Goal: Information Seeking & Learning: Learn about a topic

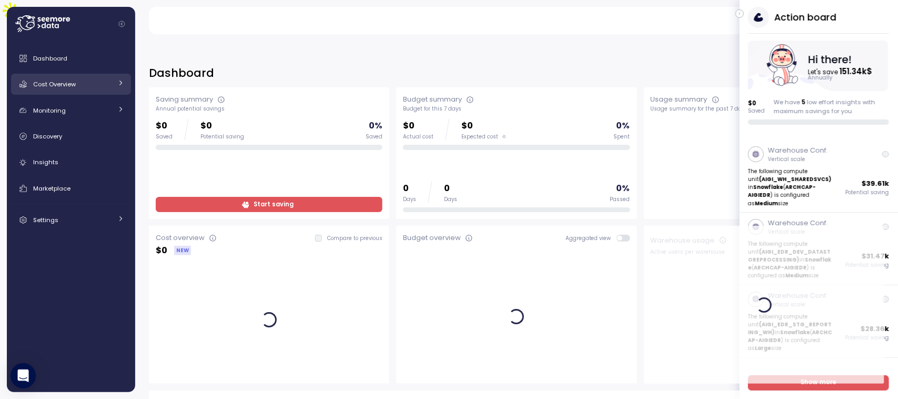
click at [59, 89] on div "Cost Overview" at bounding box center [72, 84] width 79 height 11
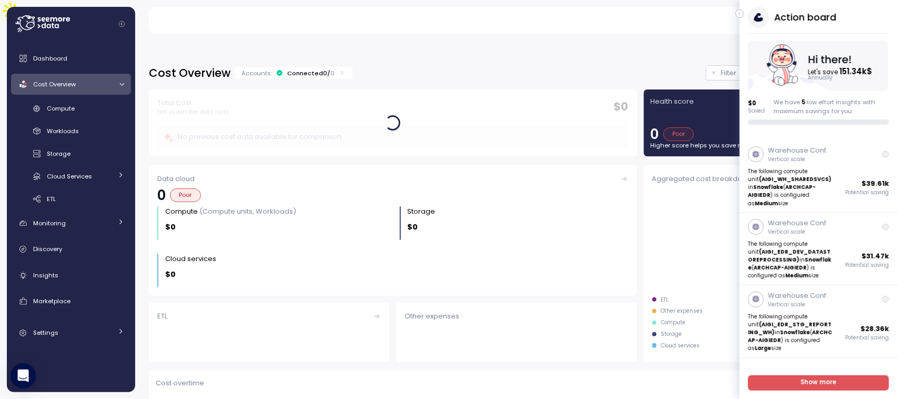
click at [739, 12] on icon "button" at bounding box center [740, 13] width 5 height 13
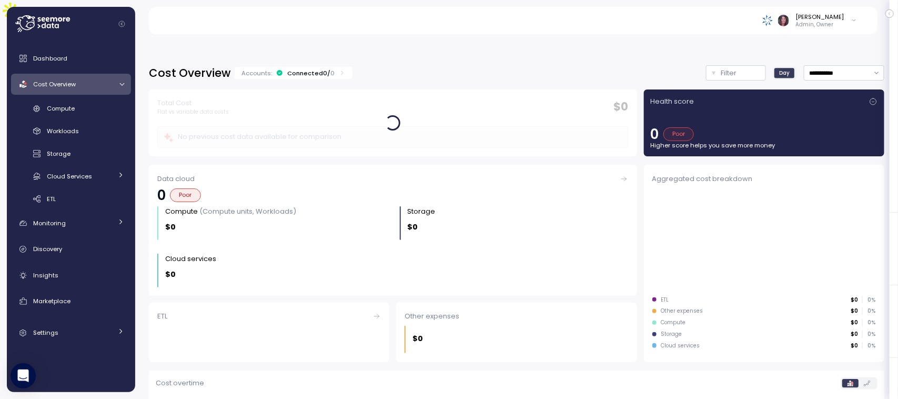
click at [332, 69] on div "Accounts: Connected 0 / 0" at bounding box center [293, 73] width 104 height 8
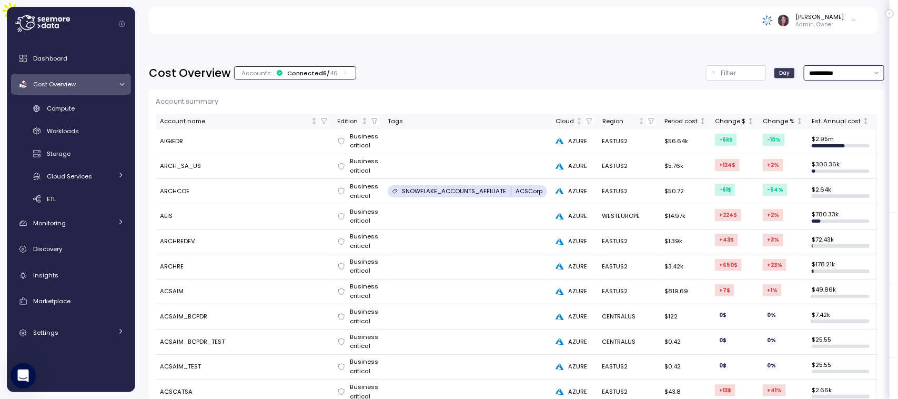
click at [808, 65] on input "**********" at bounding box center [844, 72] width 80 height 15
click at [824, 140] on div "Last 6 months" at bounding box center [821, 139] width 44 height 8
type input "**********"
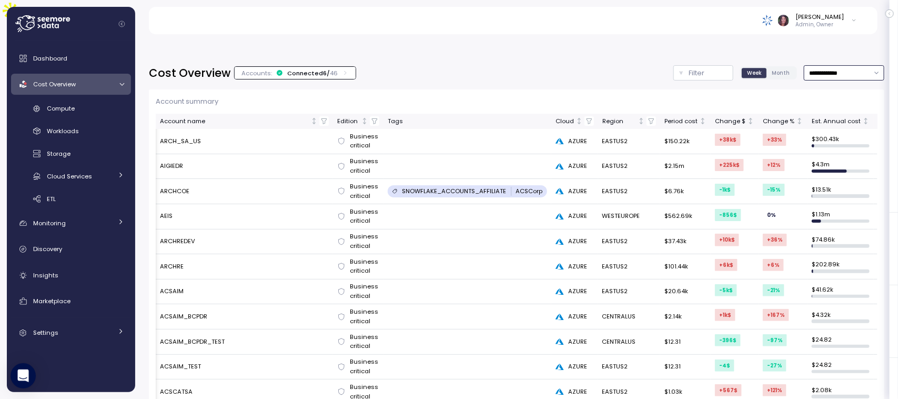
scroll to position [0, 50]
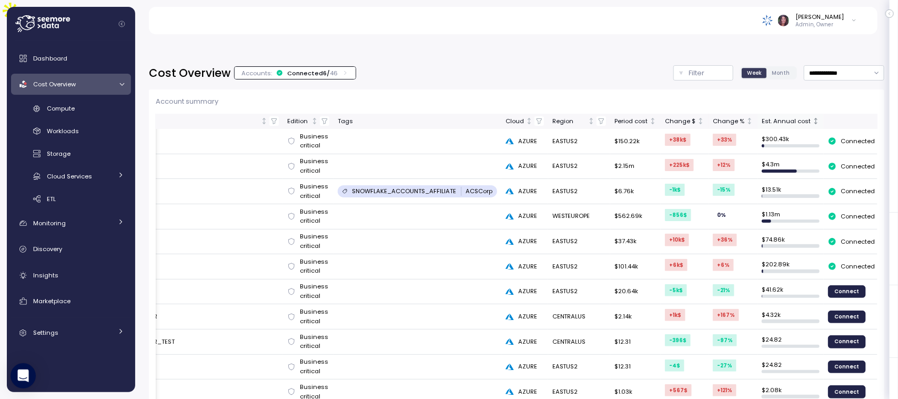
click at [800, 117] on div "Est. Annual cost" at bounding box center [786, 121] width 49 height 9
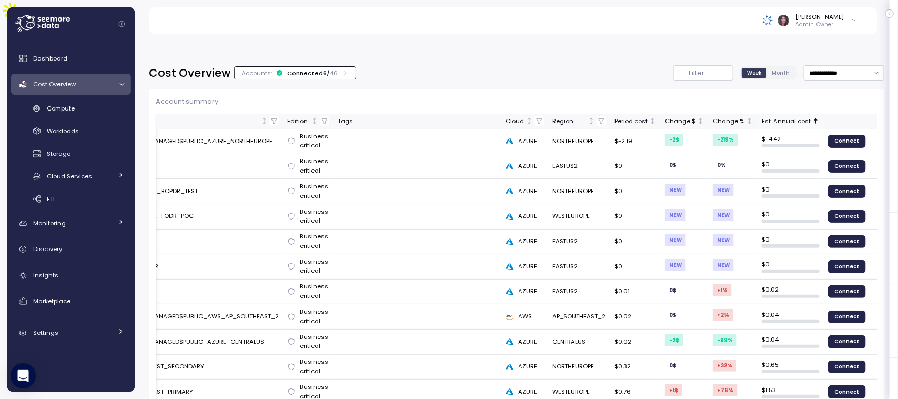
click at [798, 117] on div "Est. Annual cost" at bounding box center [786, 121] width 49 height 9
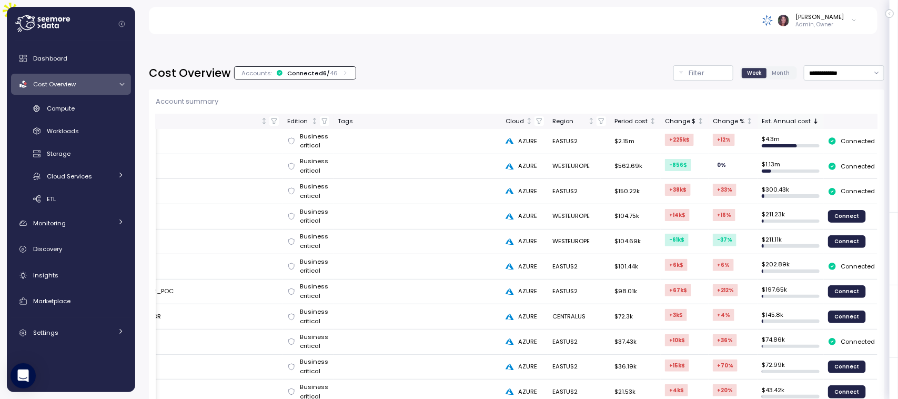
click at [777, 117] on div "Est. Annual cost" at bounding box center [786, 121] width 49 height 9
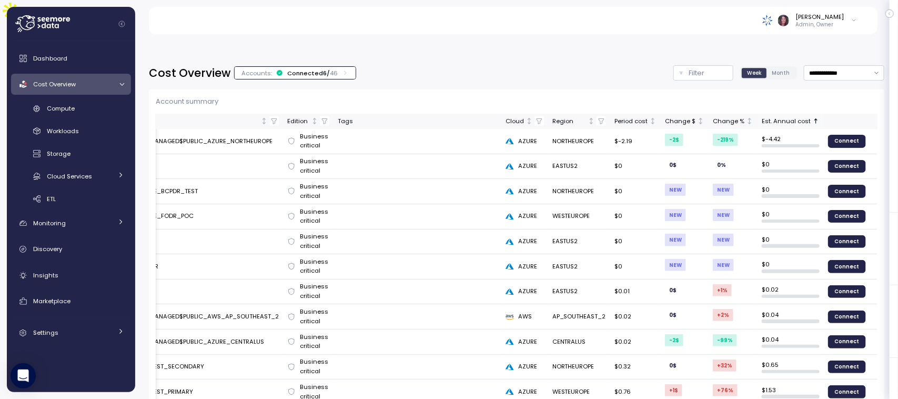
click at [777, 117] on div "Est. Annual cost" at bounding box center [786, 121] width 49 height 9
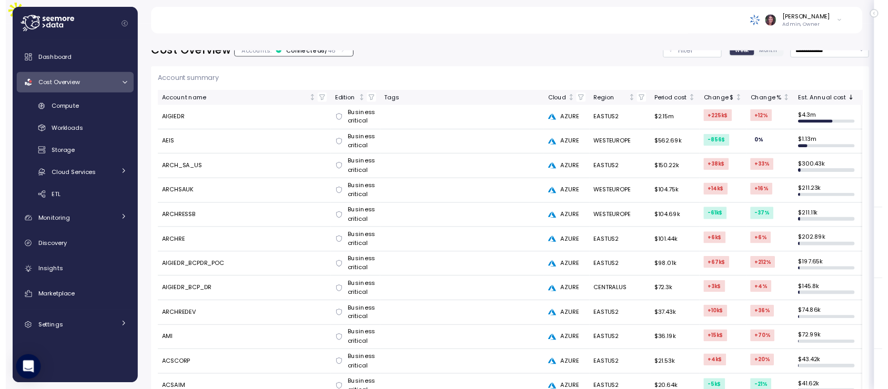
scroll to position [0, 0]
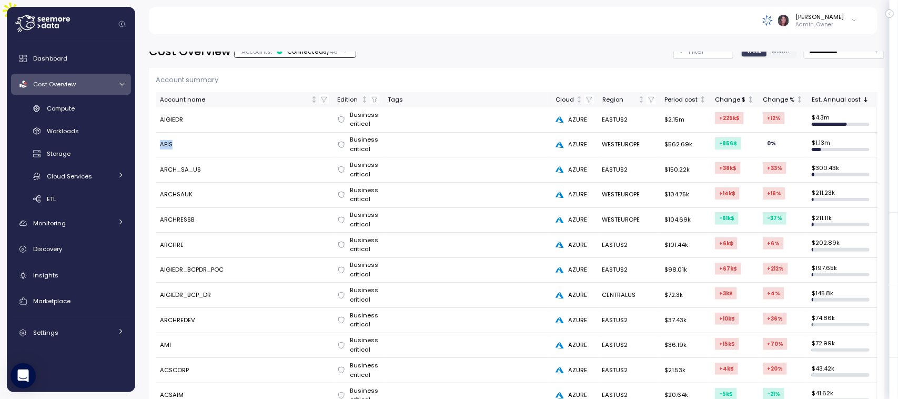
drag, startPoint x: 157, startPoint y: 117, endPoint x: 179, endPoint y: 121, distance: 22.4
click at [179, 133] on td "AEIS" at bounding box center [244, 145] width 177 height 25
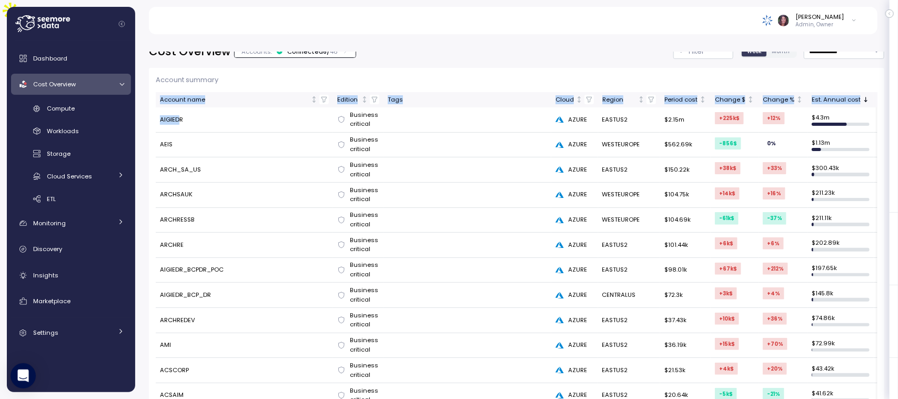
drag, startPoint x: 166, startPoint y: 96, endPoint x: 149, endPoint y: 96, distance: 16.8
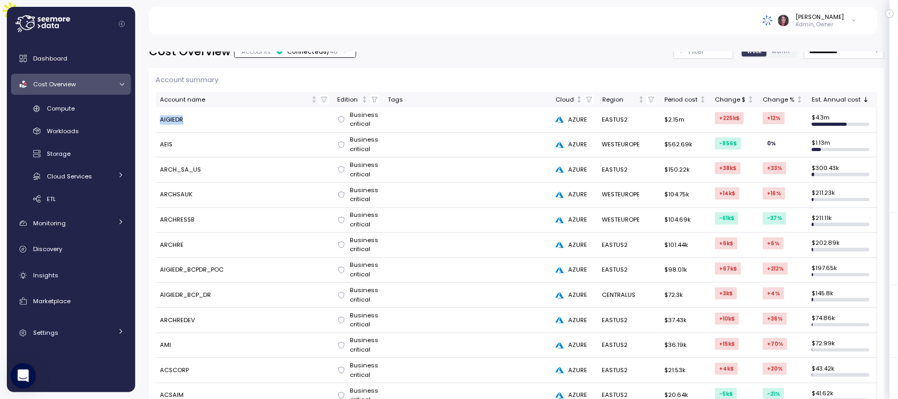
drag, startPoint x: 159, startPoint y: 95, endPoint x: 188, endPoint y: 96, distance: 28.9
click at [188, 107] on td "AIGIEDR" at bounding box center [244, 119] width 177 height 25
drag, startPoint x: 160, startPoint y: 124, endPoint x: 183, endPoint y: 119, distance: 22.6
click at [183, 133] on td "AEIS" at bounding box center [244, 145] width 177 height 25
click at [48, 54] on span "Dashboard" at bounding box center [50, 58] width 34 height 8
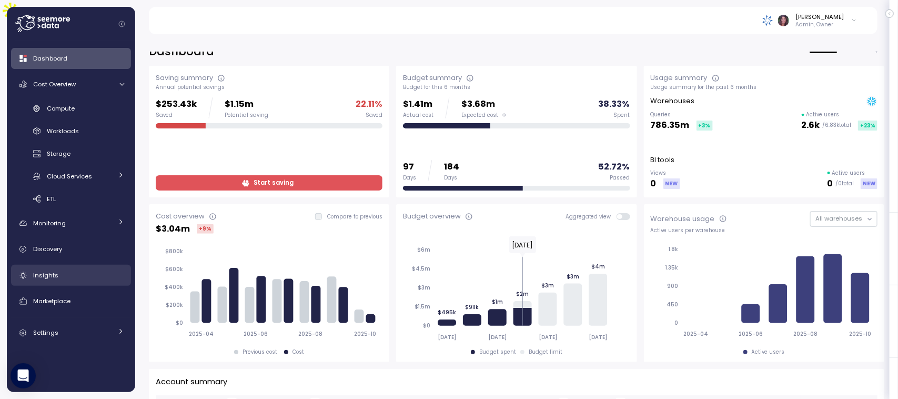
click at [71, 280] on link "Insights" at bounding box center [71, 275] width 120 height 21
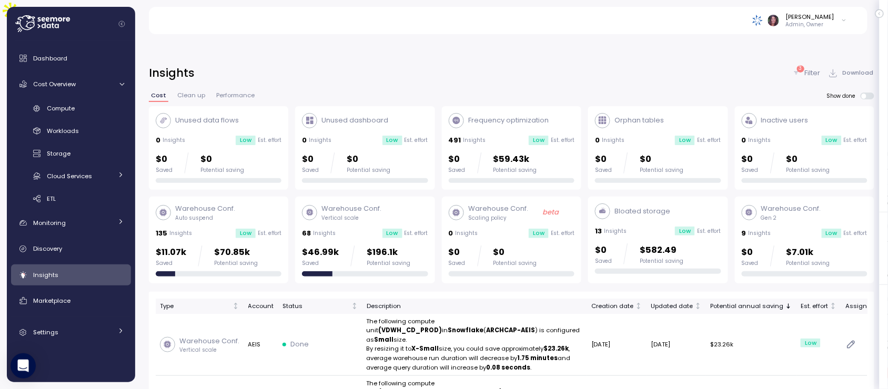
click at [806, 65] on div "3 Filter Download" at bounding box center [833, 72] width 82 height 15
click at [803, 68] on div "3 Filter" at bounding box center [806, 73] width 28 height 11
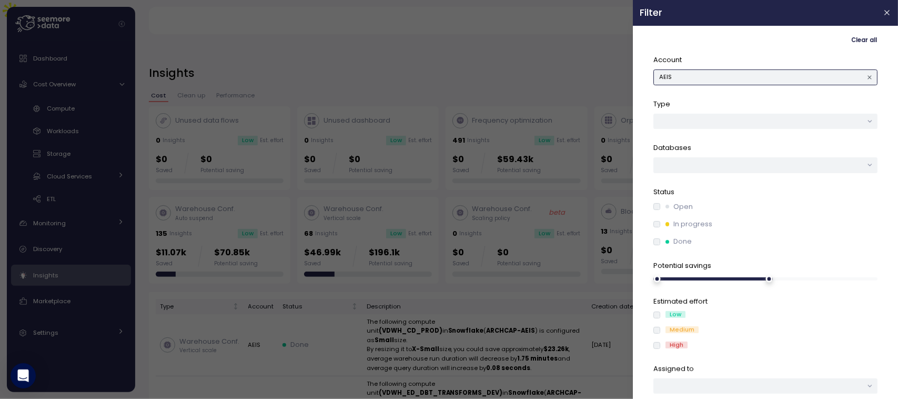
click at [717, 75] on button "AEIS" at bounding box center [765, 76] width 224 height 15
click at [657, 201] on div "Open" at bounding box center [765, 206] width 224 height 11
click at [659, 209] on div "Open In progress Done" at bounding box center [765, 223] width 224 height 45
click at [658, 228] on div "Open In progress Done" at bounding box center [765, 223] width 224 height 45
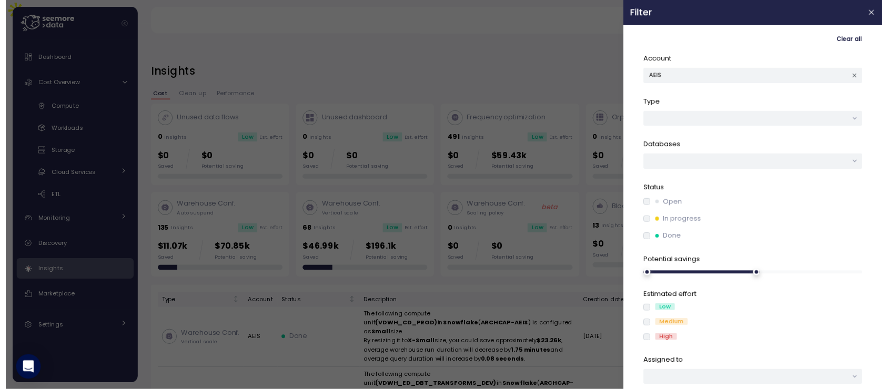
scroll to position [27, 0]
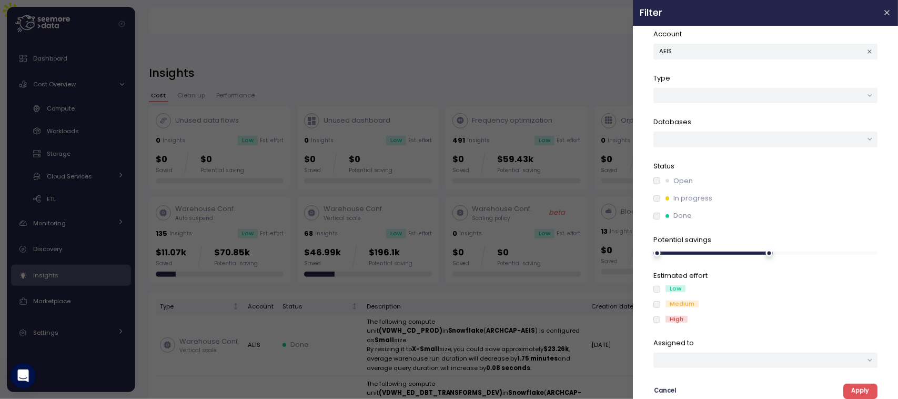
click at [855, 386] on span "Apply" at bounding box center [860, 391] width 18 height 14
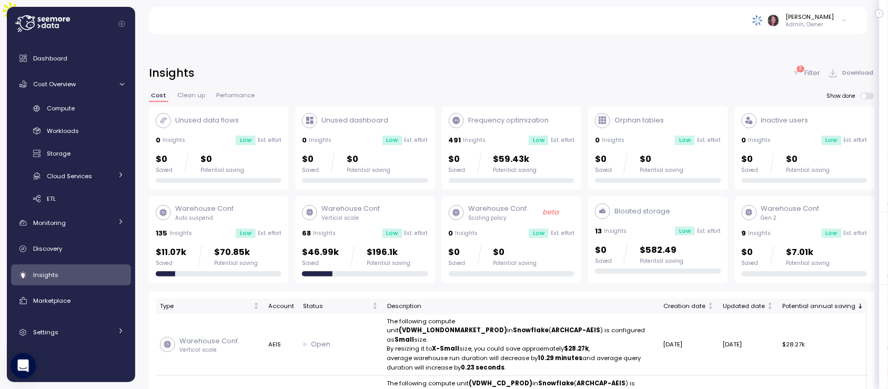
click at [818, 68] on p "Filter" at bounding box center [813, 73] width 16 height 11
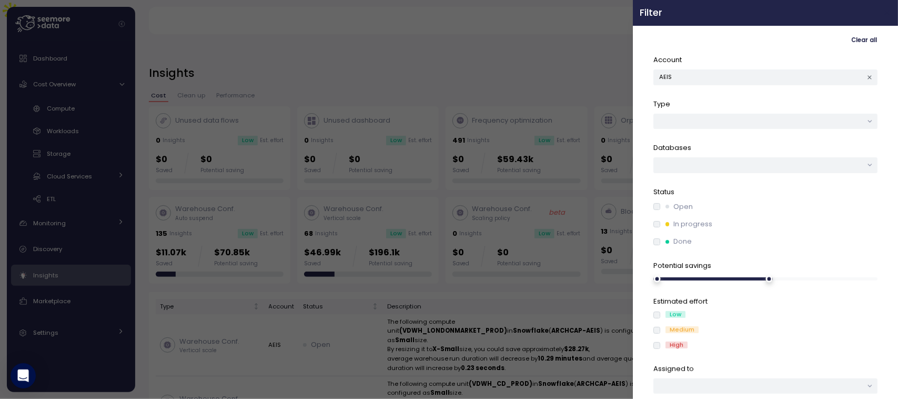
click at [883, 16] on icon "button" at bounding box center [887, 12] width 8 height 8
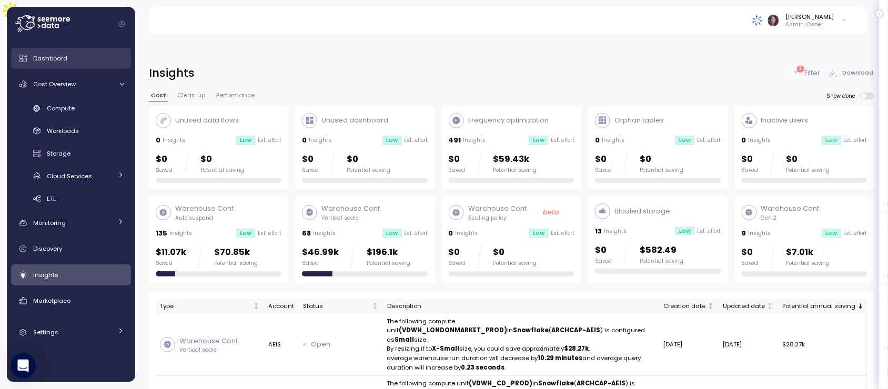
click at [54, 56] on span "Dashboard" at bounding box center [50, 58] width 34 height 8
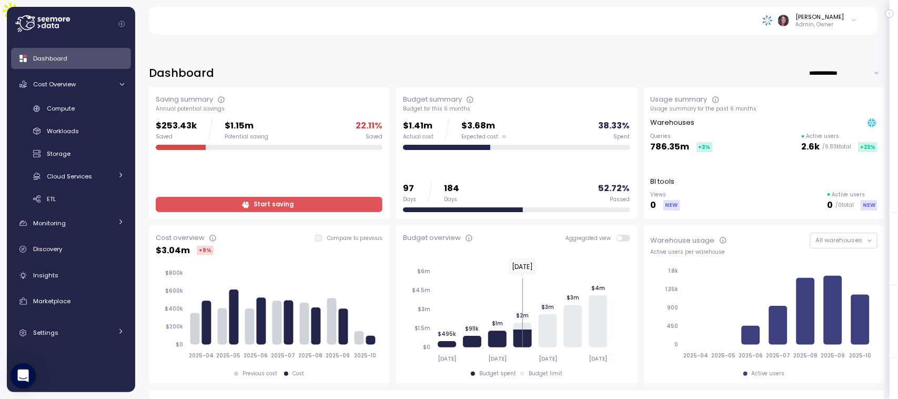
click at [833, 22] on p "Admin, Owner" at bounding box center [820, 24] width 48 height 7
click at [662, 9] on div "Elvire Lukov Admin, Owner" at bounding box center [512, 20] width 703 height 27
click at [42, 275] on span "Insights" at bounding box center [45, 275] width 25 height 8
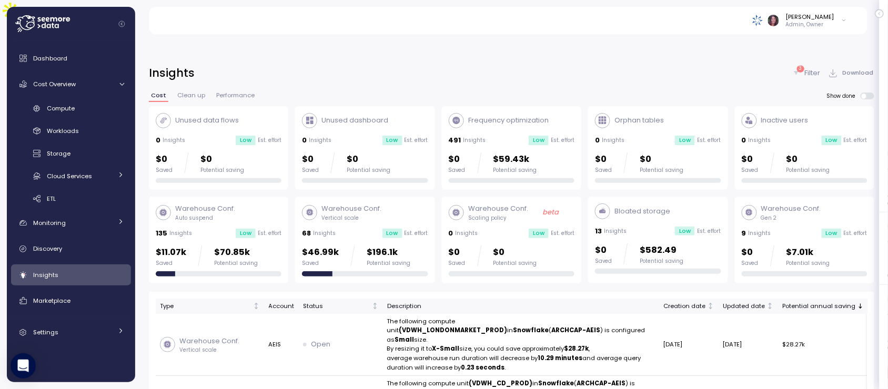
click at [809, 68] on p "Filter" at bounding box center [813, 73] width 16 height 11
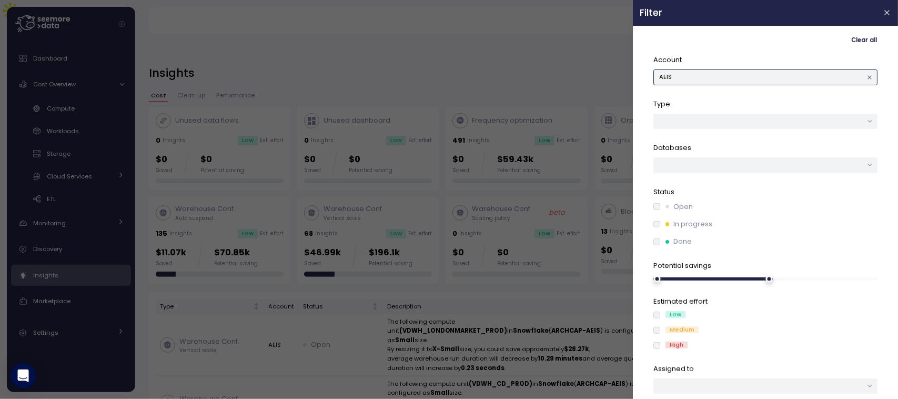
click at [688, 83] on button "AEIS" at bounding box center [765, 76] width 224 height 15
click at [587, 54] on div at bounding box center [449, 199] width 898 height 399
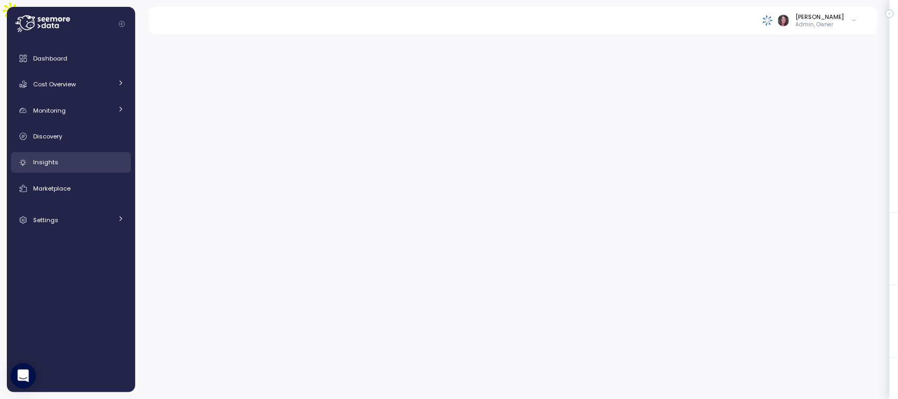
click at [56, 156] on link "Insights" at bounding box center [71, 162] width 120 height 21
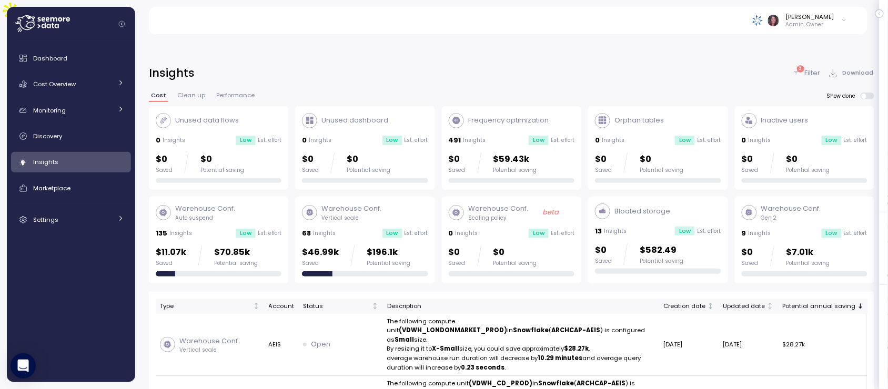
click at [811, 68] on p "Filter" at bounding box center [813, 73] width 16 height 11
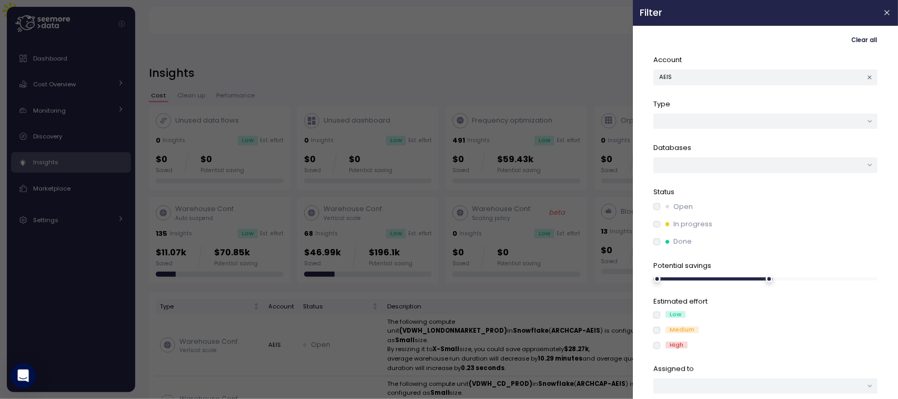
click at [653, 219] on div "In progress" at bounding box center [765, 224] width 224 height 11
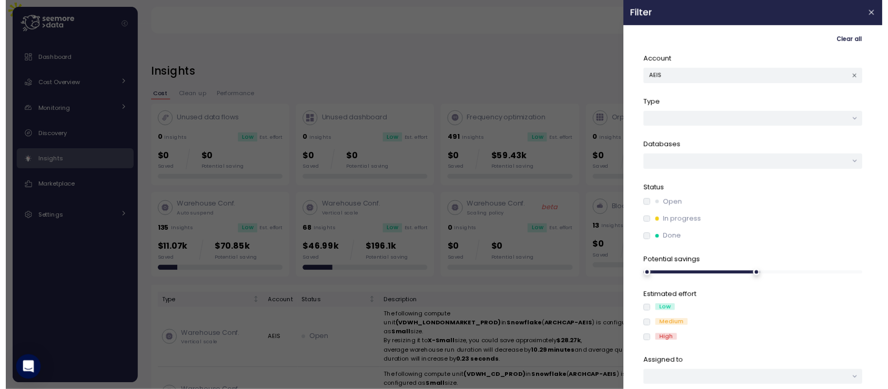
scroll to position [27, 0]
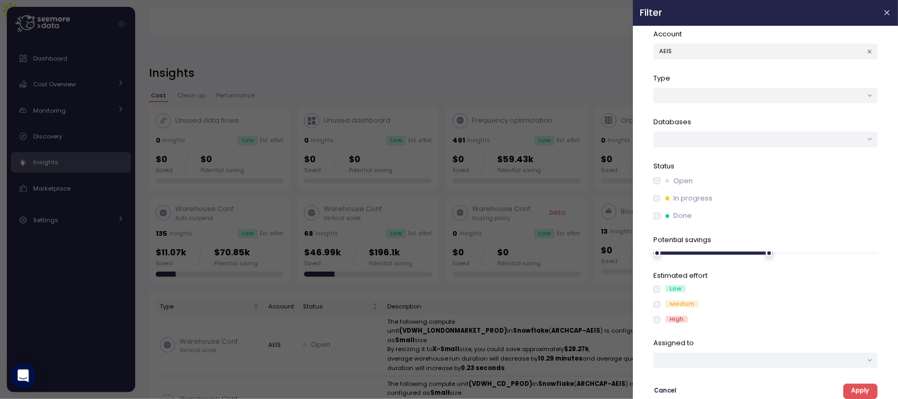
click at [856, 388] on span "Apply" at bounding box center [860, 391] width 18 height 14
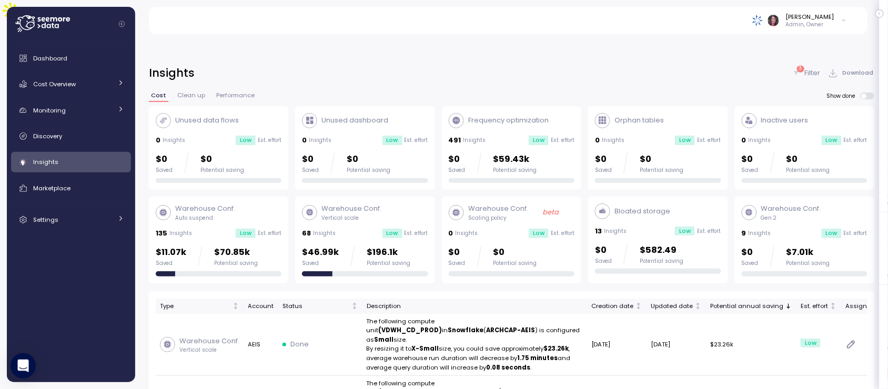
click at [808, 68] on p "Filter" at bounding box center [813, 73] width 16 height 11
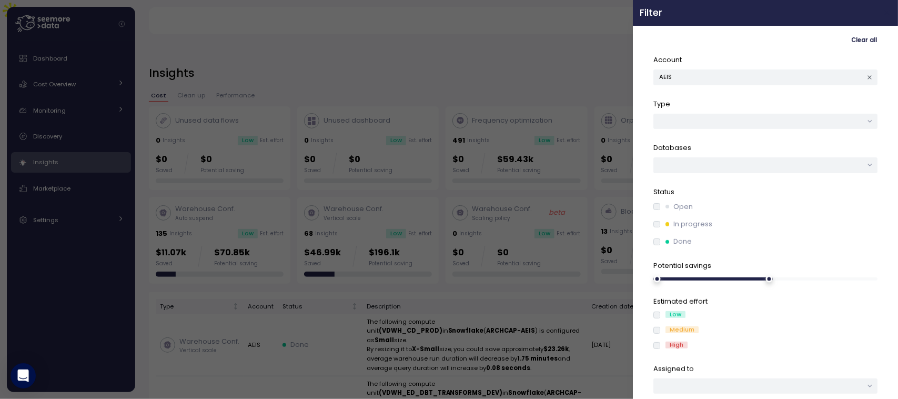
click at [881, 17] on button "button" at bounding box center [887, 13] width 12 height 12
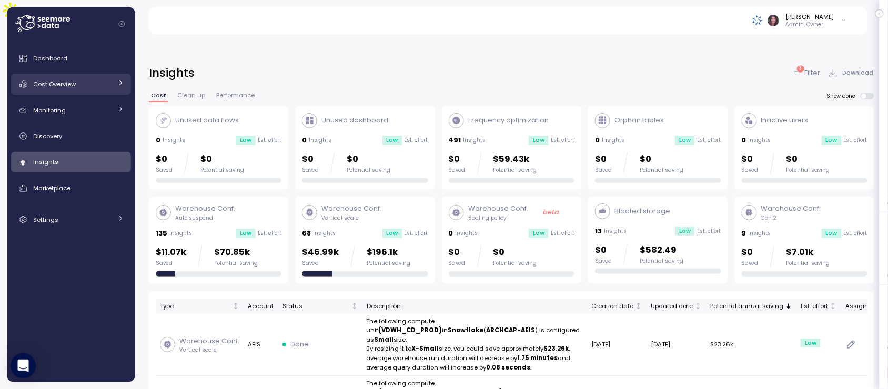
click at [69, 83] on span "Cost Overview" at bounding box center [54, 84] width 43 height 8
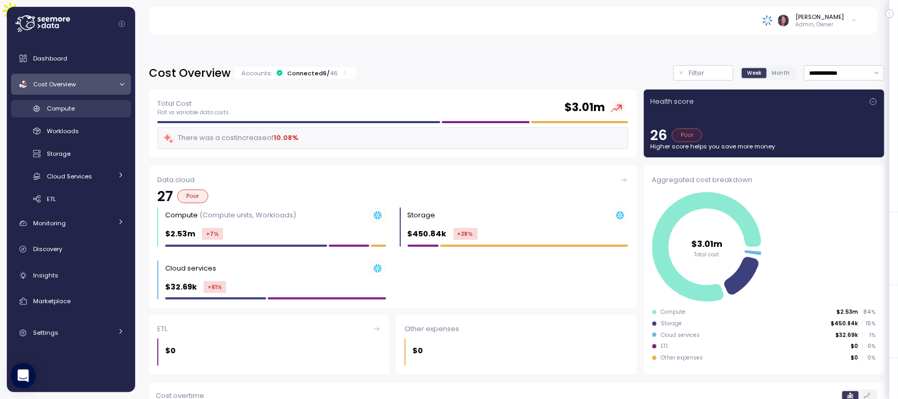
click at [69, 113] on div "Compute" at bounding box center [85, 108] width 77 height 11
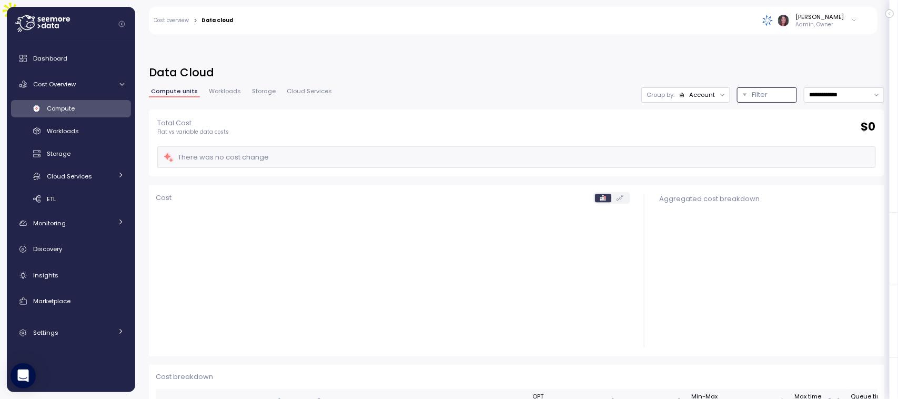
click at [752, 89] on p "Filter" at bounding box center [760, 94] width 16 height 11
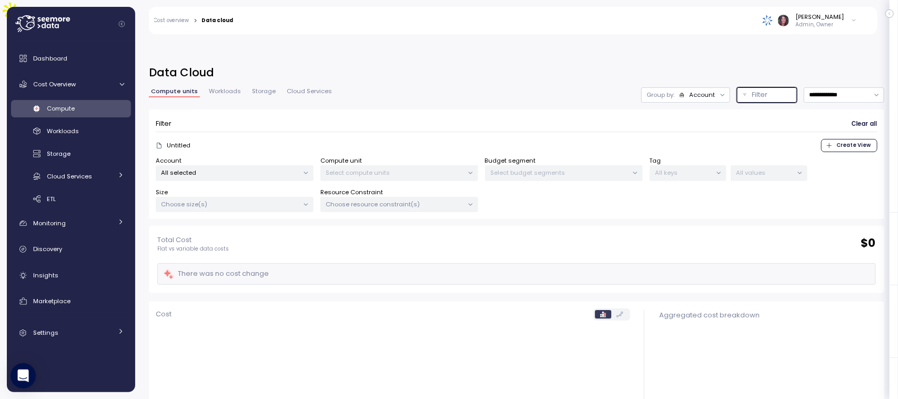
click at [752, 89] on p "Filter" at bounding box center [760, 94] width 16 height 11
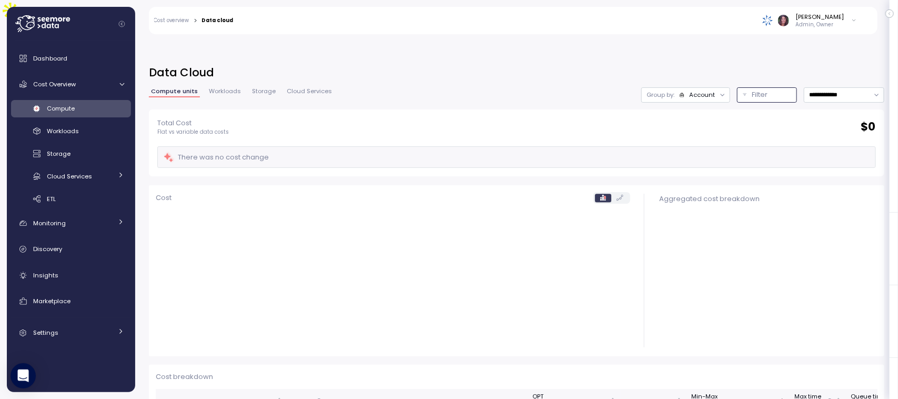
click at [661, 87] on div "Group by: Account" at bounding box center [685, 94] width 89 height 15
click at [669, 93] on p "Account" at bounding box center [661, 93] width 26 height 8
click at [56, 86] on span "Cost Overview" at bounding box center [54, 84] width 43 height 8
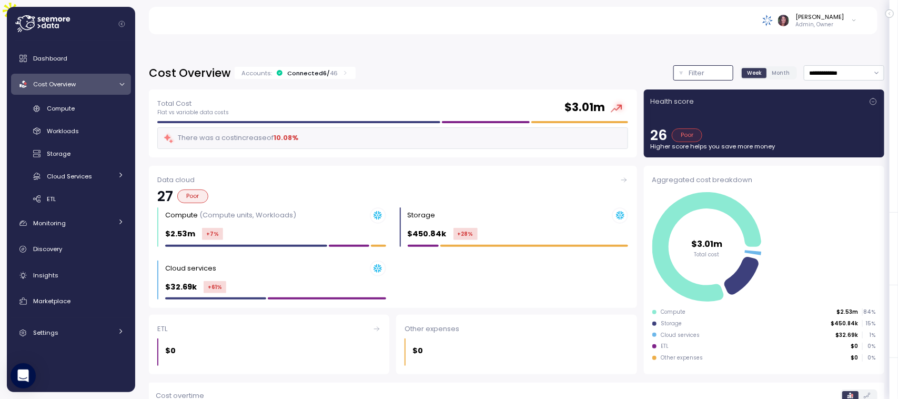
click at [673, 65] on button "Filter" at bounding box center [703, 72] width 60 height 15
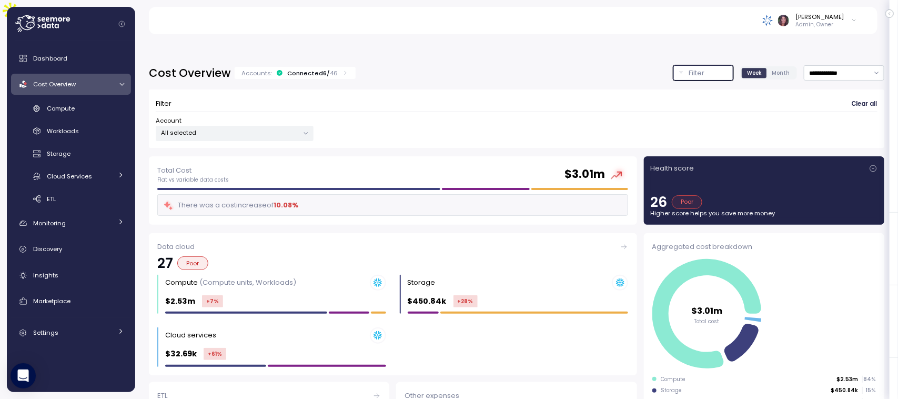
click at [195, 126] on div "All selected" at bounding box center [235, 133] width 158 height 15
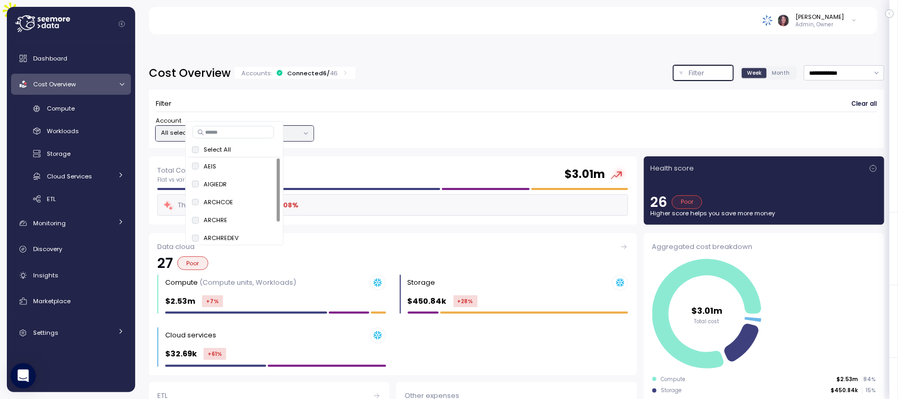
click at [197, 144] on div "Select All" at bounding box center [235, 150] width 94 height 14
click at [195, 155] on div "Select All" at bounding box center [235, 150] width 94 height 14
click at [205, 152] on p "Select All" at bounding box center [217, 149] width 27 height 8
click at [256, 163] on button "only" at bounding box center [263, 166] width 25 height 13
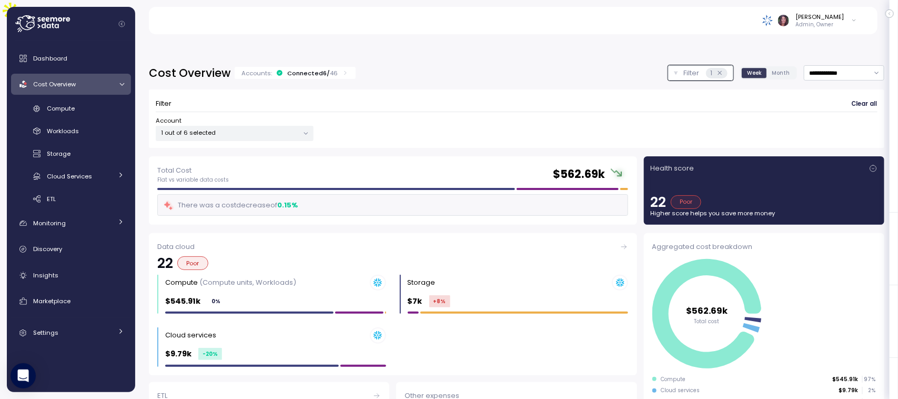
click at [316, 96] on div "Filter Clear all" at bounding box center [517, 103] width 722 height 15
click at [59, 114] on div "Compute" at bounding box center [85, 108] width 77 height 11
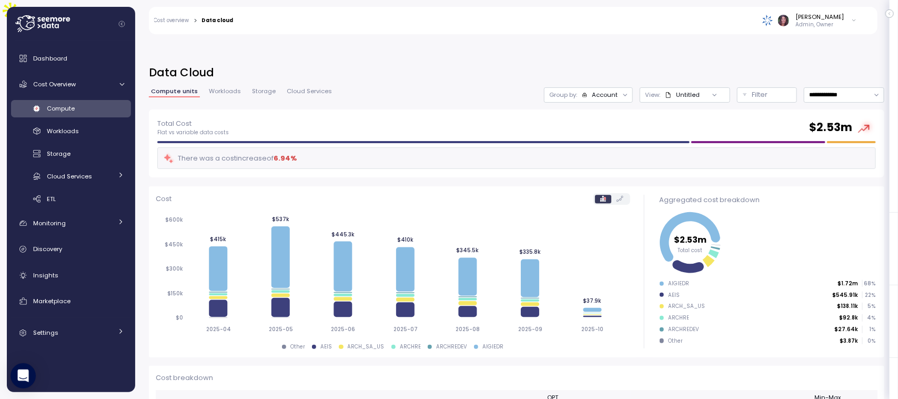
click at [618, 87] on div at bounding box center [625, 94] width 15 height 15
click at [571, 87] on div "Group by: Account" at bounding box center [588, 94] width 89 height 15
click at [406, 87] on div "**********" at bounding box center [517, 94] width 736 height 15
click at [824, 87] on input "**********" at bounding box center [844, 94] width 80 height 15
click at [801, 174] on div "Last year" at bounding box center [812, 174] width 27 height 8
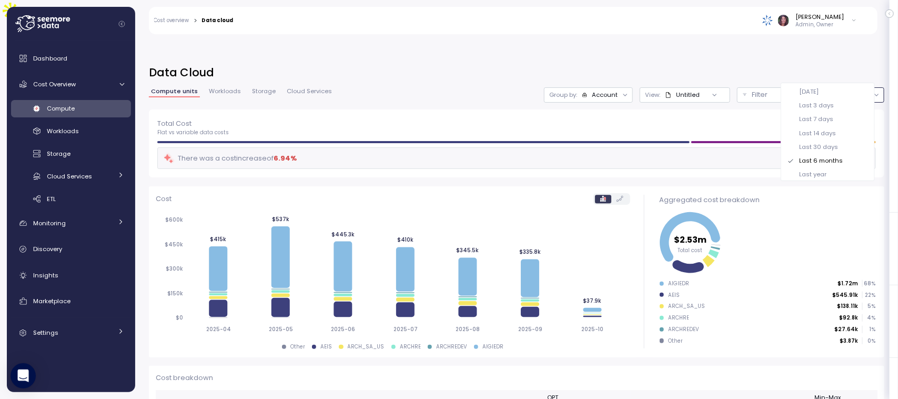
type input "*********"
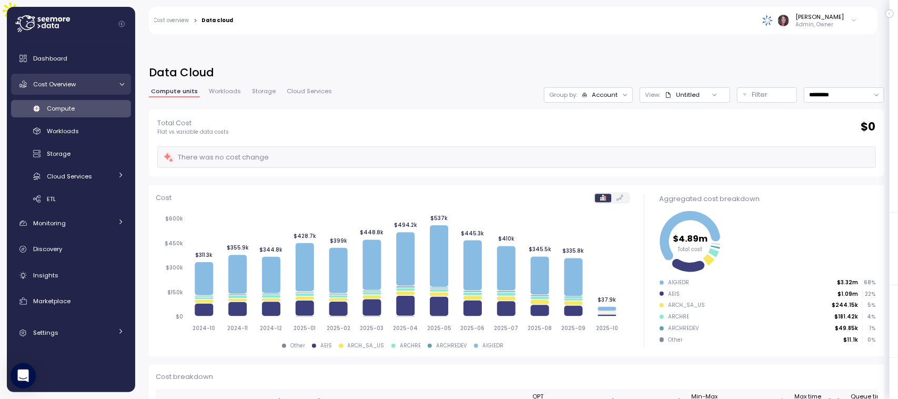
click at [78, 80] on div "Cost Overview" at bounding box center [72, 84] width 79 height 11
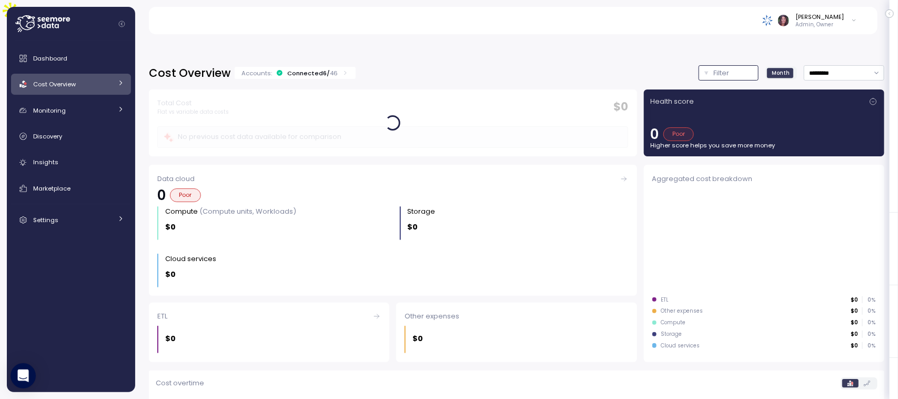
click at [699, 65] on button "Filter" at bounding box center [729, 72] width 60 height 15
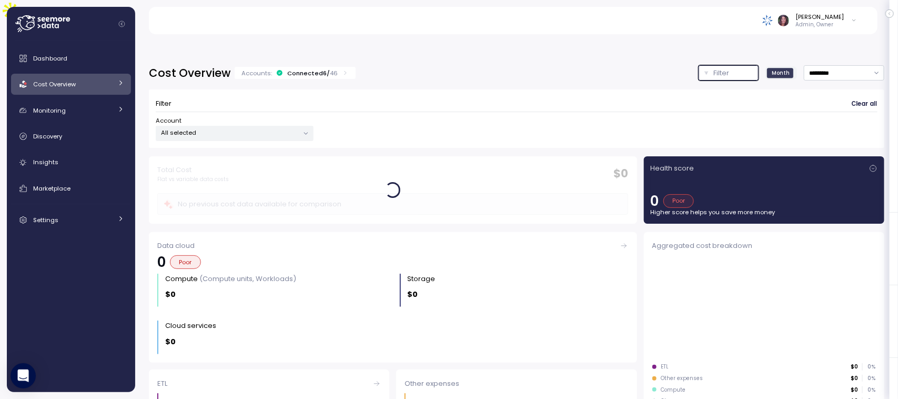
click at [257, 128] on p "All selected" at bounding box center [230, 132] width 137 height 8
click at [263, 163] on span "only" at bounding box center [264, 166] width 12 height 12
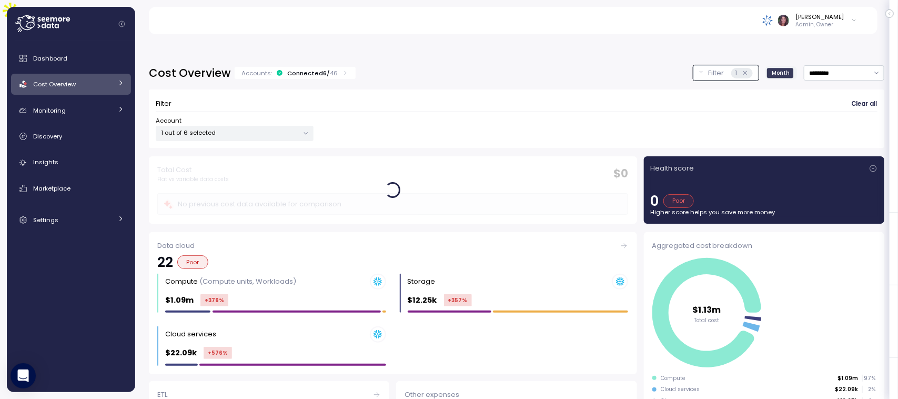
click at [491, 65] on div "Cost Overview Accounts: Connected 6 / 46 Filter 1 Month *********" at bounding box center [517, 72] width 736 height 15
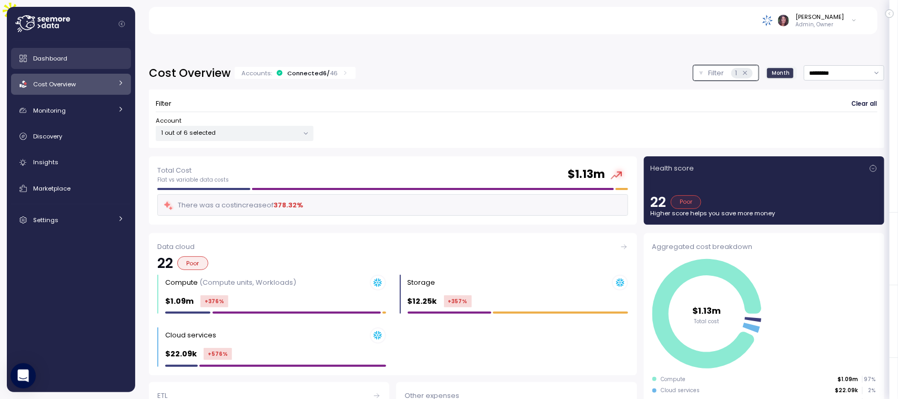
click at [25, 58] on icon at bounding box center [22, 58] width 7 height 7
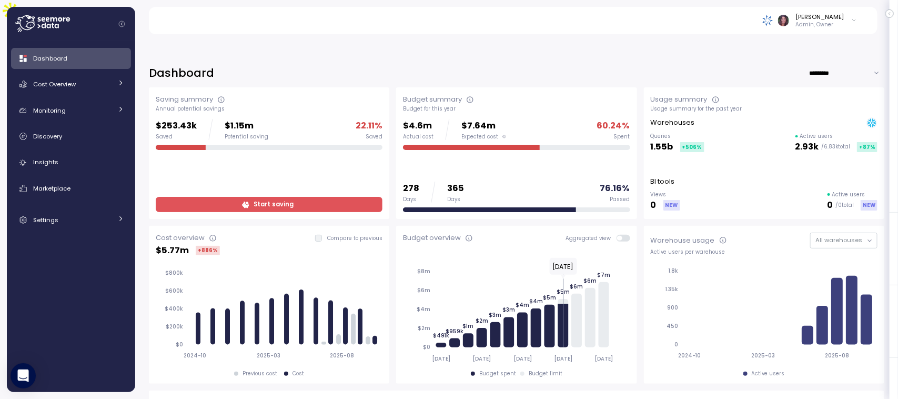
click at [773, 19] on img at bounding box center [767, 20] width 11 height 11
click at [83, 154] on link "Insights" at bounding box center [71, 162] width 120 height 21
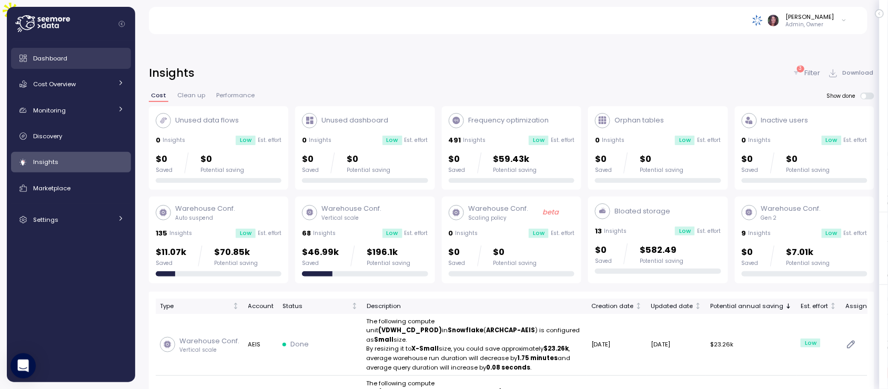
click at [801, 65] on p "3" at bounding box center [800, 68] width 3 height 7
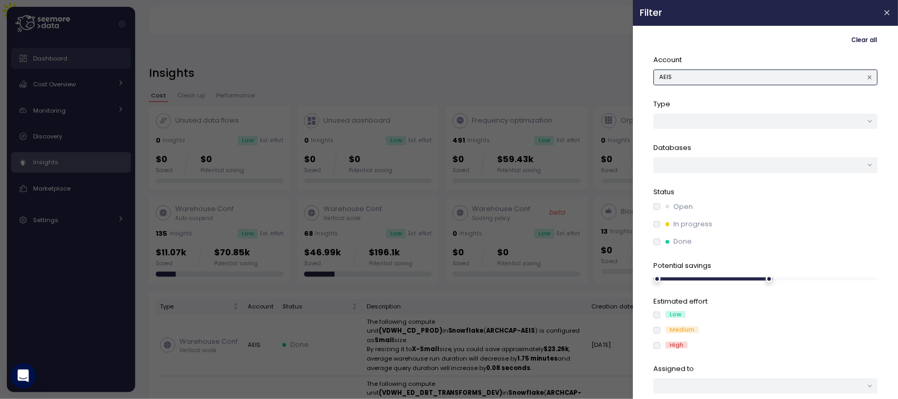
click at [692, 75] on button "AEIS" at bounding box center [765, 76] width 224 height 15
click at [759, 100] on div "AIGIEDR" at bounding box center [758, 98] width 23 height 8
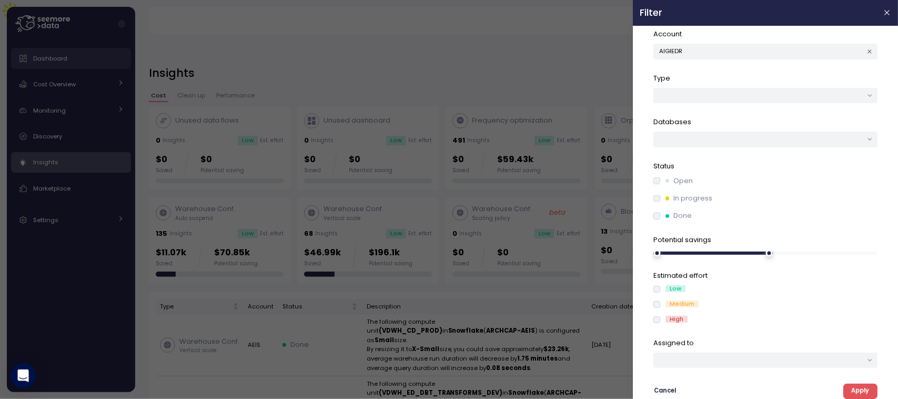
click at [853, 390] on span "Apply" at bounding box center [860, 391] width 18 height 14
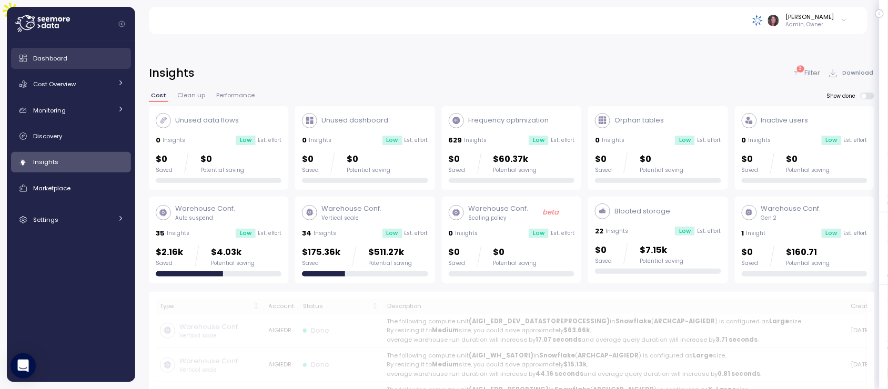
click at [801, 65] on p "3" at bounding box center [800, 68] width 3 height 7
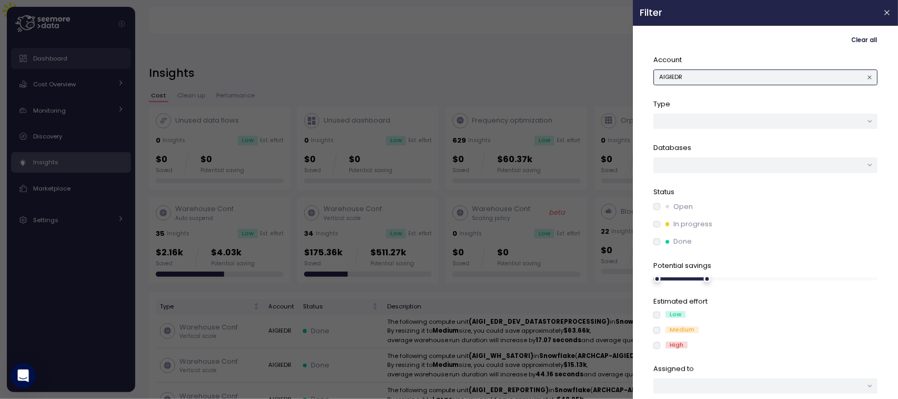
click at [711, 80] on button "AIGIEDR" at bounding box center [765, 76] width 224 height 15
click at [861, 38] on span "Clear all" at bounding box center [864, 40] width 26 height 14
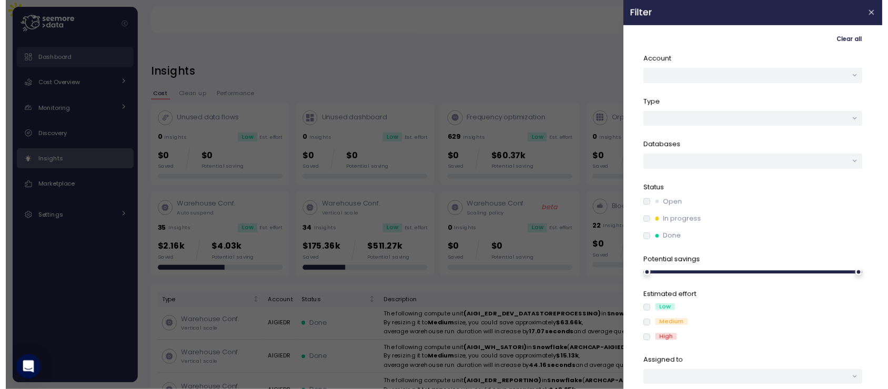
scroll to position [27, 0]
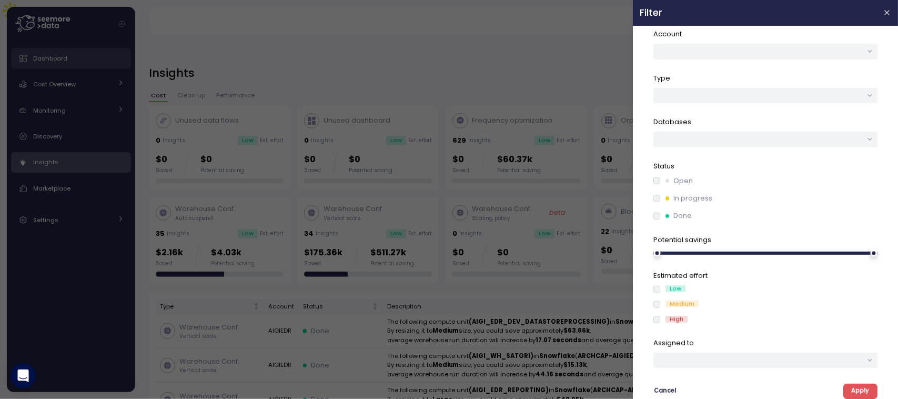
click at [851, 392] on span "Apply" at bounding box center [860, 391] width 18 height 14
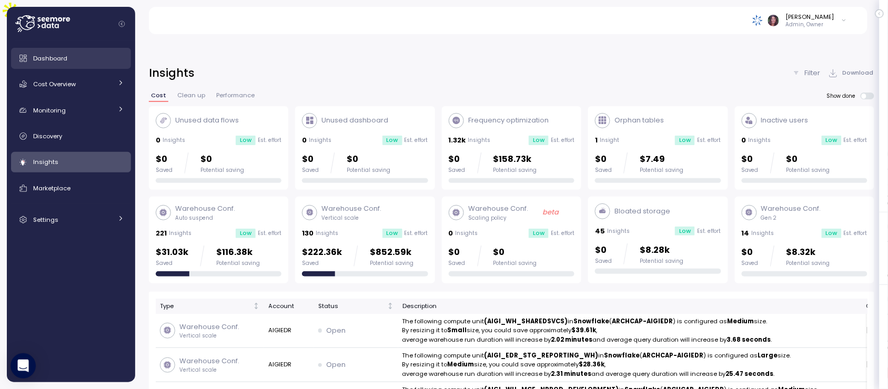
click at [51, 52] on link "Dashboard" at bounding box center [71, 58] width 120 height 21
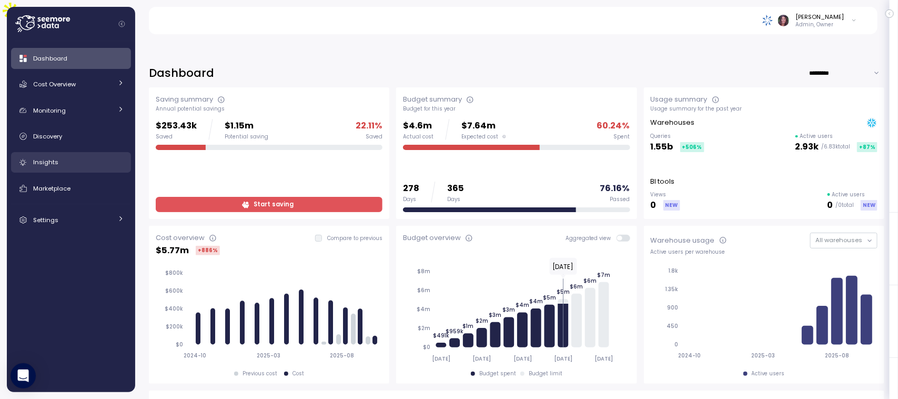
click at [75, 159] on div "Insights" at bounding box center [78, 162] width 91 height 11
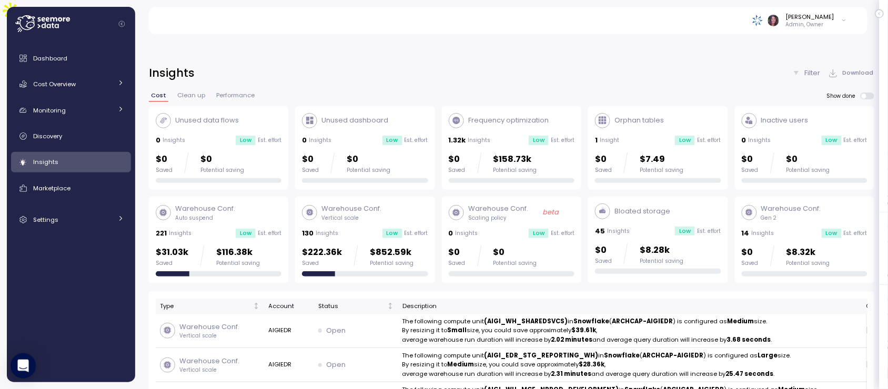
click at [375, 204] on p "Warehouse Conf." at bounding box center [352, 209] width 60 height 11
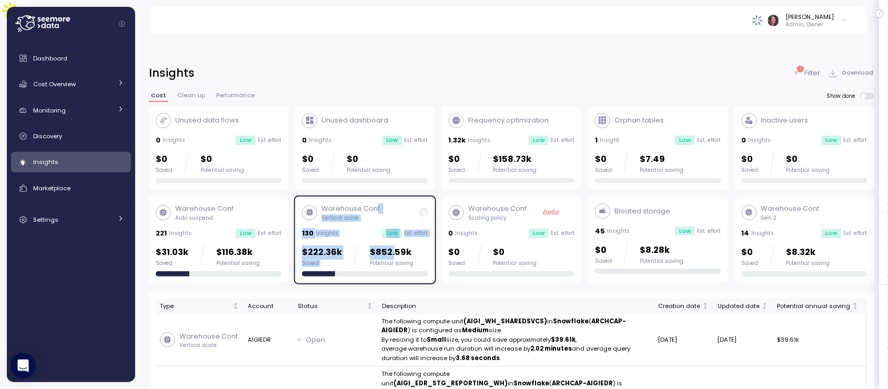
drag, startPoint x: 375, startPoint y: 188, endPoint x: 395, endPoint y: 227, distance: 44.2
click at [395, 227] on div "Warehouse Conf. Vertical scale 130 Insights Low Est. effort $222.36k Saved $852…" at bounding box center [365, 240] width 126 height 73
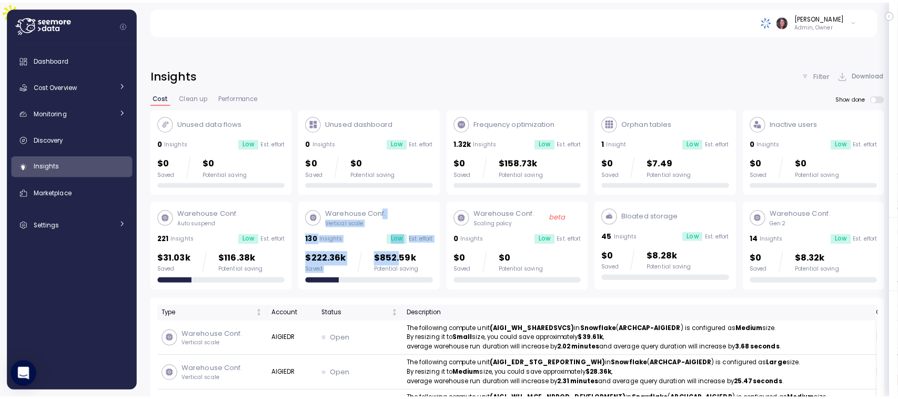
scroll to position [70, 0]
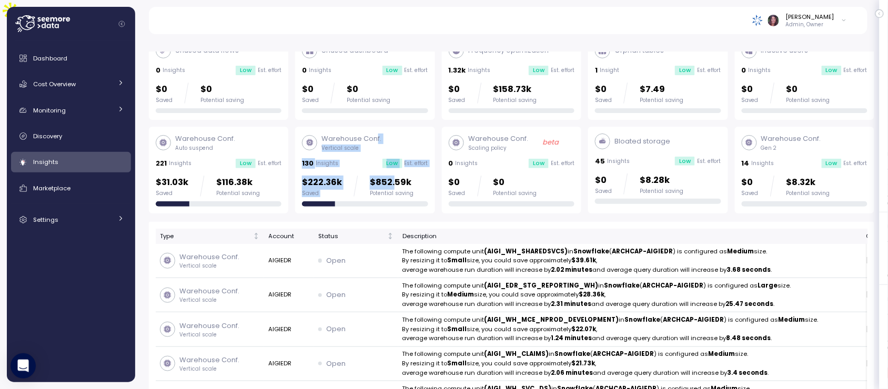
click at [351, 145] on p "Vertical scale" at bounding box center [352, 148] width 60 height 7
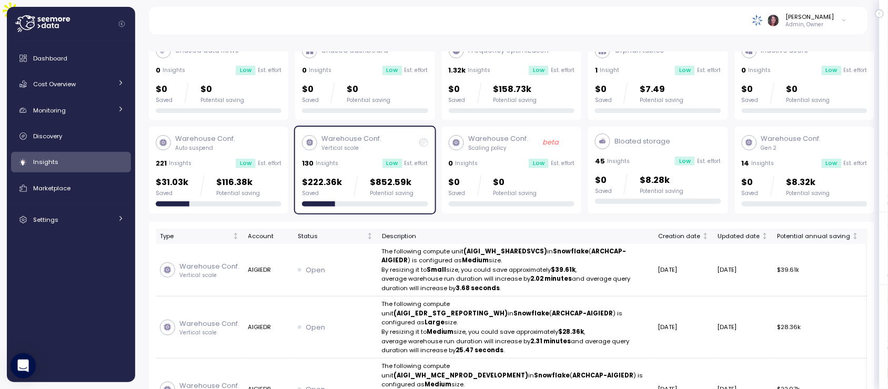
click at [763, 20] on img at bounding box center [757, 20] width 11 height 11
click at [61, 80] on span "Cost Overview" at bounding box center [54, 84] width 43 height 8
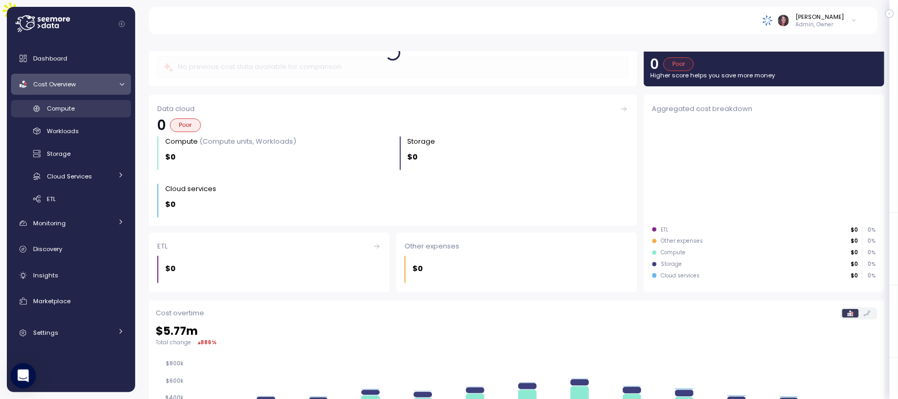
click at [65, 113] on div "Compute" at bounding box center [85, 108] width 77 height 11
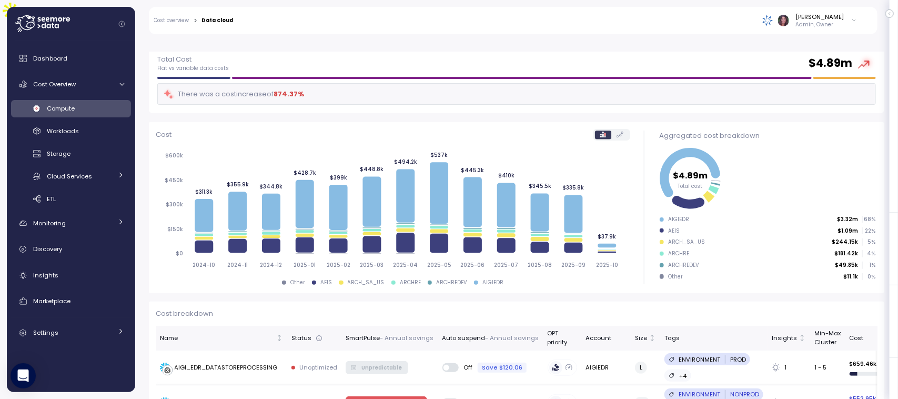
scroll to position [63, 0]
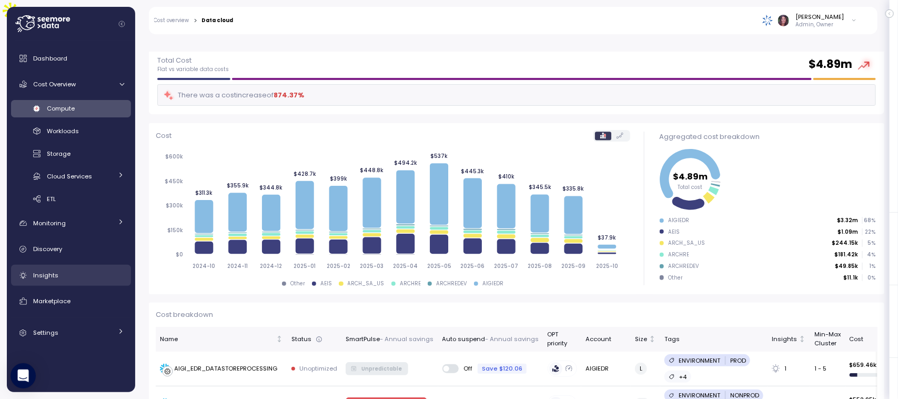
click at [65, 284] on link "Insights" at bounding box center [71, 275] width 120 height 21
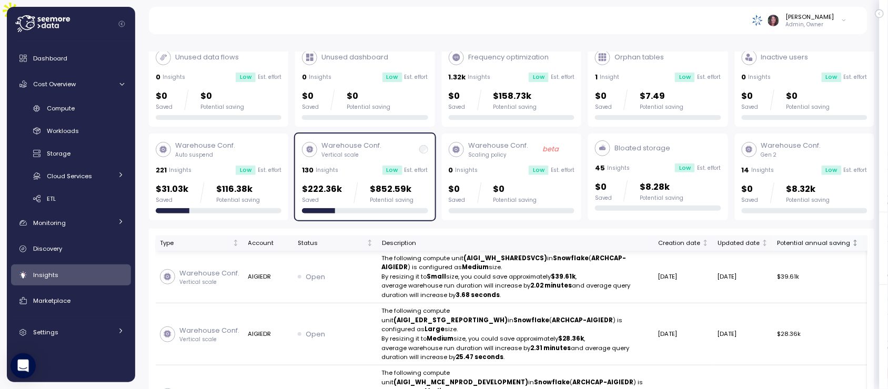
click at [777, 239] on div "Potential annual saving" at bounding box center [813, 243] width 73 height 9
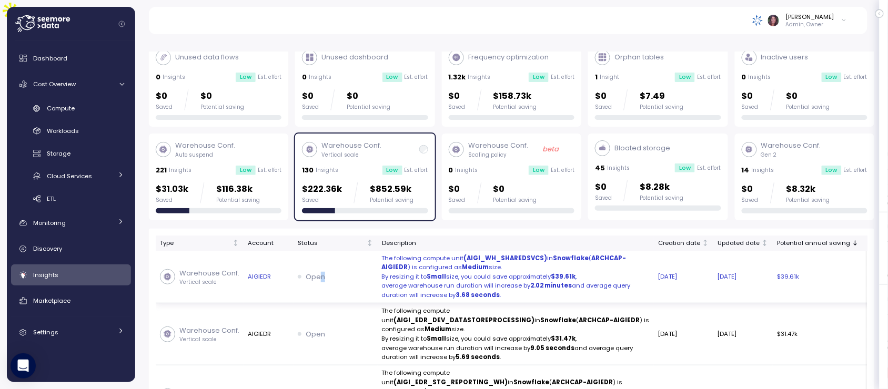
drag, startPoint x: 323, startPoint y: 267, endPoint x: 316, endPoint y: 267, distance: 6.8
click at [316, 272] on div "Open" at bounding box center [336, 277] width 76 height 11
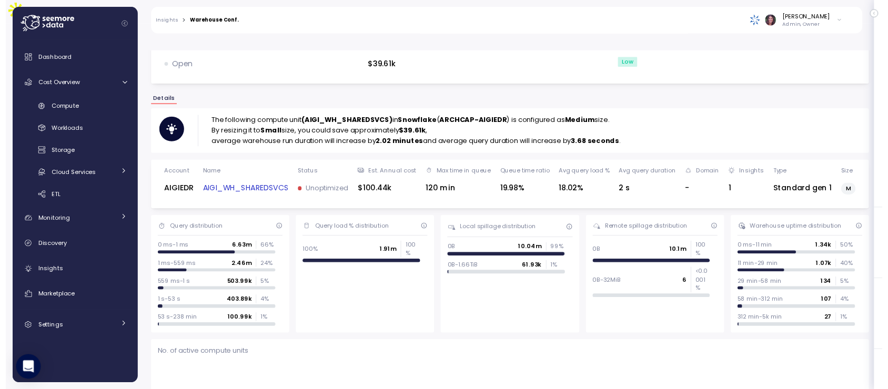
scroll to position [55, 0]
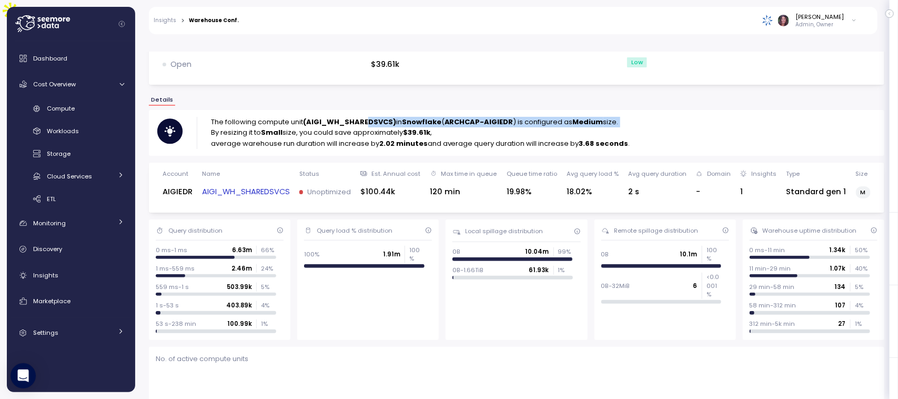
drag, startPoint x: 215, startPoint y: 103, endPoint x: 368, endPoint y: 89, distance: 154.2
click at [368, 110] on div "The following compute unit (AIGI_WH_SHAREDSVCS) in Snowflake ( ARCHCAP-AIGIEDR …" at bounding box center [517, 132] width 736 height 45
click at [416, 117] on strong "Snowflake" at bounding box center [421, 122] width 39 height 10
drag, startPoint x: 211, startPoint y: 101, endPoint x: 593, endPoint y: 103, distance: 382.0
click at [593, 117] on p "The following compute unit (AIGI_WH_SHAREDSVCS) in Snowflake ( ARCHCAP-AIGIEDR …" at bounding box center [420, 122] width 419 height 11
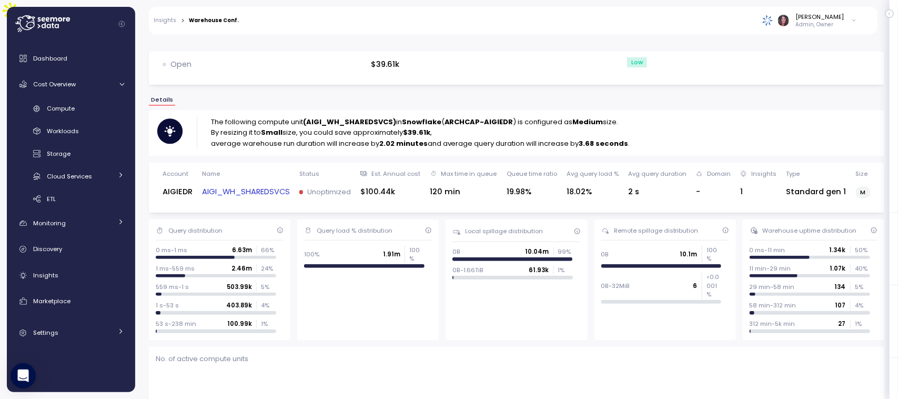
click at [317, 127] on p "By resizing it to Small size, you could save approximately $39.61k ," at bounding box center [420, 132] width 419 height 11
click at [392, 127] on p "By resizing it to Small size, you could save approximately $39.61k ," at bounding box center [420, 132] width 419 height 11
drag, startPoint x: 576, startPoint y: 117, endPoint x: 649, endPoint y: 124, distance: 73.0
click at [649, 125] on div "The following compute unit (AIGI_WH_SHAREDSVCS) in Snowflake ( ARCHCAP-AIGIEDR …" at bounding box center [517, 132] width 736 height 45
drag, startPoint x: 237, startPoint y: 172, endPoint x: 568, endPoint y: 106, distance: 337.8
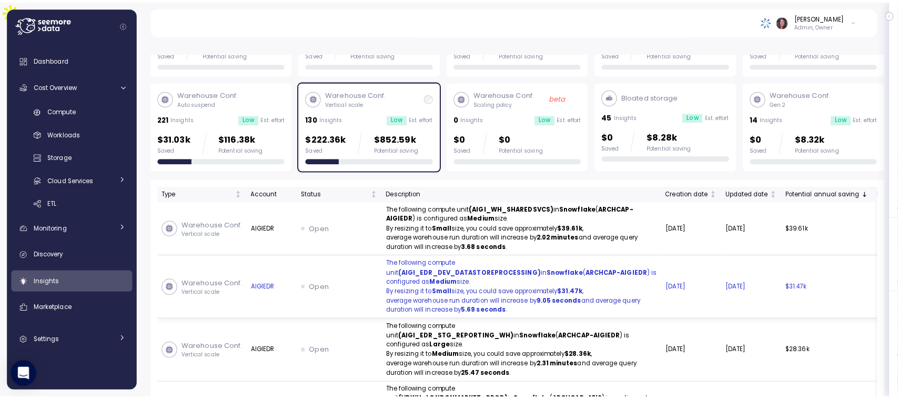
scroll to position [118, 0]
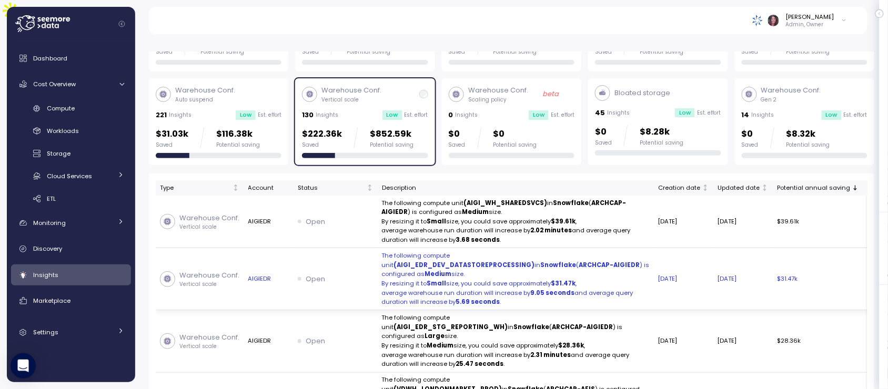
click at [322, 285] on div "Open" at bounding box center [336, 279] width 76 height 11
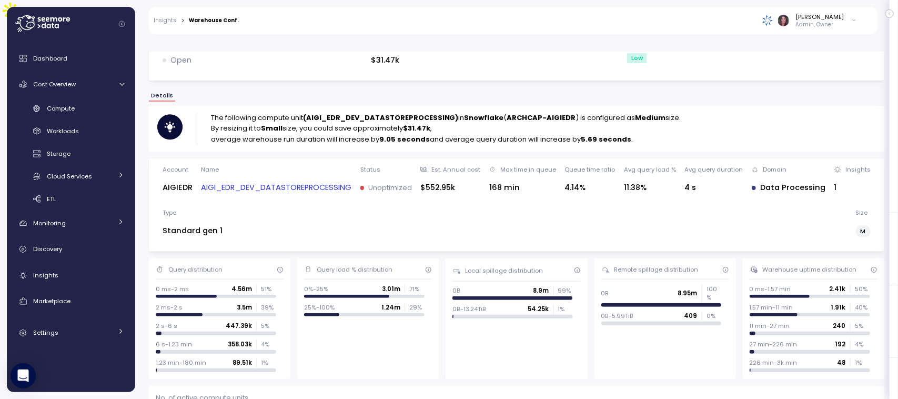
scroll to position [51, 0]
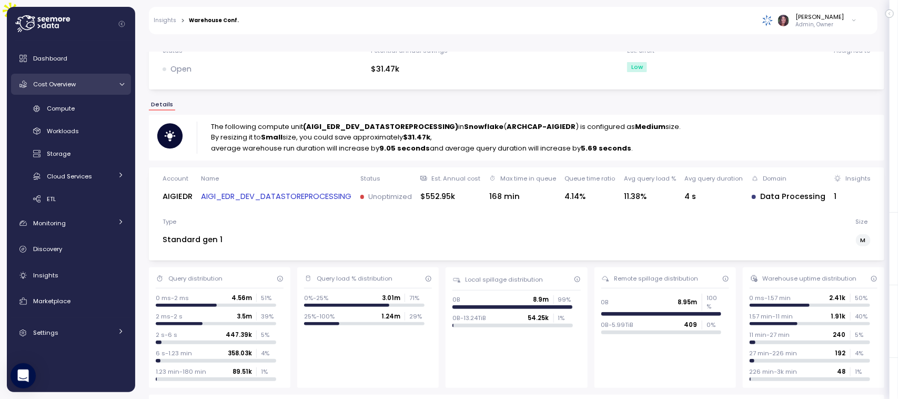
click at [83, 88] on div "Cost Overview" at bounding box center [72, 84] width 79 height 11
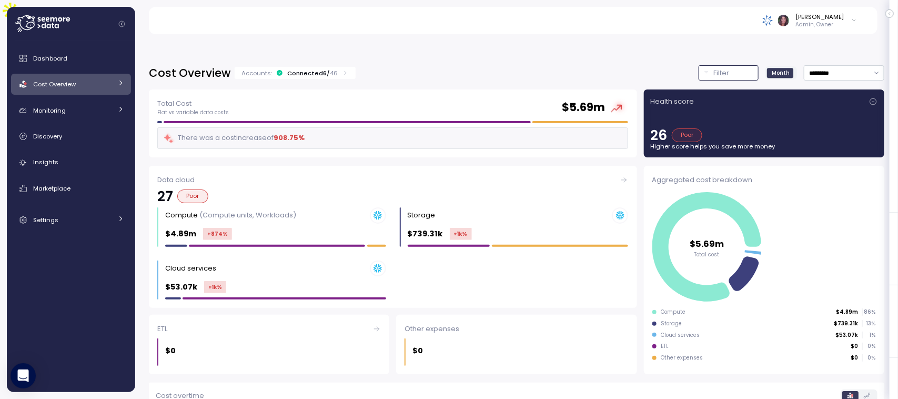
click at [717, 68] on div "Filter" at bounding box center [733, 73] width 39 height 11
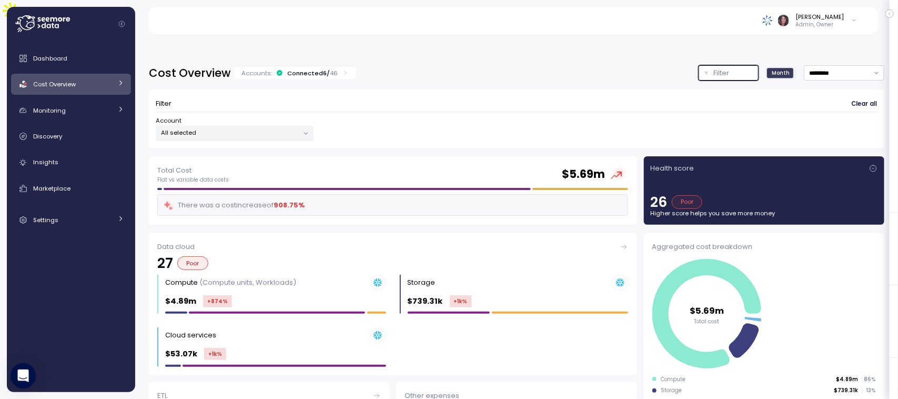
click at [248, 128] on p "All selected" at bounding box center [230, 132] width 137 height 8
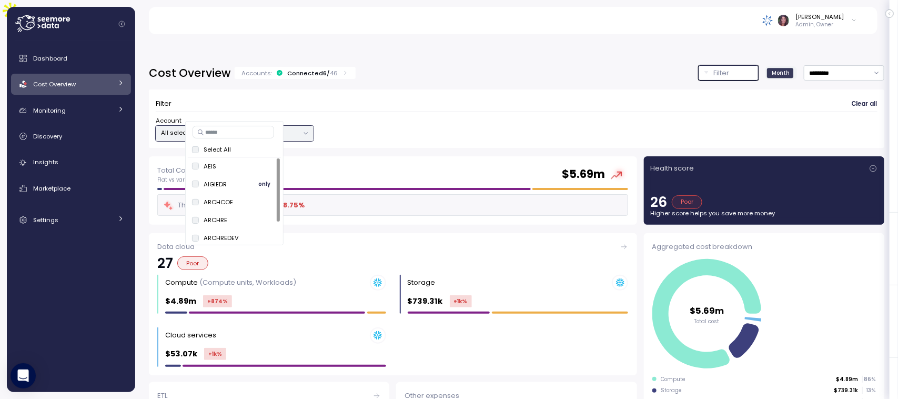
click at [261, 182] on span "only" at bounding box center [264, 184] width 12 height 12
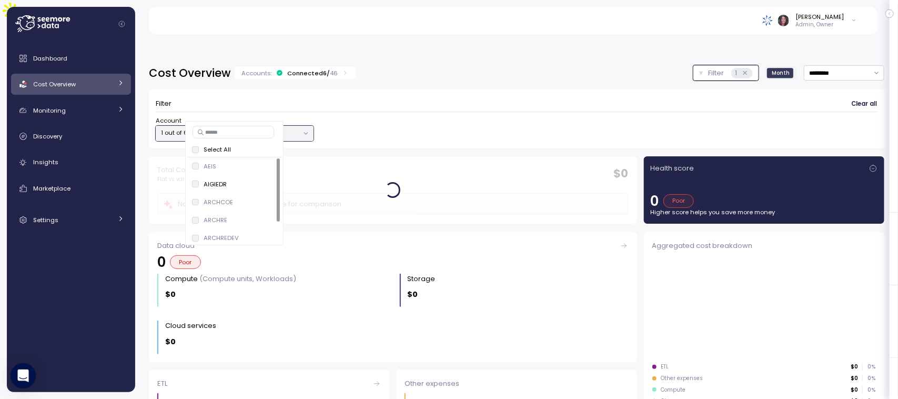
click at [393, 116] on div "Account 1 out of 6 selected" at bounding box center [517, 128] width 722 height 25
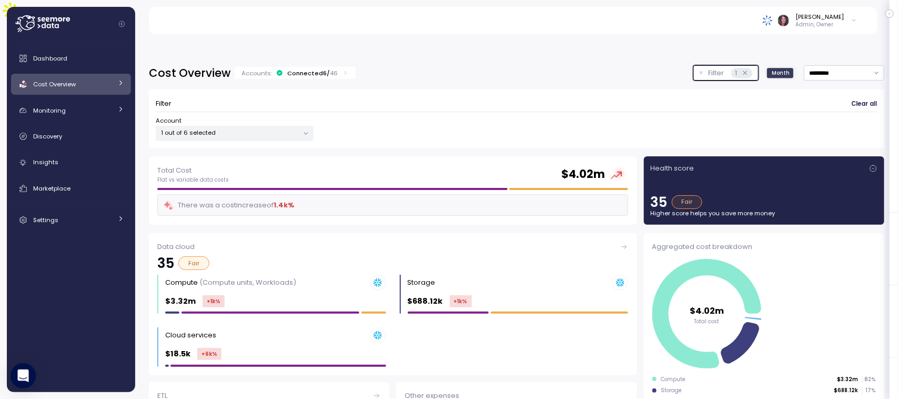
click at [709, 68] on p "Filter" at bounding box center [717, 73] width 16 height 11
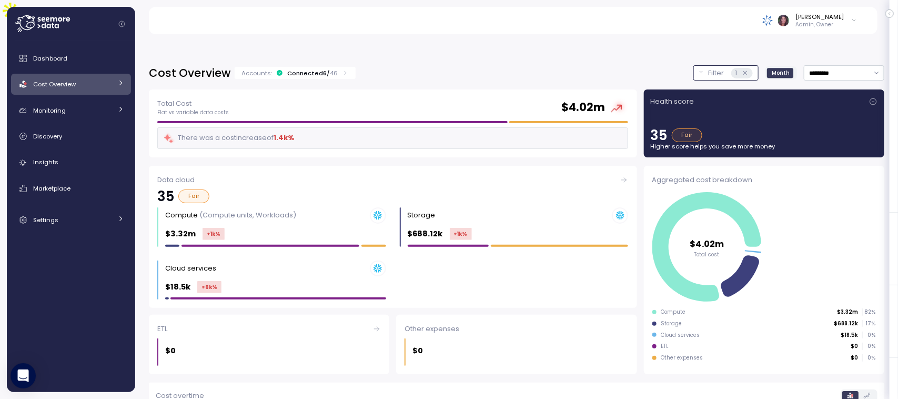
click at [709, 68] on p "Filter" at bounding box center [717, 73] width 16 height 11
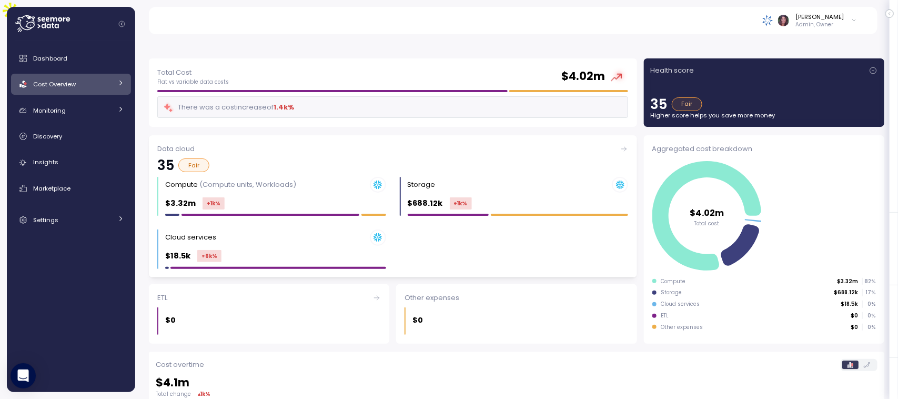
scroll to position [100, 0]
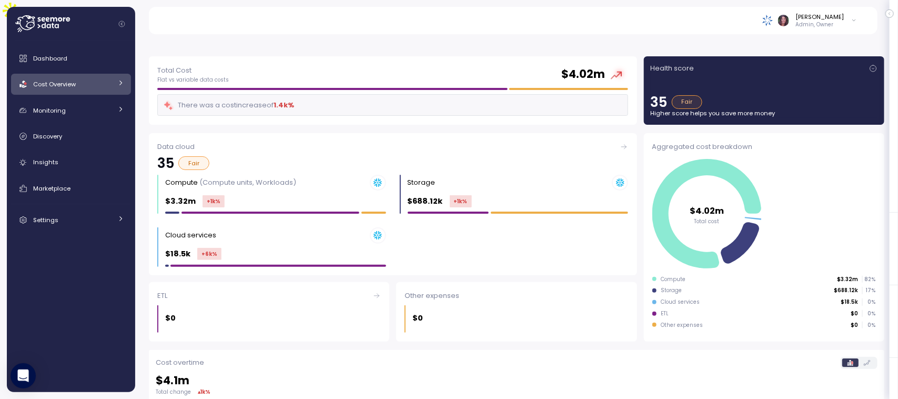
click at [96, 83] on div "Cost Overview" at bounding box center [72, 84] width 79 height 11
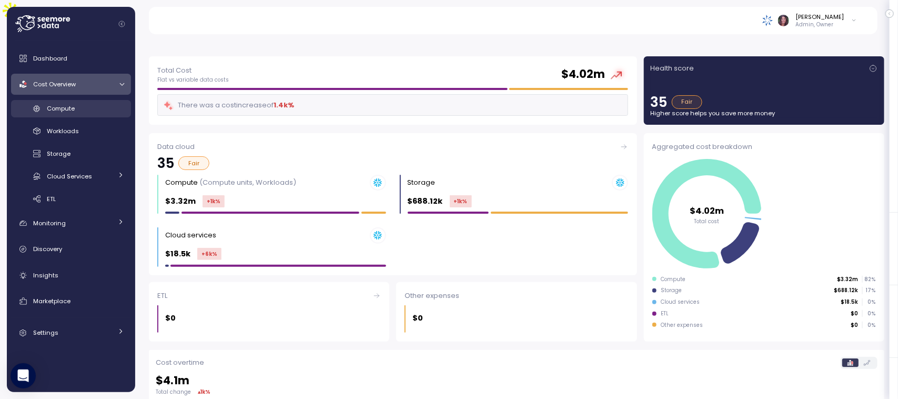
click at [71, 106] on span "Compute" at bounding box center [61, 108] width 28 height 8
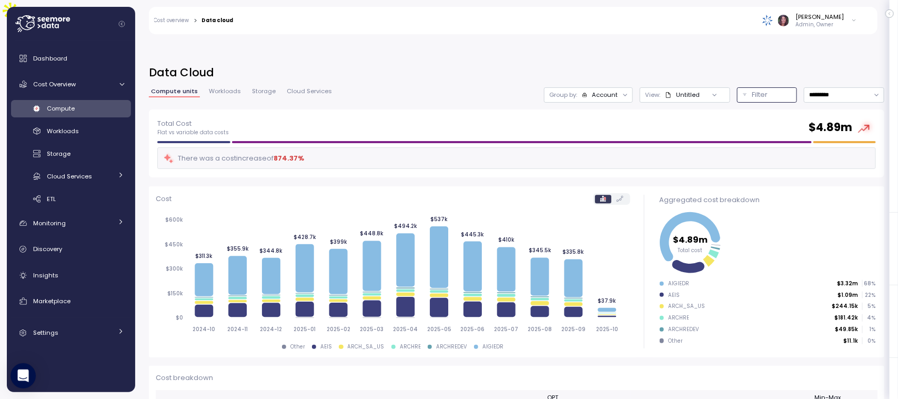
click at [756, 89] on div "Filter" at bounding box center [771, 94] width 39 height 11
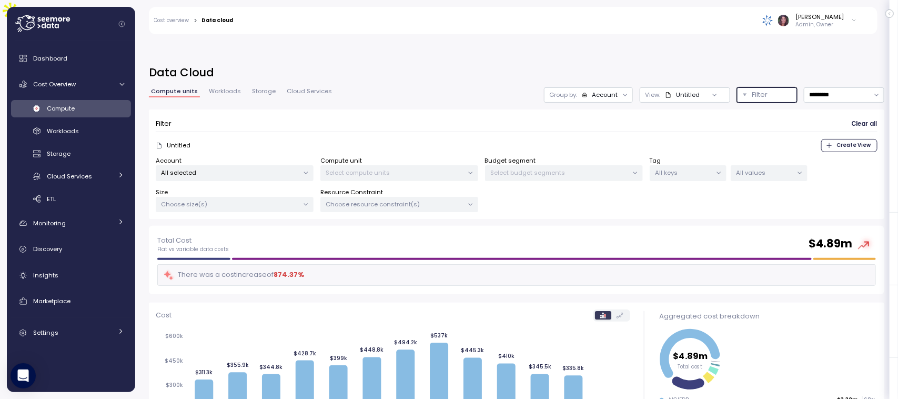
click at [389, 168] on p "Select compute units" at bounding box center [394, 172] width 137 height 8
click at [237, 168] on p "All selected" at bounding box center [230, 172] width 137 height 8
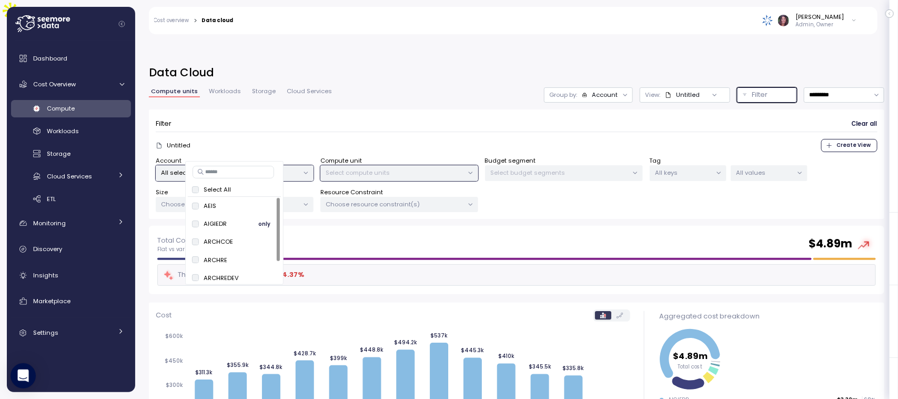
click at [258, 227] on button "only" at bounding box center [263, 223] width 25 height 13
click at [346, 168] on p "Select compute units" at bounding box center [394, 172] width 137 height 8
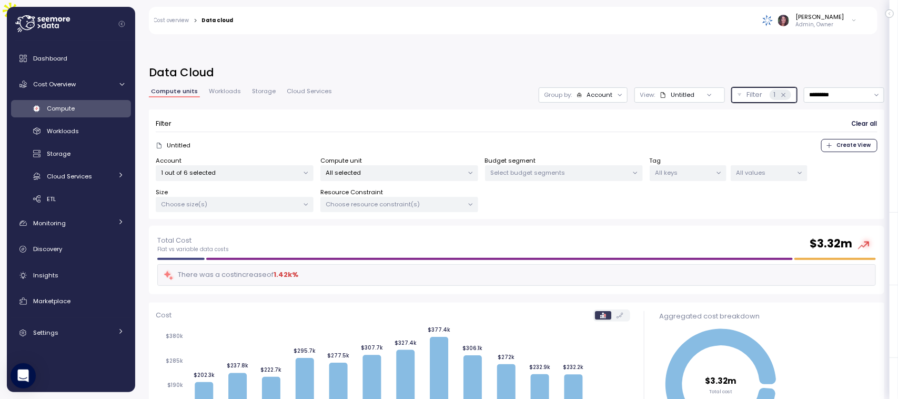
click at [364, 165] on div "All selected" at bounding box center [399, 172] width 158 height 15
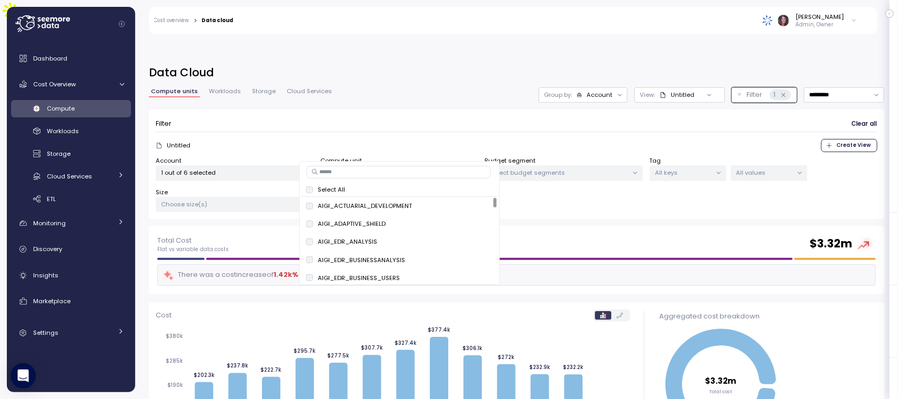
click at [396, 174] on input at bounding box center [399, 172] width 184 height 13
type input "***"
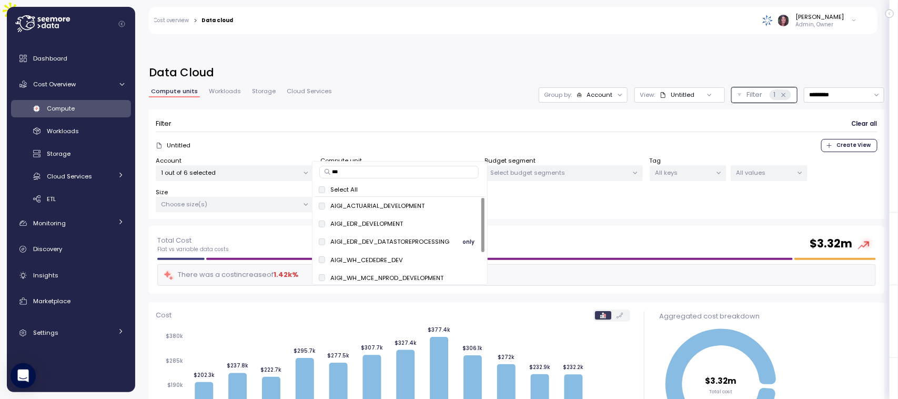
click at [470, 242] on span "only" at bounding box center [469, 242] width 12 height 12
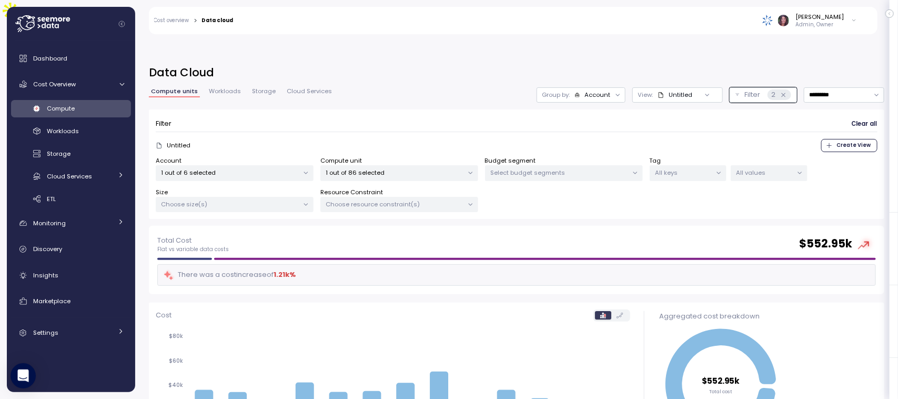
click at [553, 195] on div "Filter Clear all Untitled Create View Account 1 out of 6 selected Compute unit …" at bounding box center [517, 167] width 736 height 117
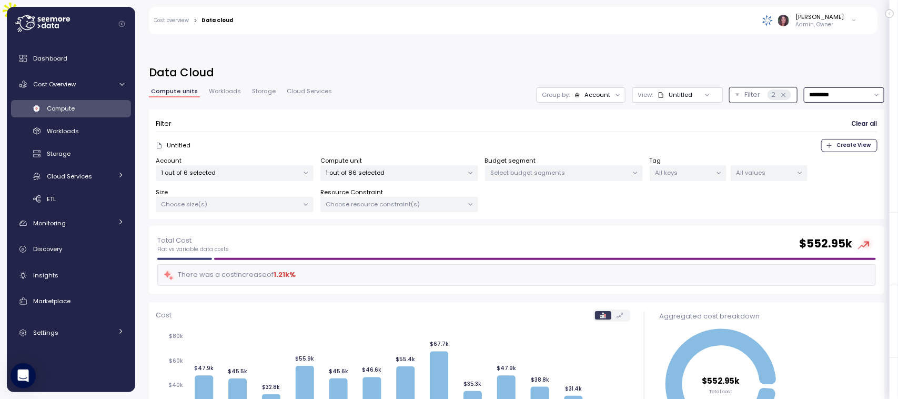
click at [805, 87] on input "*********" at bounding box center [844, 94] width 80 height 15
click at [821, 129] on div "Last 14 days" at bounding box center [817, 130] width 37 height 8
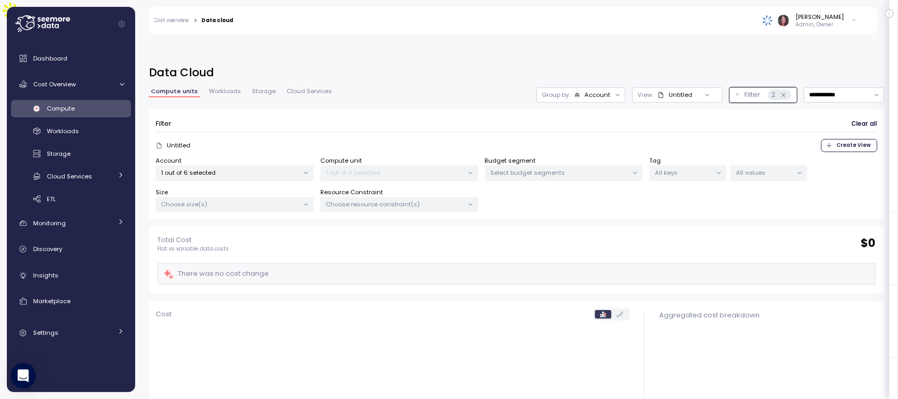
drag, startPoint x: 821, startPoint y: 129, endPoint x: 821, endPoint y: 150, distance: 21.1
click at [821, 150] on form "Filter Clear all Untitled Create View Account 1 out of 6 selected Compute unit …" at bounding box center [517, 164] width 722 height 96
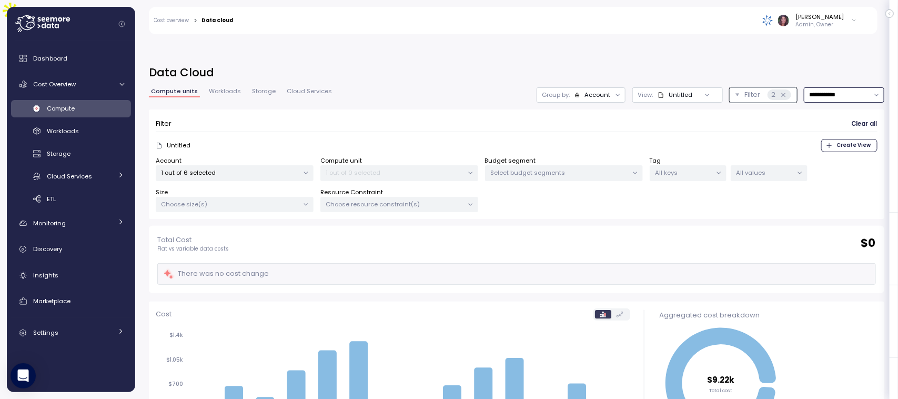
click at [808, 87] on input "**********" at bounding box center [844, 94] width 80 height 15
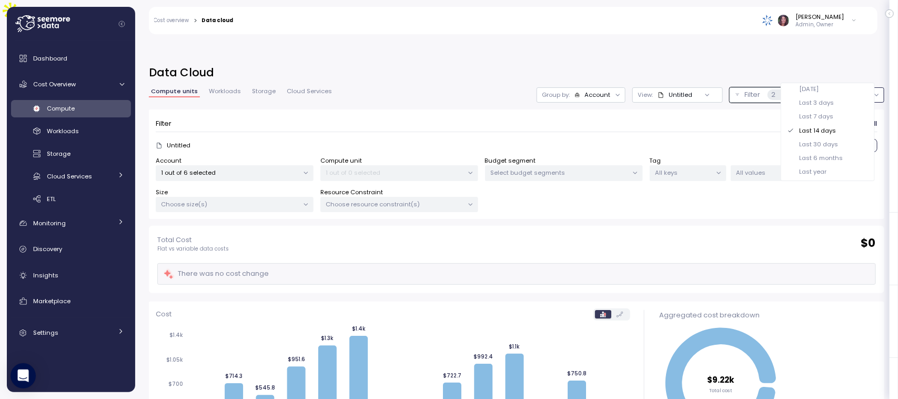
click at [815, 150] on div "Last 30 days" at bounding box center [827, 144] width 89 height 14
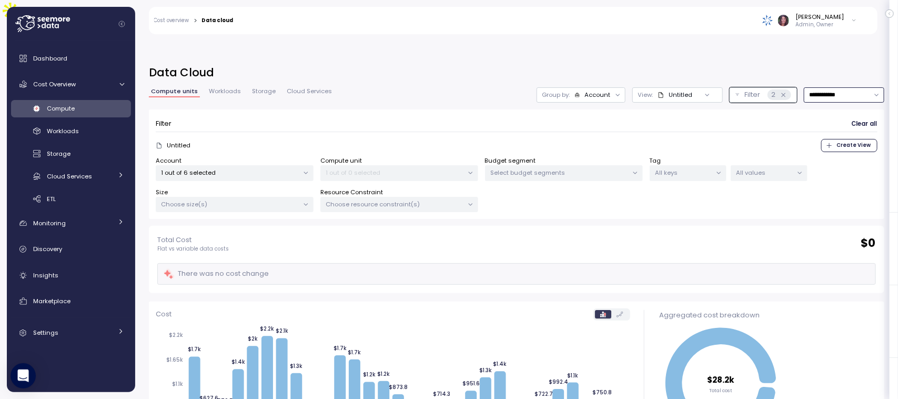
scroll to position [156, 0]
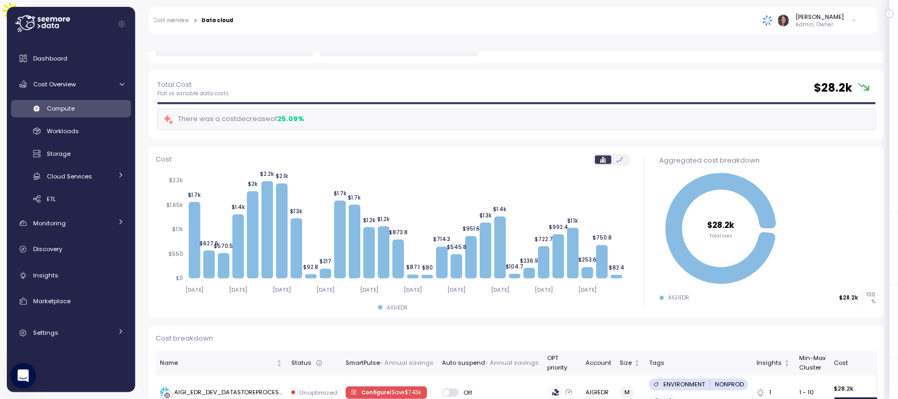
click at [425, 108] on div "There was a cost decrease of 25.09 %" at bounding box center [516, 119] width 719 height 22
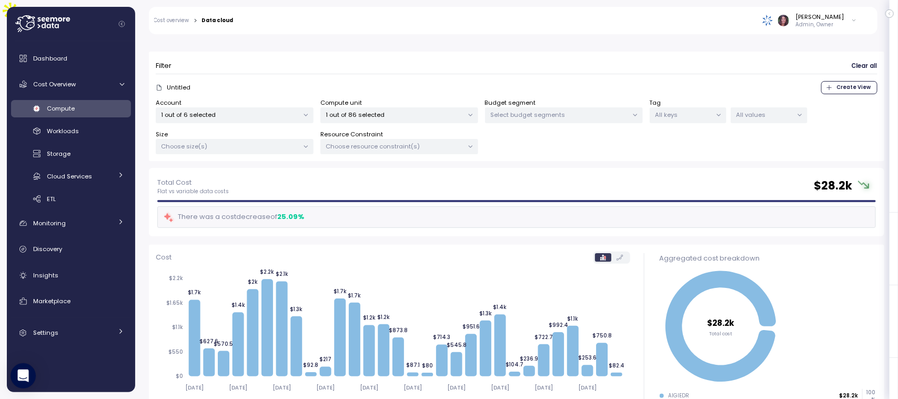
scroll to position [0, 0]
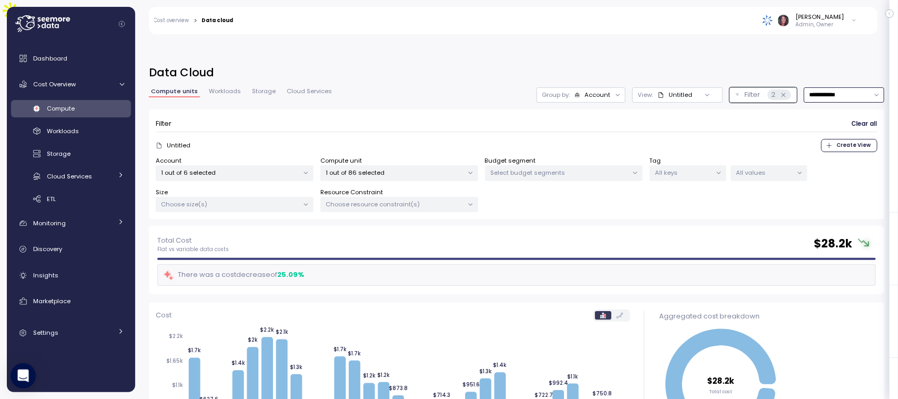
click at [819, 87] on input "**********" at bounding box center [844, 94] width 80 height 15
click at [817, 161] on div "Last 6 months" at bounding box center [821, 158] width 44 height 8
type input "**********"
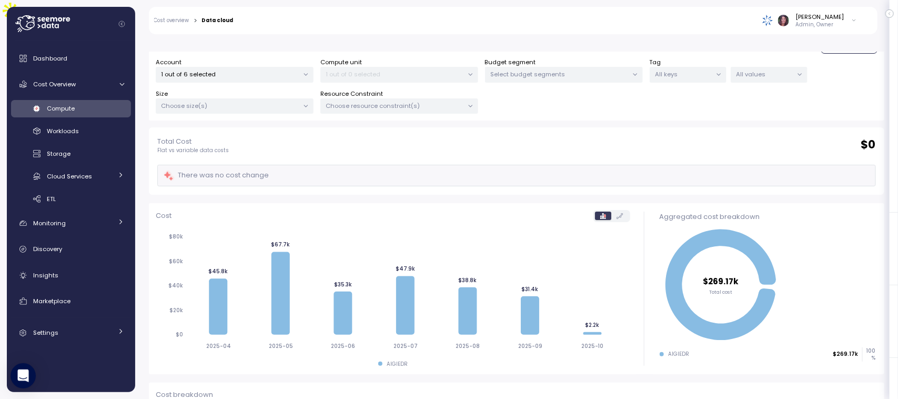
scroll to position [99, 0]
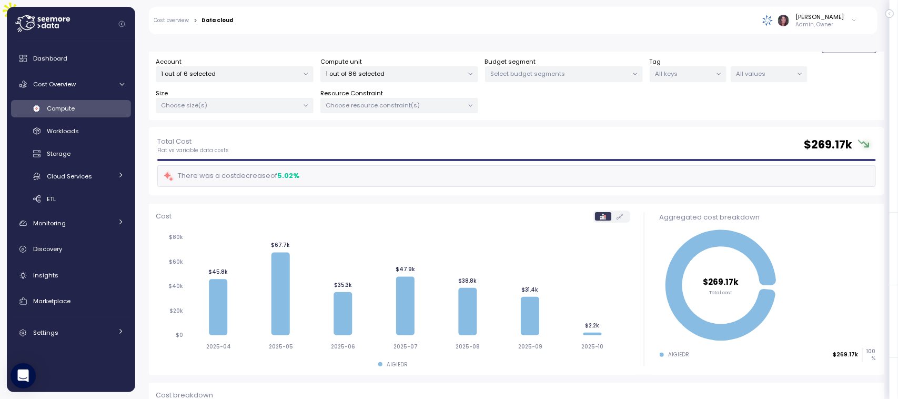
click at [67, 14] on div at bounding box center [75, 24] width 120 height 34
click at [111, 22] on div at bounding box center [75, 24] width 120 height 34
click at [127, 19] on div at bounding box center [75, 24] width 120 height 34
click at [119, 21] on icon "Collapse navigation" at bounding box center [121, 24] width 7 height 7
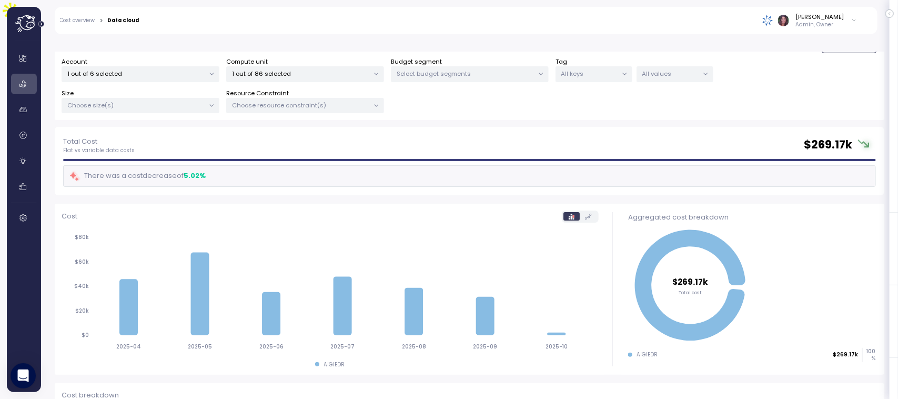
click at [35, 33] on div at bounding box center [28, 24] width 26 height 34
click at [26, 27] on icon at bounding box center [25, 23] width 21 height 17
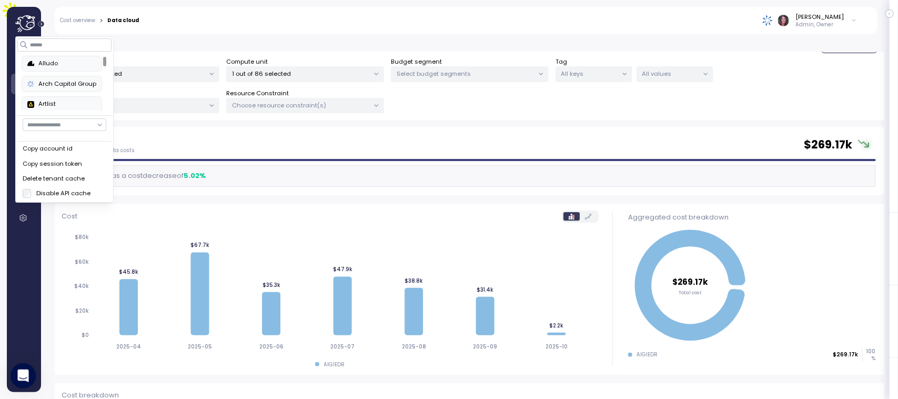
click at [48, 62] on div "Alludo" at bounding box center [61, 63] width 69 height 9
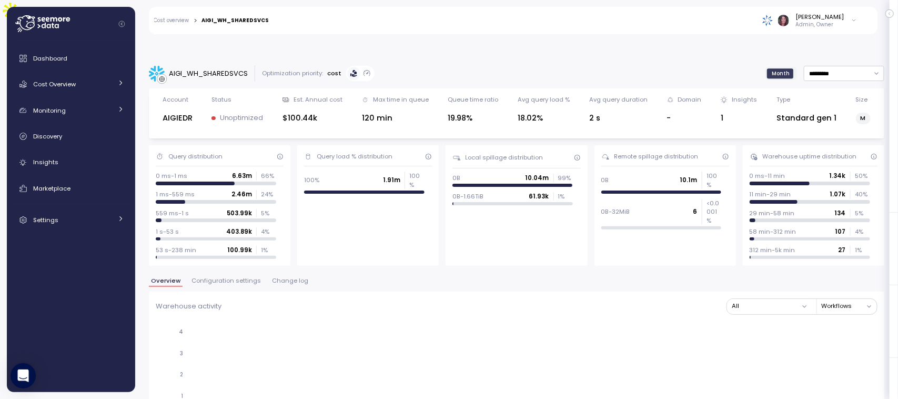
click at [284, 278] on button "Change log" at bounding box center [290, 282] width 41 height 9
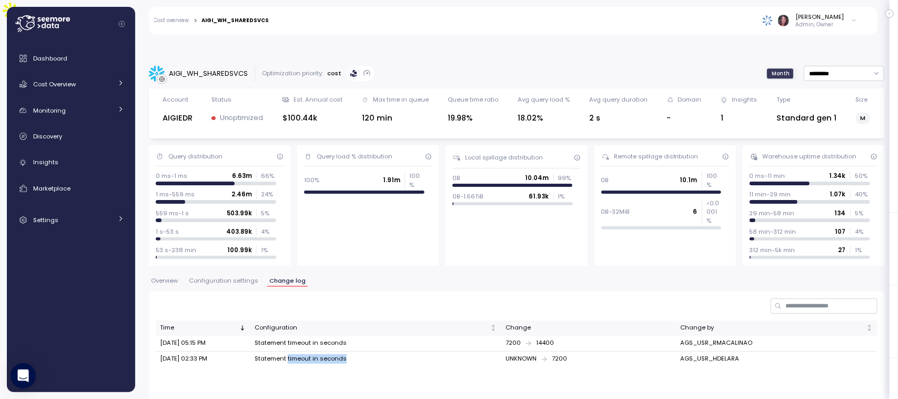
drag, startPoint x: 288, startPoint y: 332, endPoint x: 360, endPoint y: 330, distance: 72.1
click at [360, 351] on td "Statement timeout in seconds" at bounding box center [375, 358] width 251 height 15
click at [185, 336] on td "Sep 22, 2025 05:15 PM" at bounding box center [203, 344] width 95 height 16
click at [561, 354] on div "UNKNOWN 7200" at bounding box center [589, 358] width 167 height 9
drag, startPoint x: 269, startPoint y: 330, endPoint x: 325, endPoint y: 337, distance: 56.2
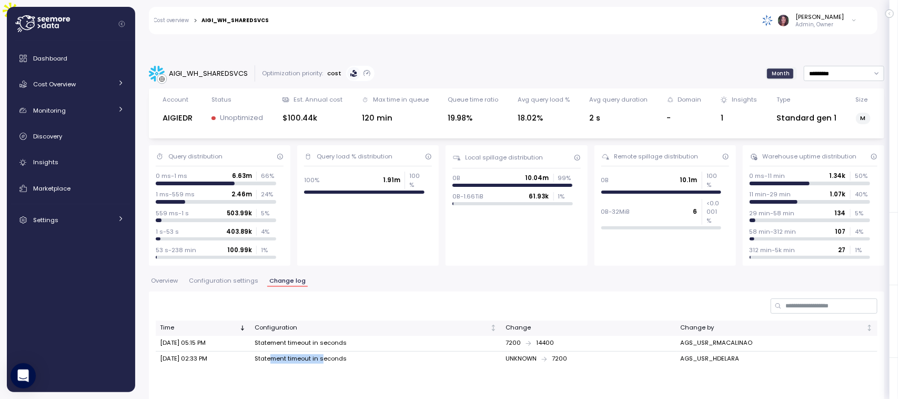
click at [325, 351] on td "Statement timeout in seconds" at bounding box center [375, 358] width 251 height 15
drag, startPoint x: 348, startPoint y: 335, endPoint x: 285, endPoint y: 340, distance: 63.3
click at [285, 351] on td "Statement timeout in seconds" at bounding box center [375, 358] width 251 height 15
drag, startPoint x: 250, startPoint y: 330, endPoint x: 361, endPoint y: 335, distance: 111.1
click at [361, 351] on td "Statement timeout in seconds" at bounding box center [375, 358] width 251 height 15
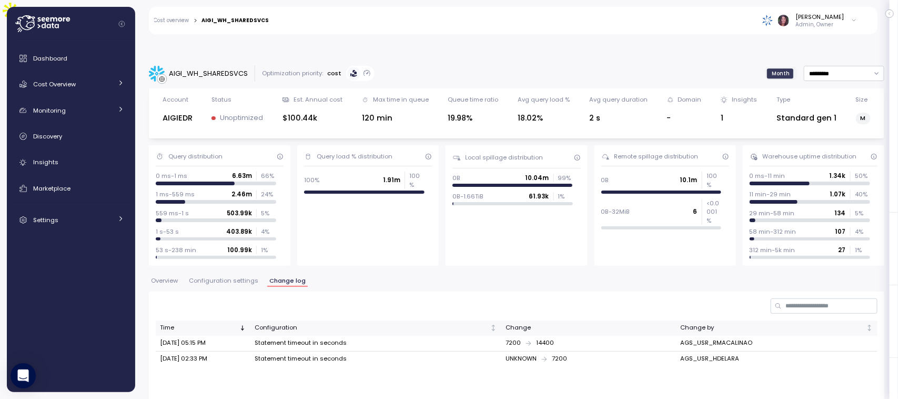
click at [164, 16] on div "Cost overview > AIGI_WH_SHAREDSVCS Elvire Lukov Admin, Owner" at bounding box center [506, 20] width 715 height 27
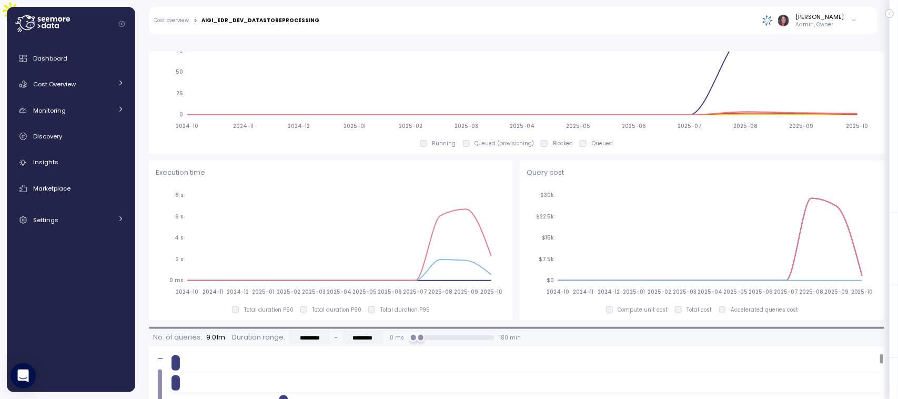
scroll to position [633, 0]
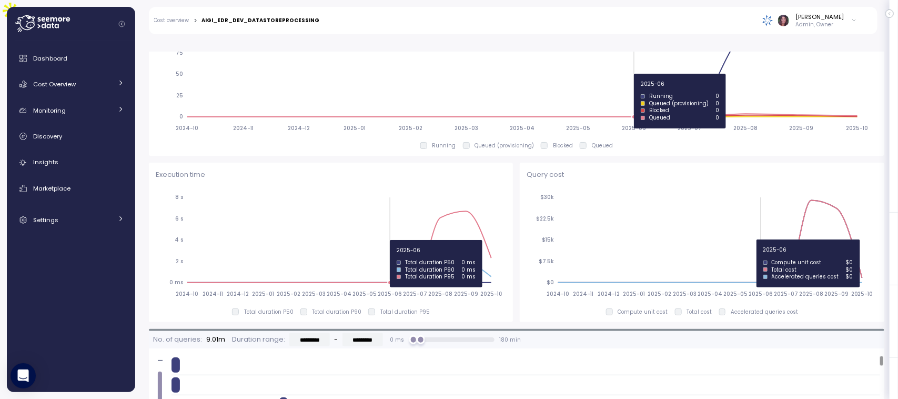
click at [387, 239] on icon "2024-10 2024-11 2024-12 2025-01 2025-02 2025-03 2025-04 2025-05 2025-06 2025-07…" at bounding box center [329, 245] width 346 height 117
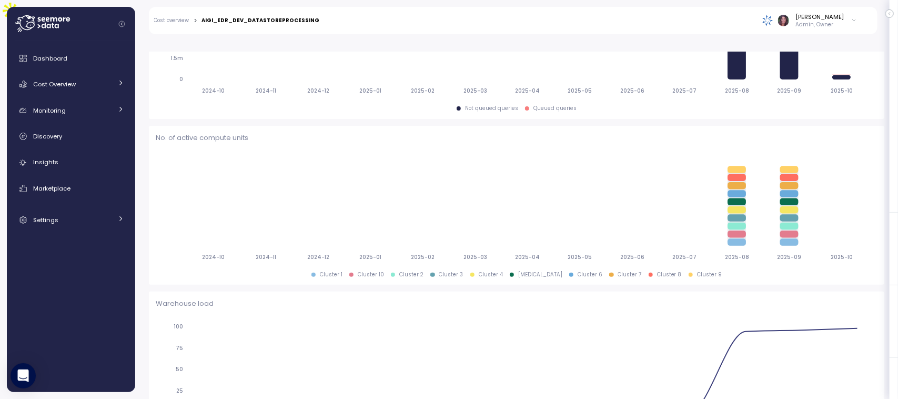
scroll to position [0, 0]
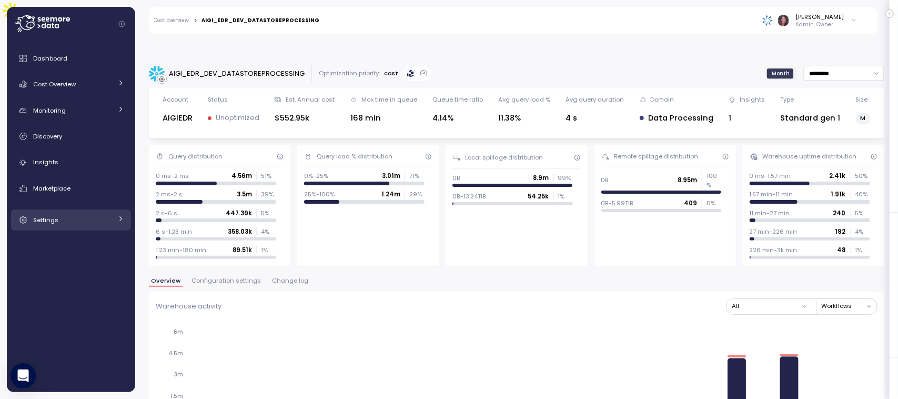
click at [44, 219] on span "Settings" at bounding box center [45, 220] width 25 height 8
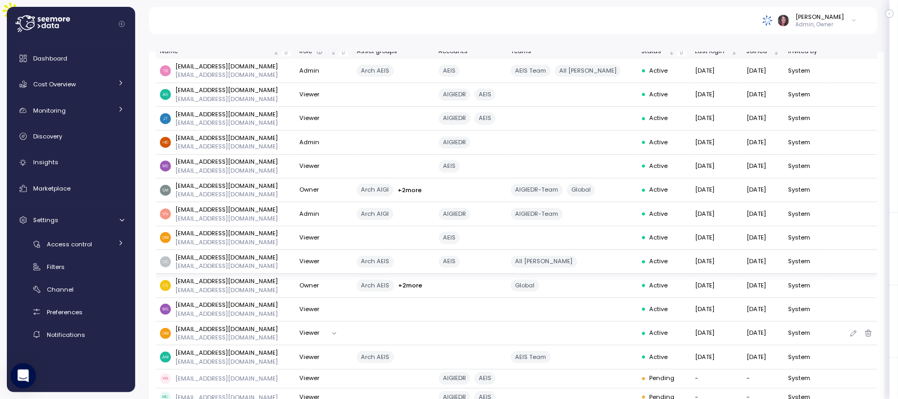
scroll to position [83, 0]
drag, startPoint x: 677, startPoint y: 281, endPoint x: 719, endPoint y: 280, distance: 42.1
click at [719, 297] on td "[DATE]" at bounding box center [717, 309] width 52 height 24
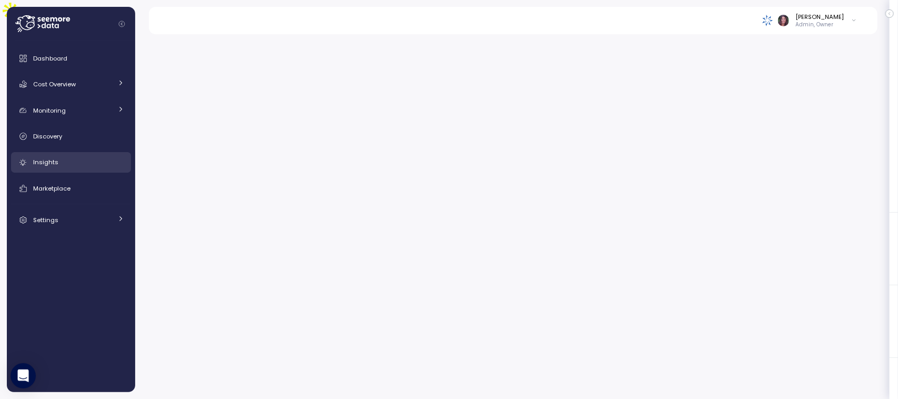
click at [66, 158] on div "Insights" at bounding box center [78, 162] width 91 height 11
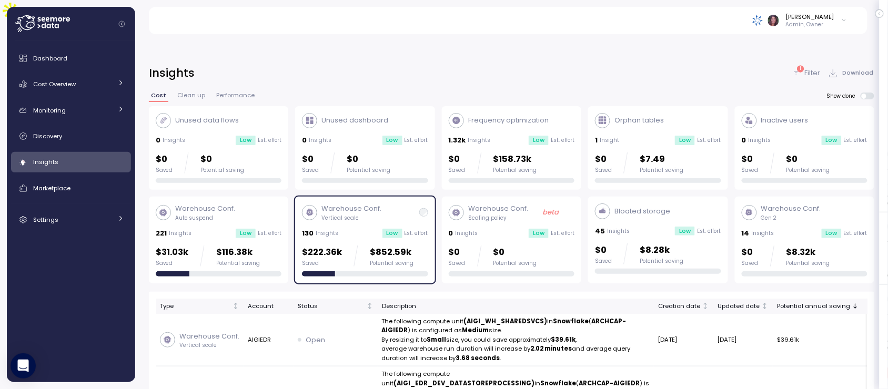
click at [866, 94] on span at bounding box center [864, 96] width 5 height 5
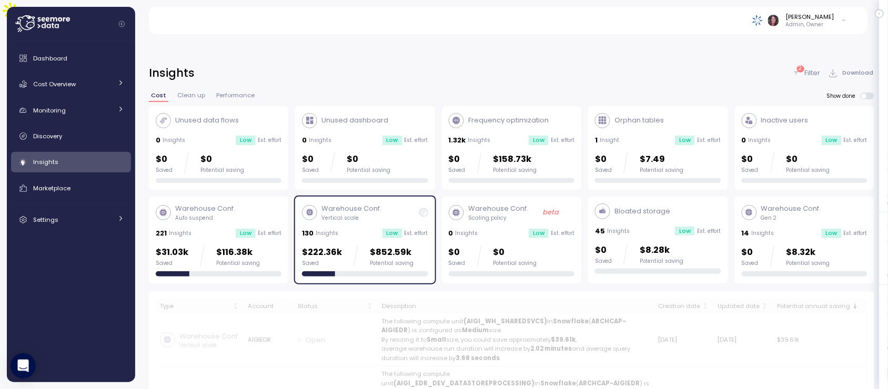
click at [811, 68] on p "Filter" at bounding box center [813, 73] width 16 height 11
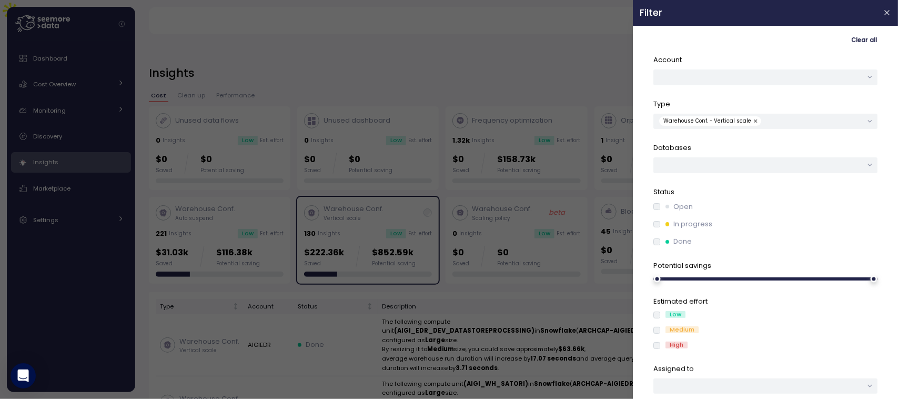
click at [811, 48] on div "Clear all Account Type Warehouse Conf. - Vertical scale Databases Status Open I…" at bounding box center [765, 212] width 251 height 359
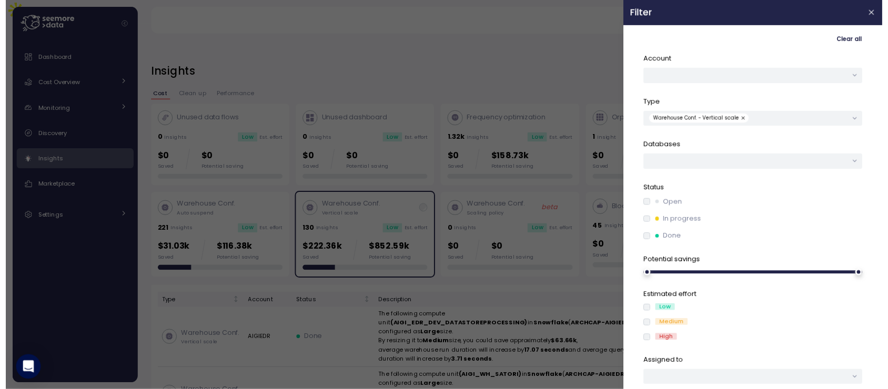
scroll to position [27, 0]
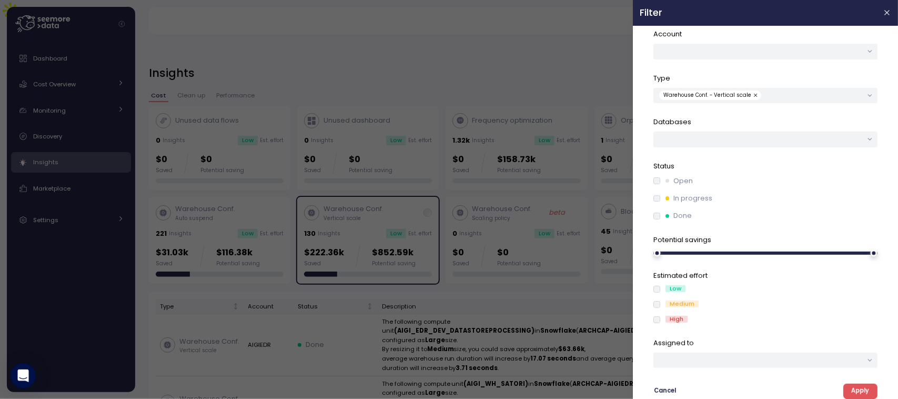
click at [751, 90] on button "button" at bounding box center [756, 94] width 11 height 9
drag, startPoint x: 852, startPoint y: 387, endPoint x: 832, endPoint y: 108, distance: 279.1
click at [832, 108] on div "Clear all Account Type Databases Status Open In progress Done Potential savings…" at bounding box center [765, 186] width 251 height 359
click at [806, 54] on button "button" at bounding box center [765, 51] width 224 height 15
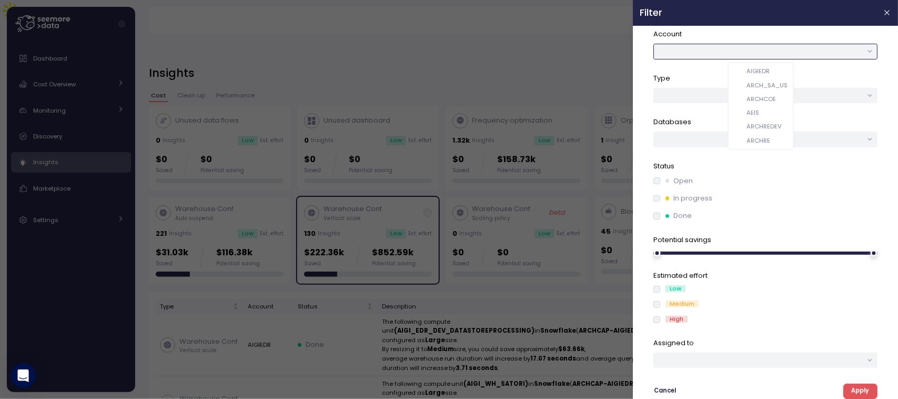
click at [766, 74] on div "AIGIEDR" at bounding box center [758, 71] width 23 height 8
click at [855, 385] on span "Apply" at bounding box center [860, 391] width 18 height 14
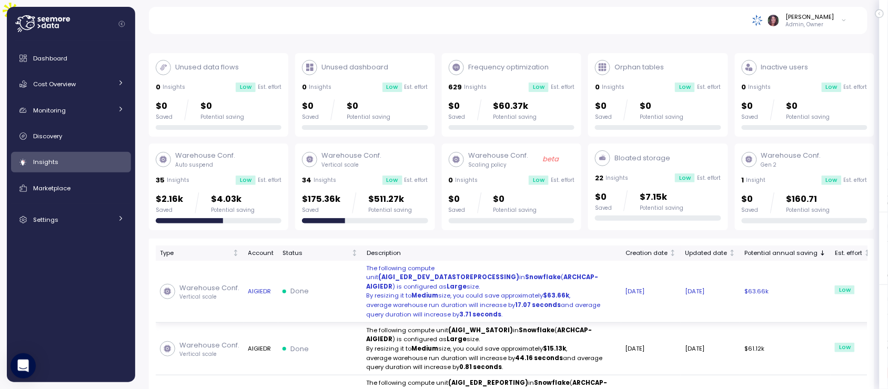
scroll to position [53, 0]
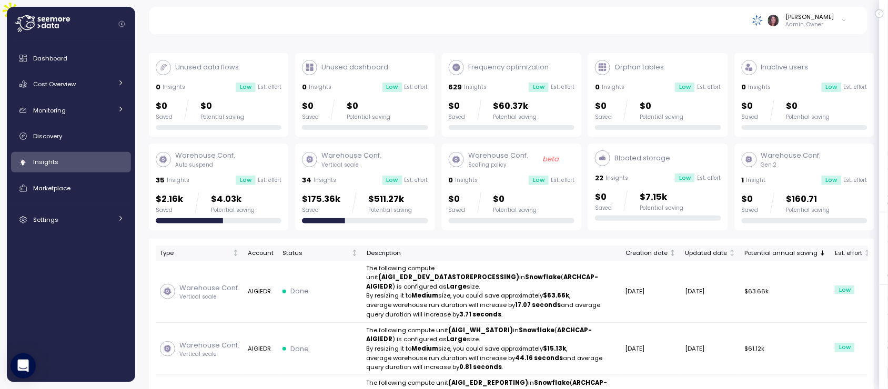
click at [640, 125] on div at bounding box center [658, 127] width 126 height 5
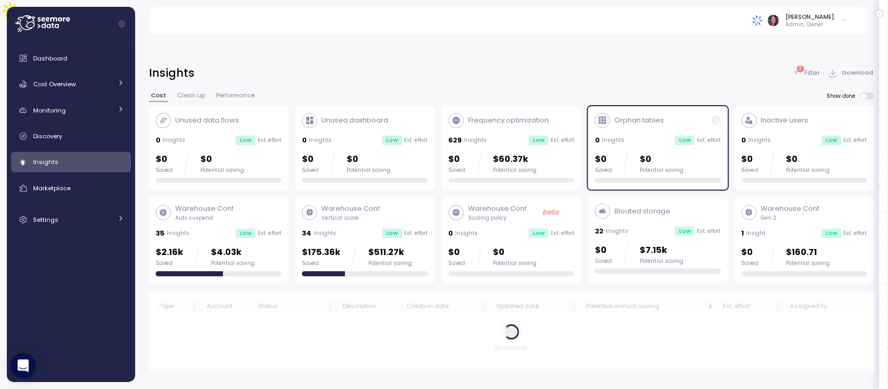
scroll to position [37, 0]
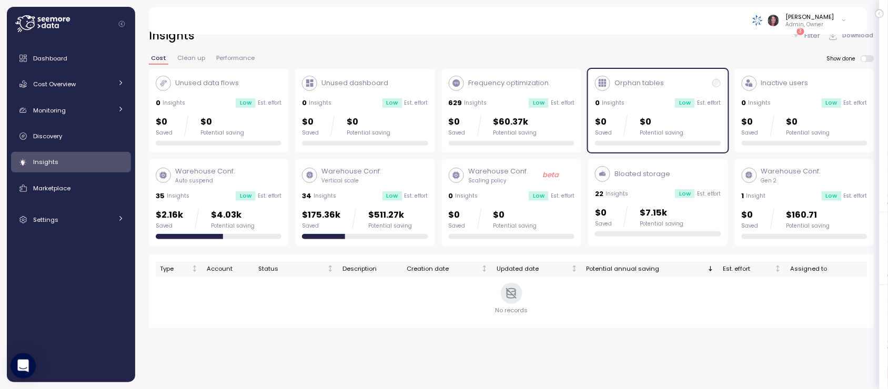
click at [385, 191] on div "34 Insights Low Est. effort" at bounding box center [365, 196] width 126 height 11
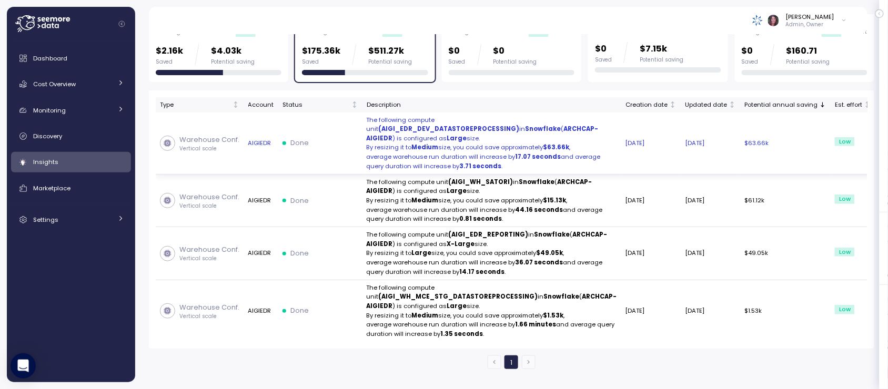
scroll to position [265, 0]
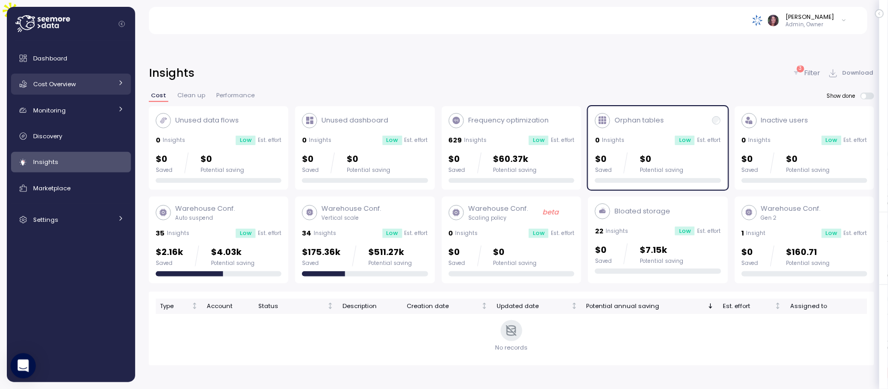
click at [82, 79] on div "Cost Overview" at bounding box center [72, 84] width 79 height 11
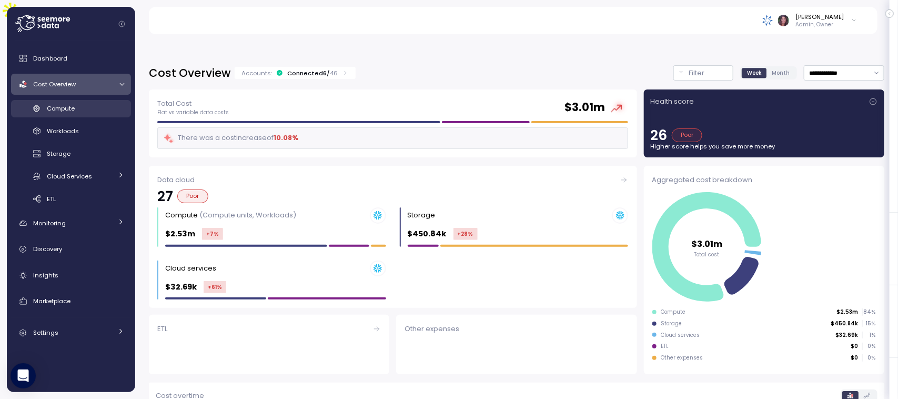
click at [74, 112] on span "Compute" at bounding box center [61, 108] width 28 height 8
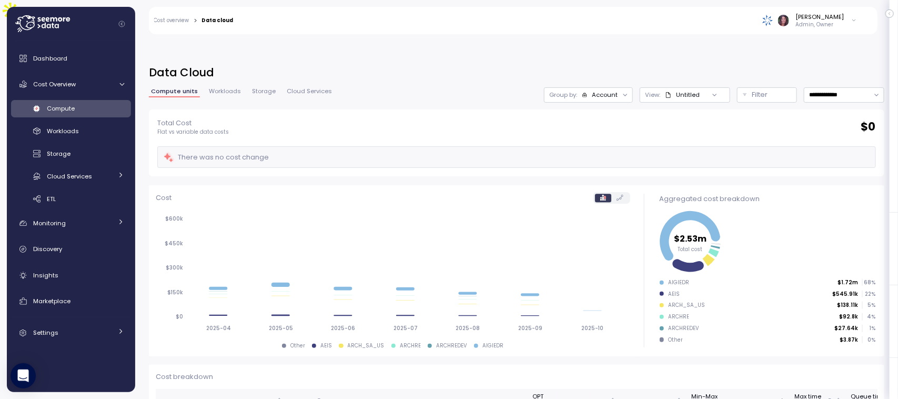
click at [364, 348] on div "Total Cost Flat vs variable data costs $ 0 There was no cost change Cost 2025-0…" at bounding box center [517, 282] width 736 height 346
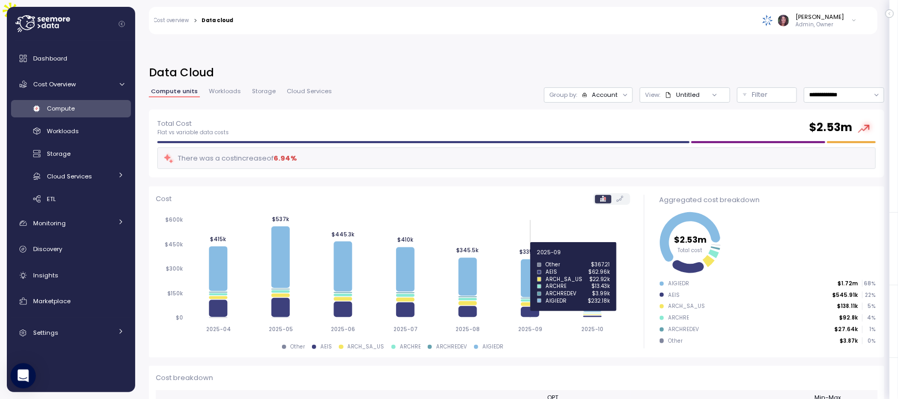
click at [527, 259] on icon at bounding box center [530, 278] width 18 height 38
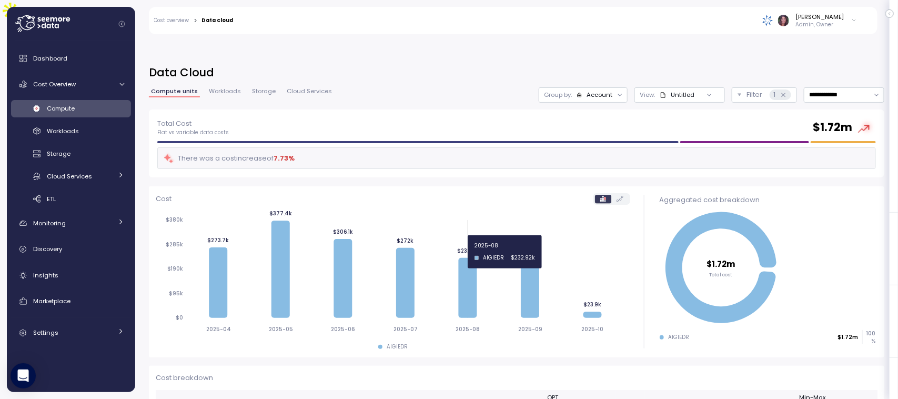
click at [467, 258] on icon at bounding box center [467, 288] width 18 height 60
click at [464, 264] on icon at bounding box center [467, 288] width 18 height 60
click at [476, 258] on icon at bounding box center [467, 288] width 18 height 60
click at [804, 87] on input "**********" at bounding box center [844, 94] width 80 height 15
click at [480, 87] on div "**********" at bounding box center [517, 94] width 736 height 15
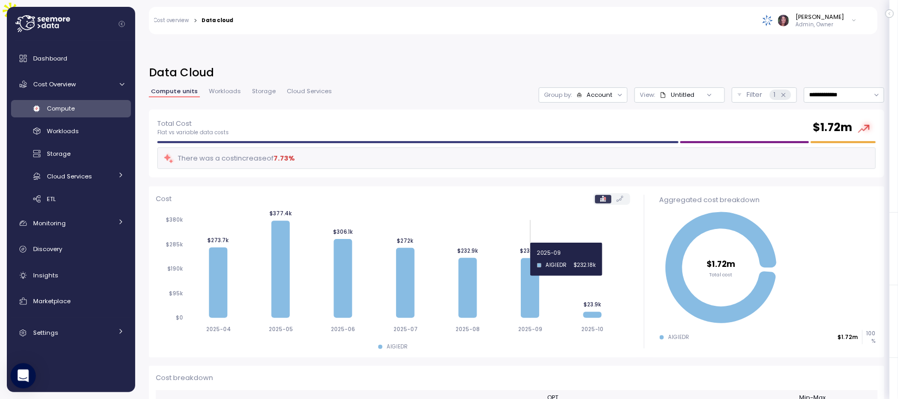
click at [516, 259] on icon "2025-04 2025-05 2025-06 2025-07 2025-08 2025-09 2025-10 $0 $95k $190k $285k $38…" at bounding box center [390, 273] width 468 height 129
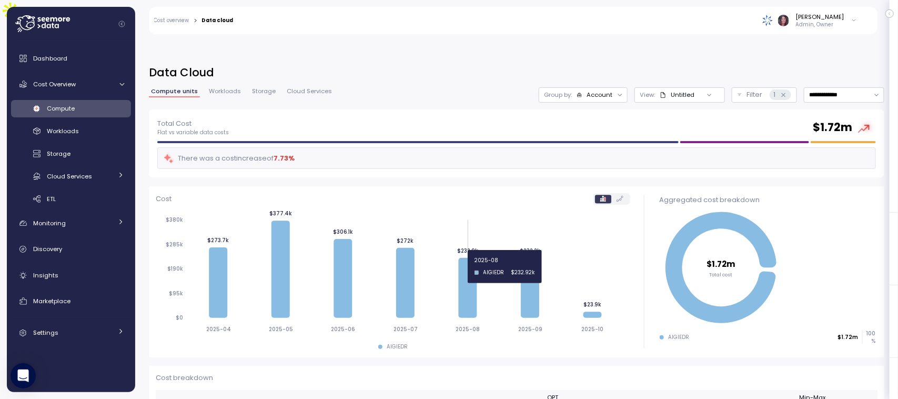
click at [472, 266] on icon at bounding box center [467, 288] width 18 height 60
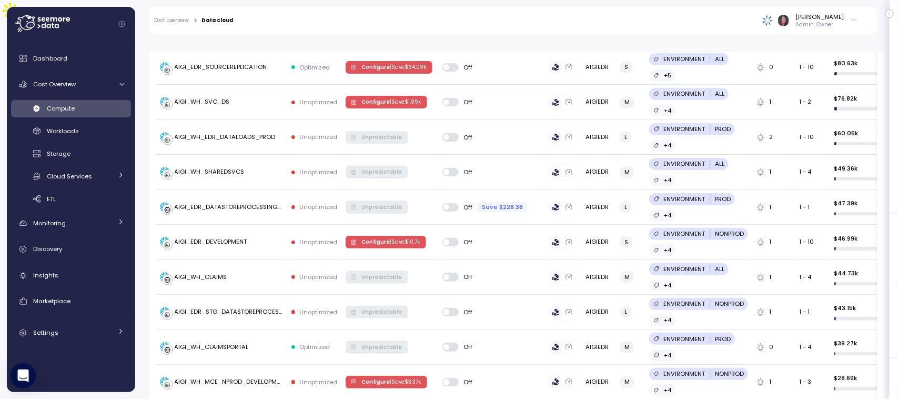
scroll to position [540, 0]
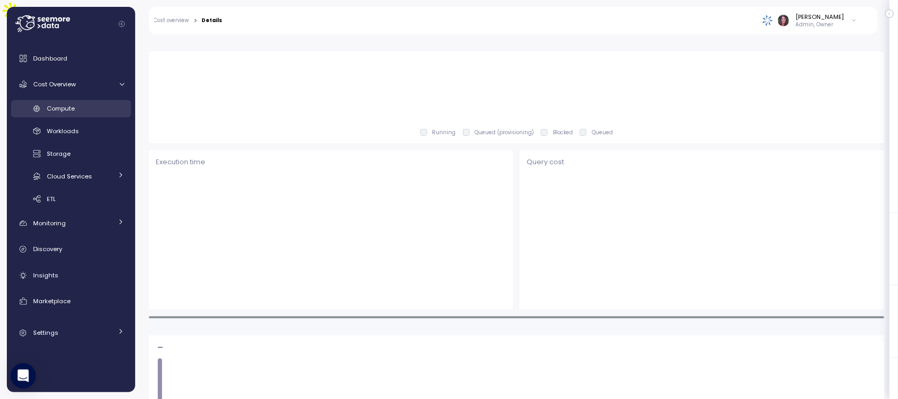
click at [79, 100] on link "Compute" at bounding box center [71, 108] width 120 height 17
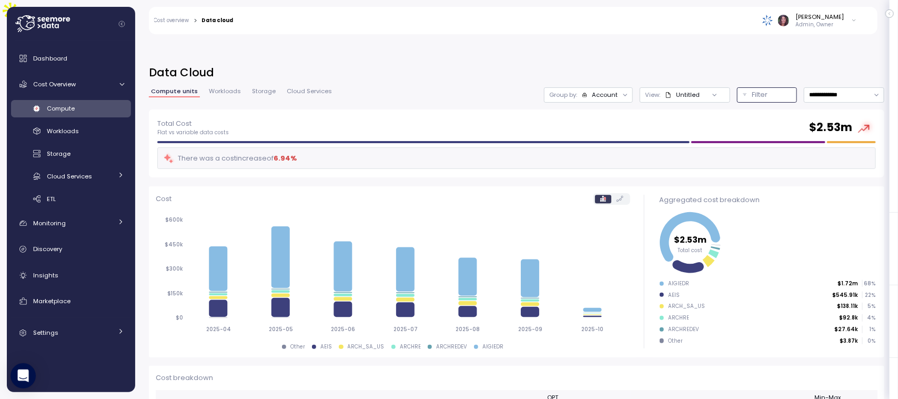
click at [752, 89] on p "Filter" at bounding box center [760, 94] width 16 height 11
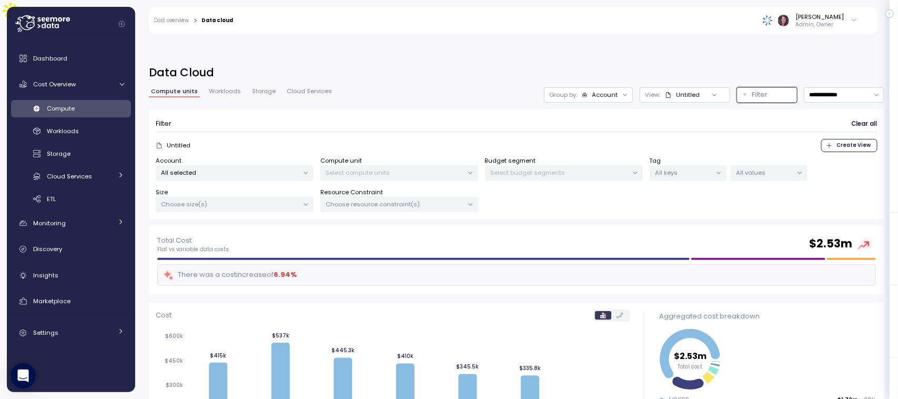
click at [700, 87] on div at bounding box center [715, 94] width 30 height 15
click at [665, 90] on div "Untitled" at bounding box center [682, 94] width 35 height 8
click at [581, 87] on div "Group by: Account" at bounding box center [588, 94] width 89 height 15
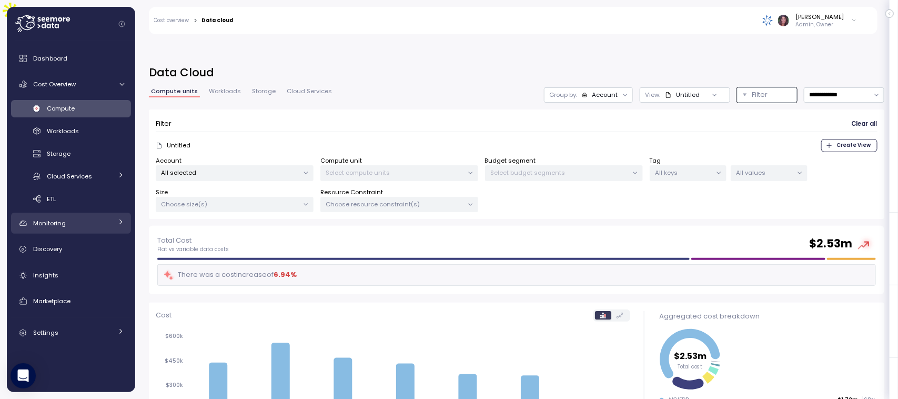
click at [58, 213] on link "Monitoring" at bounding box center [71, 223] width 120 height 21
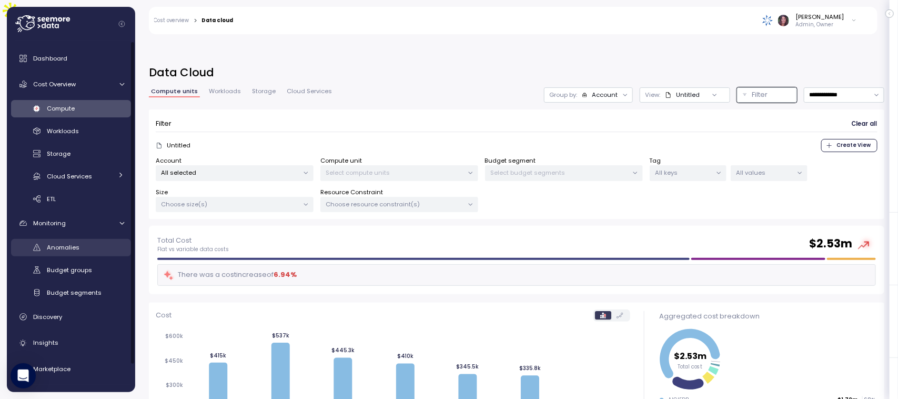
click at [67, 240] on link "Anomalies" at bounding box center [71, 247] width 120 height 17
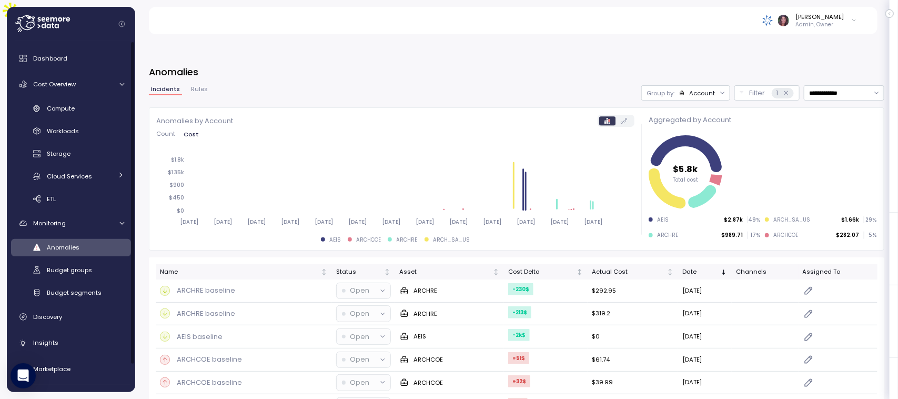
click at [45, 19] on icon at bounding box center [44, 19] width 4 height 4
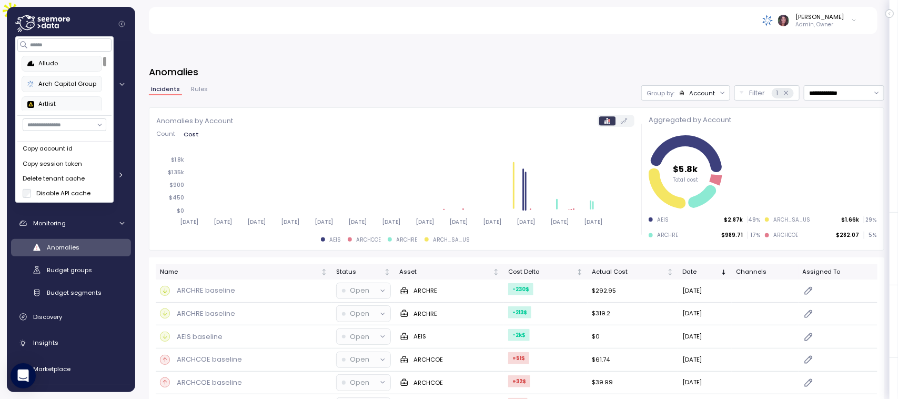
click at [65, 62] on div "Alludo" at bounding box center [61, 63] width 69 height 9
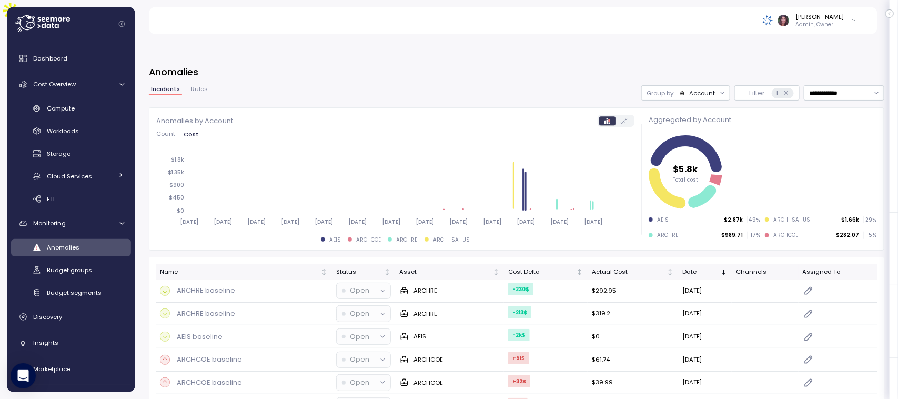
click at [374, 115] on div "Anomalies by Account Count Cost [DATE] [DATE] [DATE] [DATE] [DATE] [DATE] [DATE…" at bounding box center [395, 179] width 478 height 128
click at [45, 342] on span "Insights" at bounding box center [45, 342] width 25 height 8
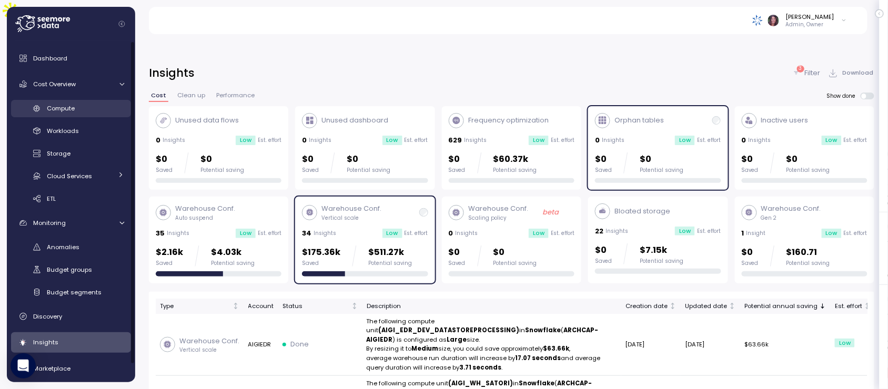
click at [62, 104] on span "Compute" at bounding box center [61, 108] width 28 height 8
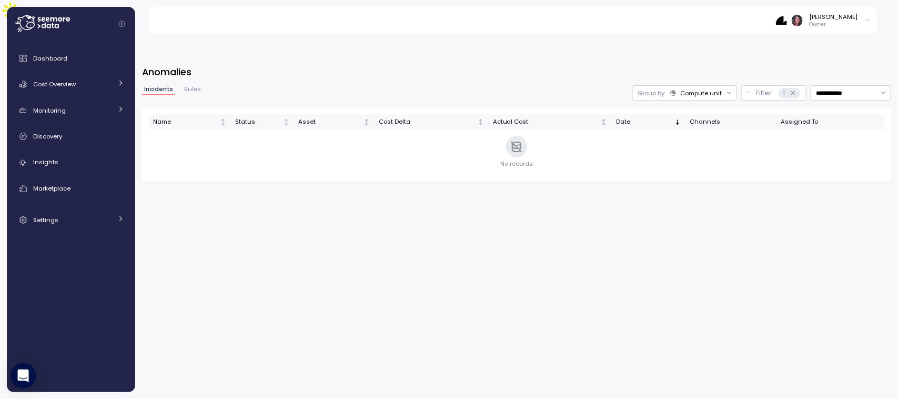
click at [693, 89] on div "Compute unit" at bounding box center [701, 93] width 42 height 8
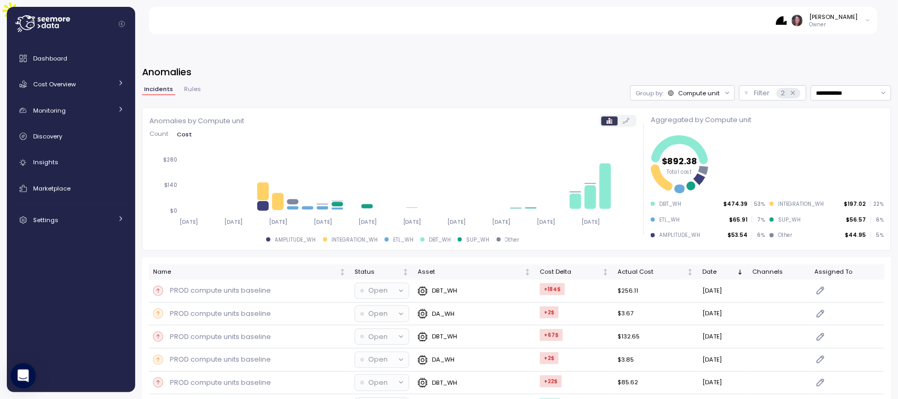
click at [699, 20] on div "[PERSON_NAME] Owner" at bounding box center [519, 20] width 717 height 27
click at [216, 279] on td "PROD compute units baseline" at bounding box center [249, 290] width 201 height 23
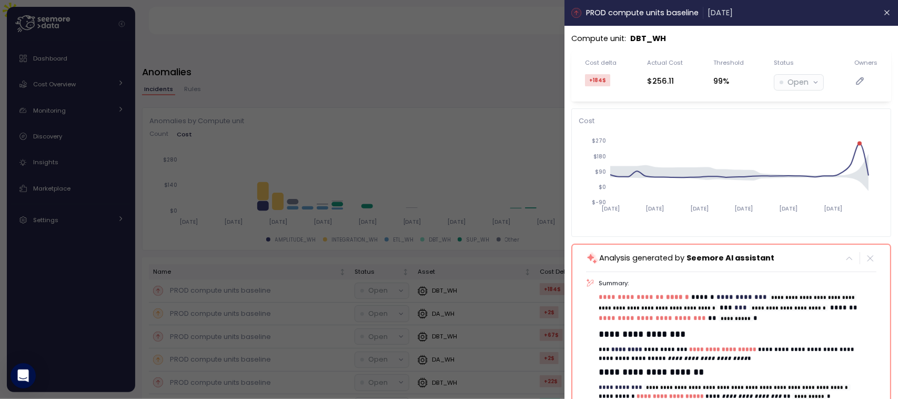
click at [809, 139] on icon "[DATE] [DATE] [DATE] [DATE] [DATE] [DATE] $-90 $0 $90 $180 $270" at bounding box center [726, 179] width 295 height 98
click at [883, 13] on icon "button" at bounding box center [887, 12] width 8 height 8
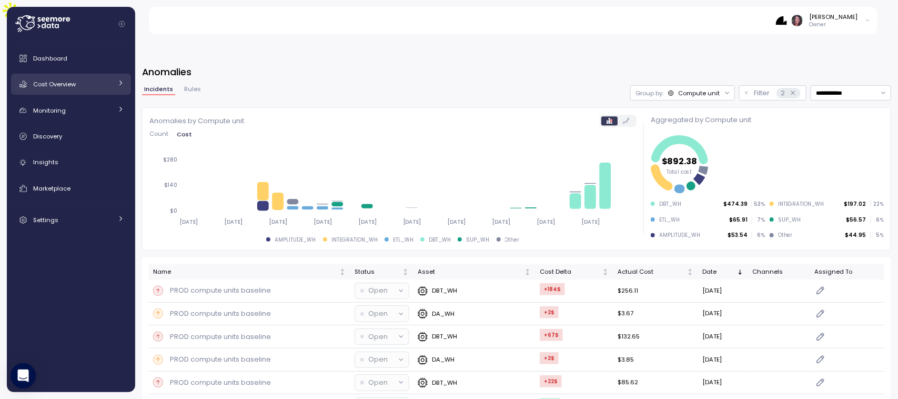
click at [50, 85] on span "Cost Overview" at bounding box center [54, 84] width 43 height 8
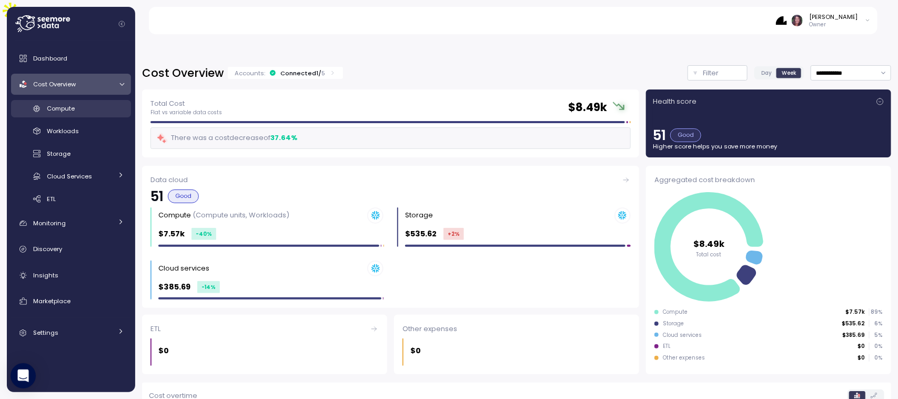
click at [54, 108] on span "Compute" at bounding box center [61, 108] width 28 height 8
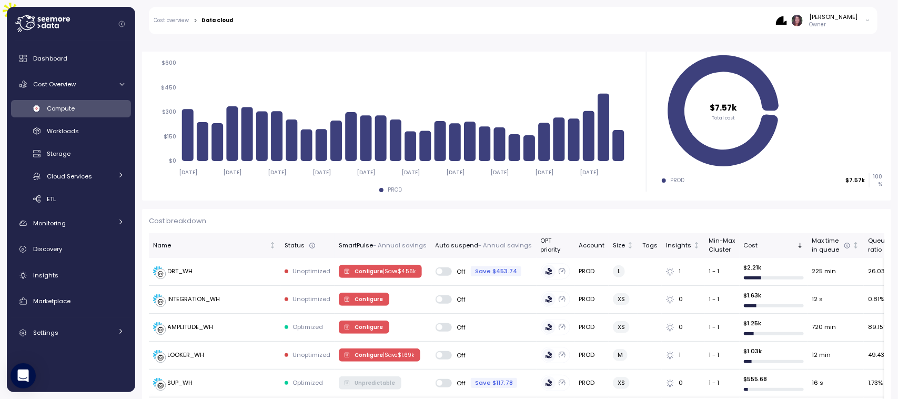
scroll to position [235, 0]
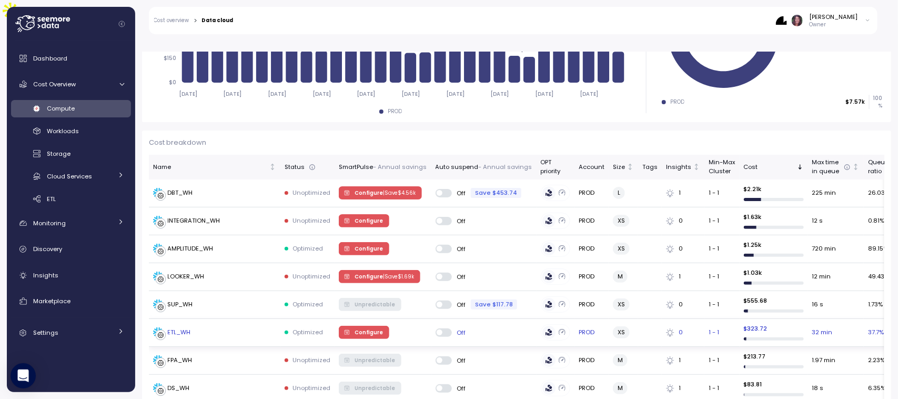
drag, startPoint x: 177, startPoint y: 306, endPoint x: 166, endPoint y: 310, distance: 12.5
click at [166, 330] on div at bounding box center [161, 335] width 11 height 11
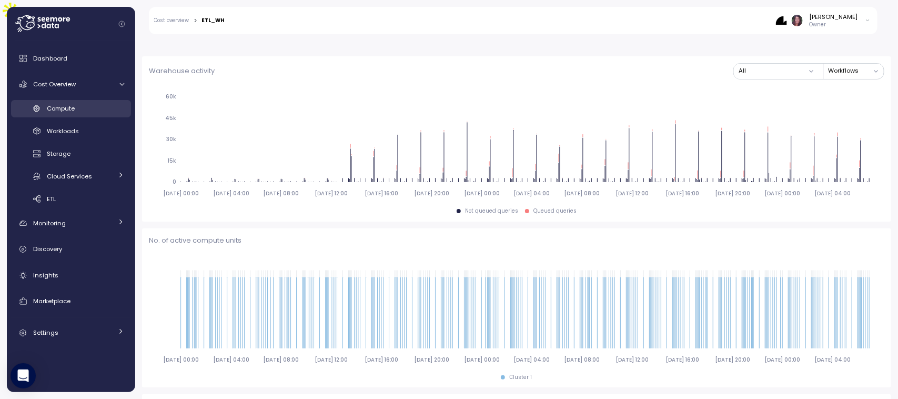
click at [71, 106] on span "Compute" at bounding box center [61, 108] width 28 height 8
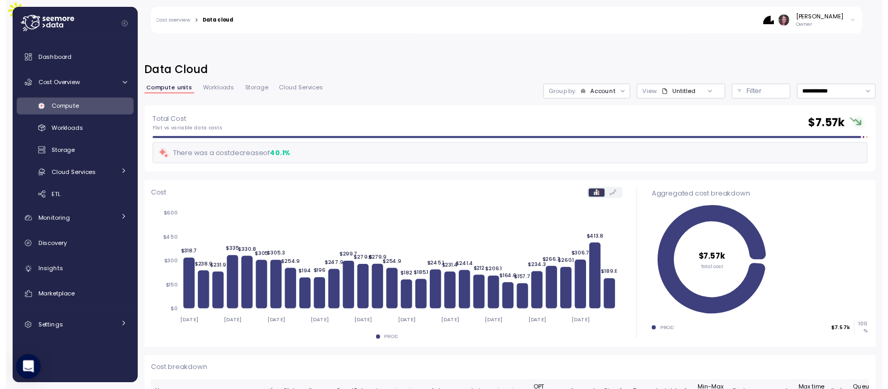
scroll to position [1, 0]
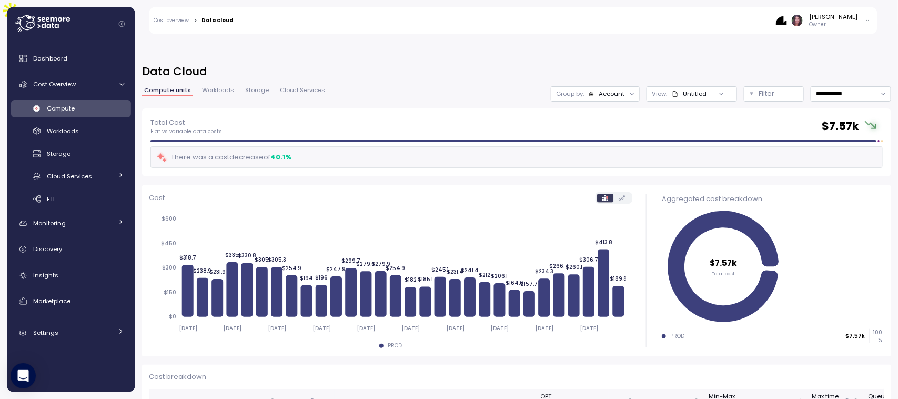
click at [599, 89] on div "Account" at bounding box center [612, 93] width 26 height 8
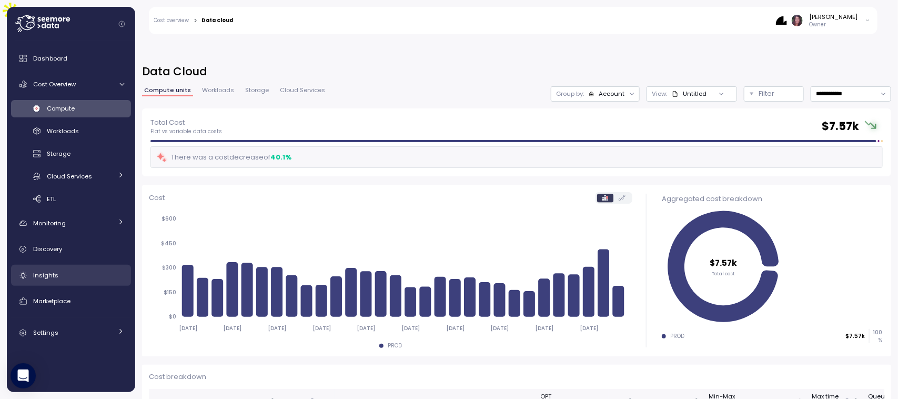
click at [38, 266] on link "Insights" at bounding box center [71, 275] width 120 height 21
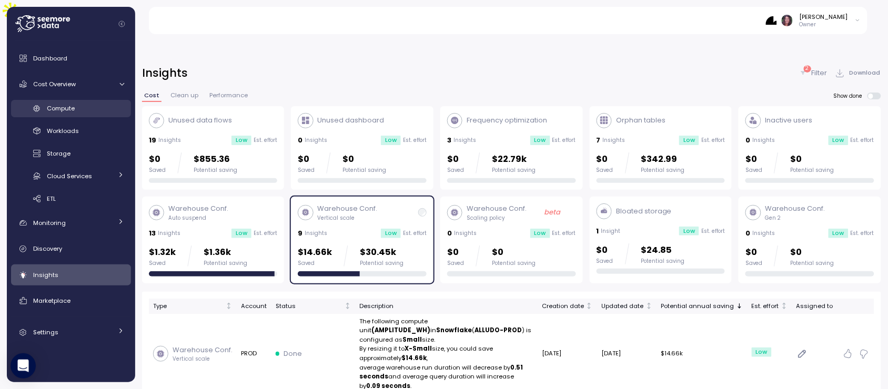
click at [62, 106] on span "Compute" at bounding box center [61, 108] width 28 height 8
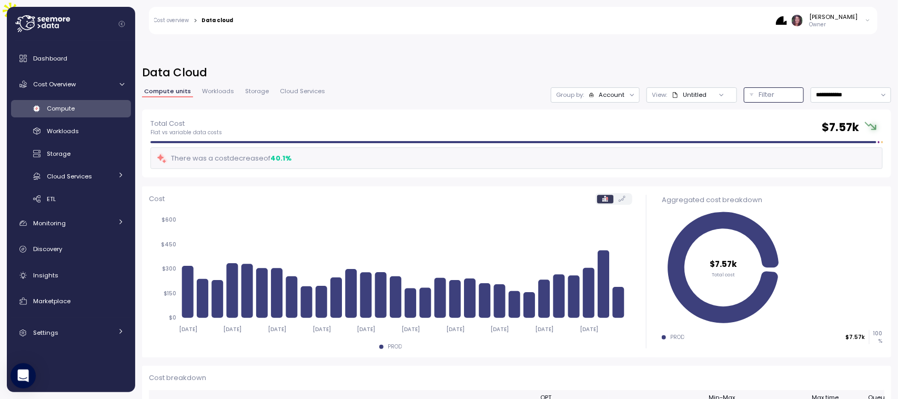
click at [759, 89] on div "Filter" at bounding box center [778, 94] width 39 height 11
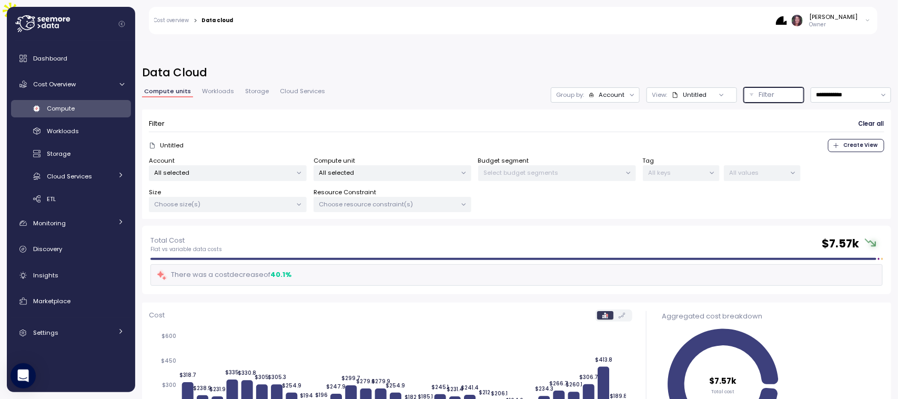
click at [369, 168] on p "All selected" at bounding box center [387, 172] width 137 height 8
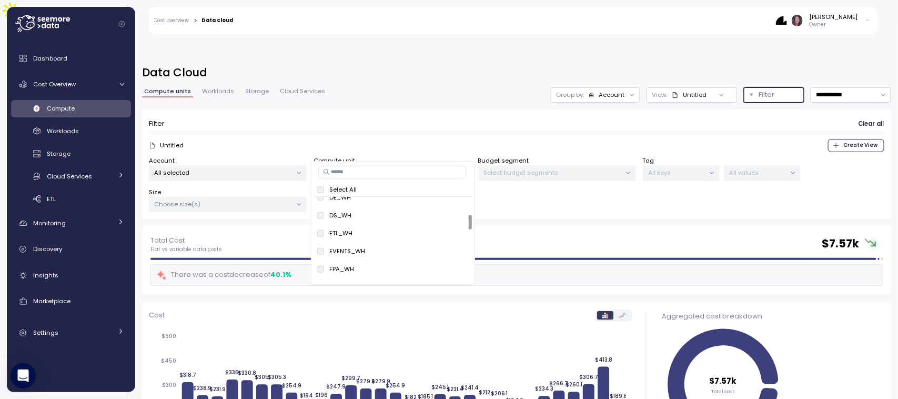
scroll to position [100, 0]
click at [454, 231] on span "only" at bounding box center [456, 232] width 12 height 12
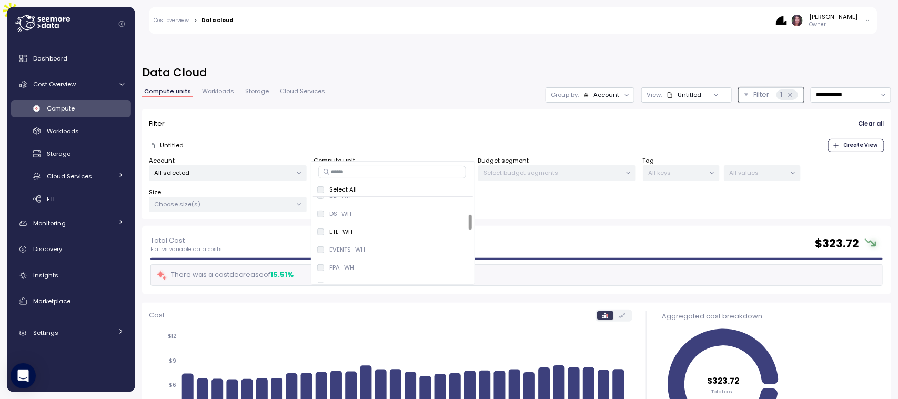
click at [597, 183] on div "Account All selected Compute unit 1 out of 26 selected Budget segment Select bu…" at bounding box center [517, 184] width 736 height 56
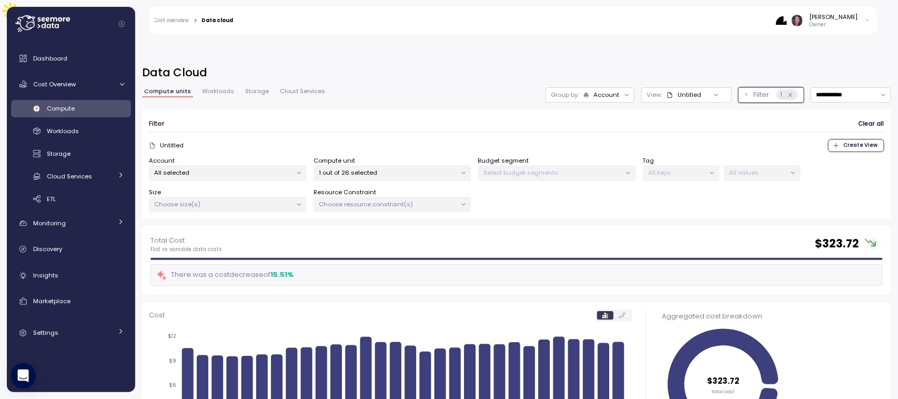
click at [597, 183] on div "Account All selected Compute unit 1 out of 26 selected Budget segment Select bu…" at bounding box center [517, 184] width 736 height 56
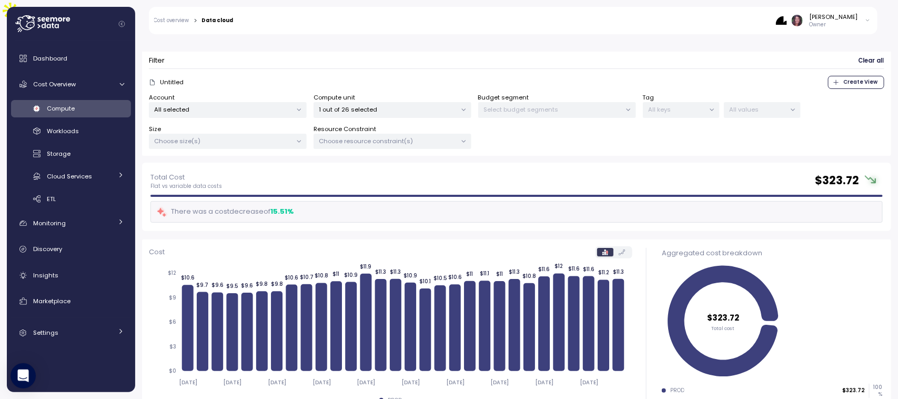
scroll to position [62, 0]
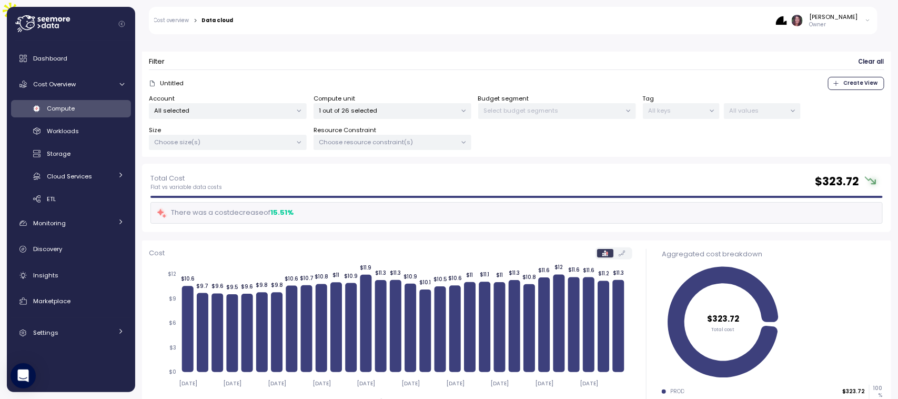
click at [358, 103] on div "1 out of 26 selected" at bounding box center [393, 110] width 158 height 15
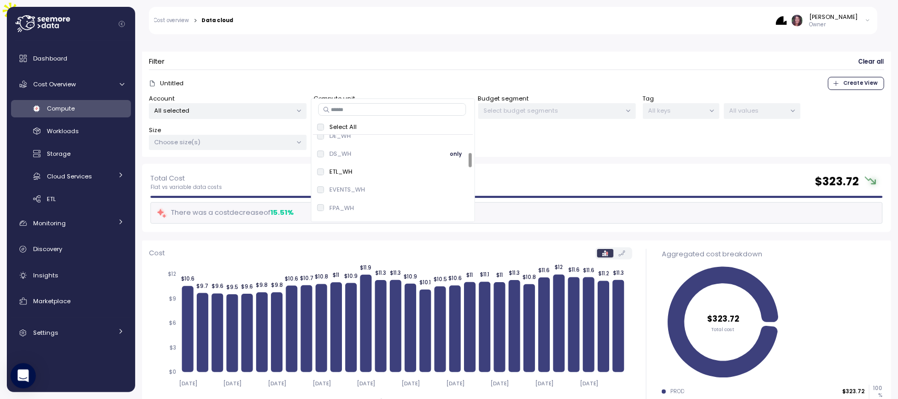
scroll to position [95, 0]
click at [358, 103] on input at bounding box center [392, 109] width 148 height 13
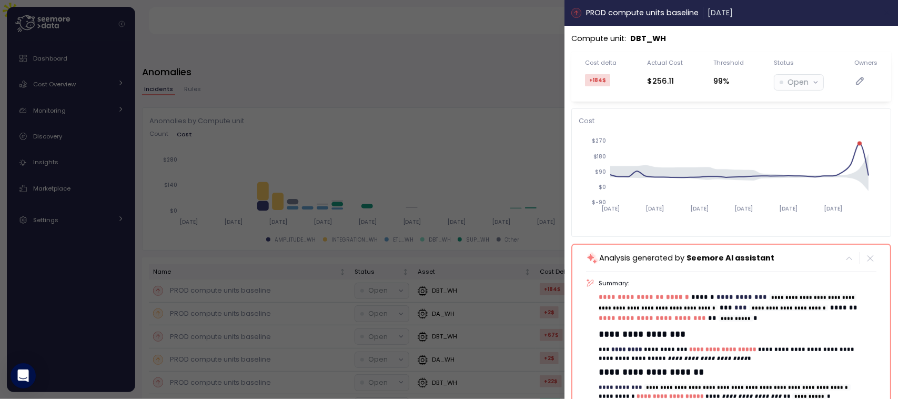
click at [883, 12] on icon "button" at bounding box center [887, 12] width 8 height 8
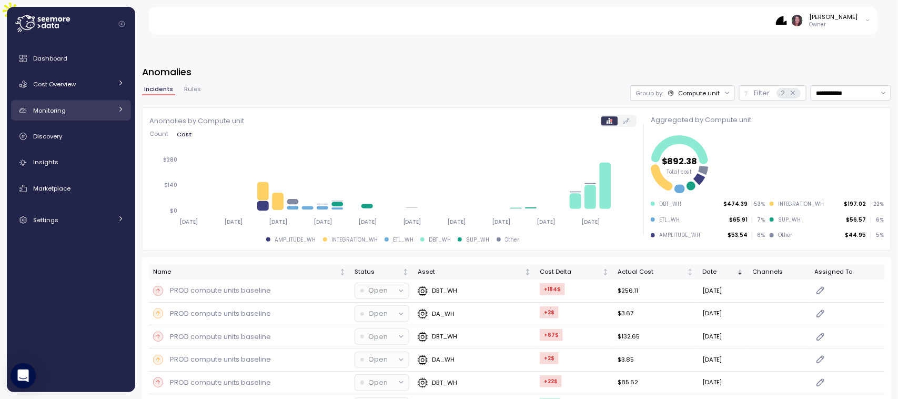
click at [95, 100] on link "Monitoring" at bounding box center [71, 110] width 120 height 21
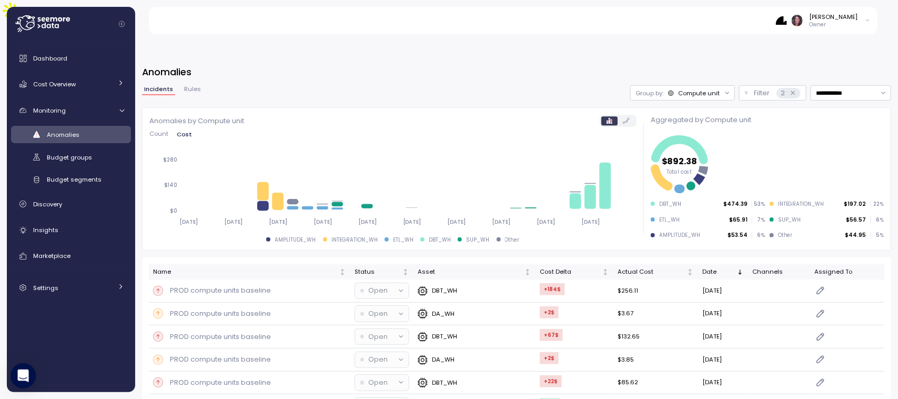
click at [119, 22] on icon "Collapse navigation" at bounding box center [122, 24] width 6 height 6
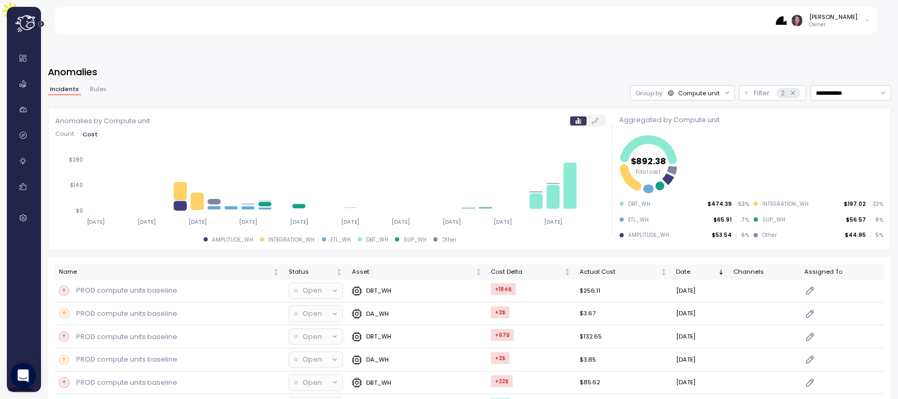
click at [23, 25] on icon at bounding box center [25, 23] width 21 height 17
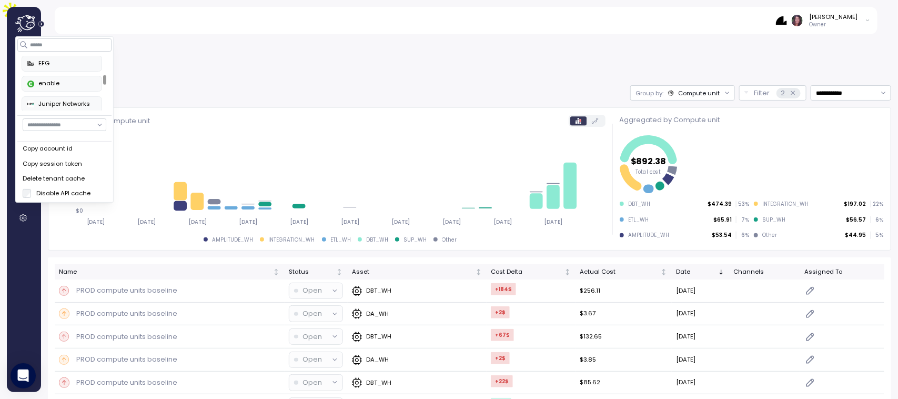
scroll to position [225, 0]
click at [104, 79] on div at bounding box center [104, 81] width 3 height 9
click at [74, 62] on div "enable" at bounding box center [61, 61] width 69 height 9
click at [61, 38] on input at bounding box center [64, 44] width 94 height 13
click at [209, 65] on h3 "Anomalies" at bounding box center [469, 71] width 843 height 13
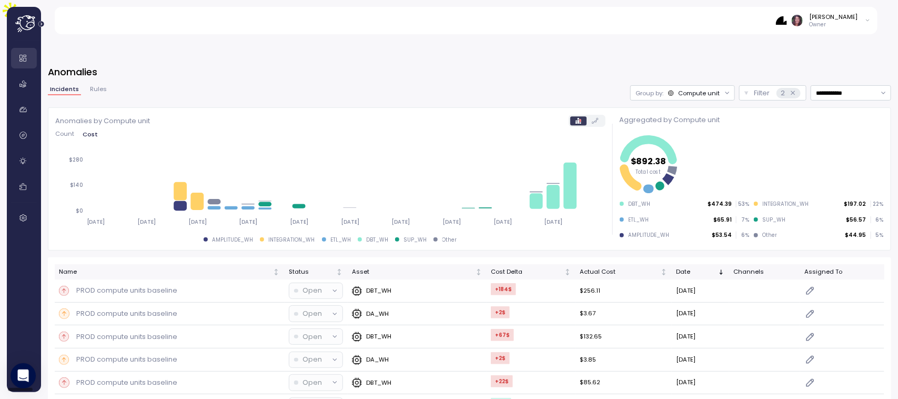
click at [25, 58] on icon at bounding box center [23, 58] width 11 height 11
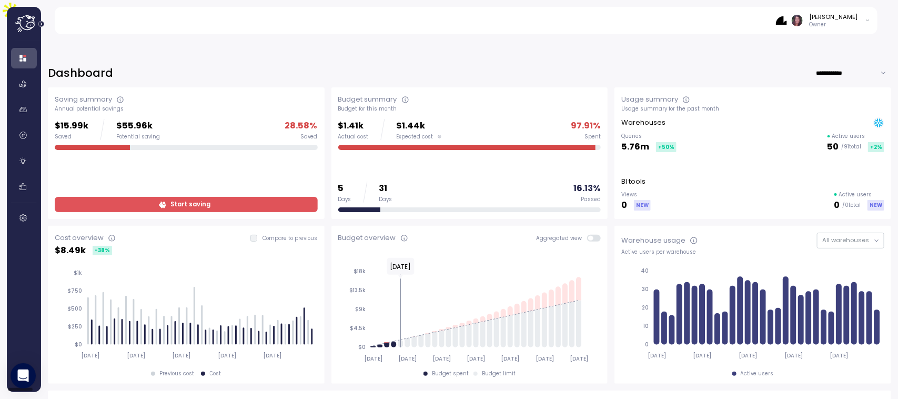
click at [43, 22] on icon "Expand navigation" at bounding box center [41, 24] width 6 height 6
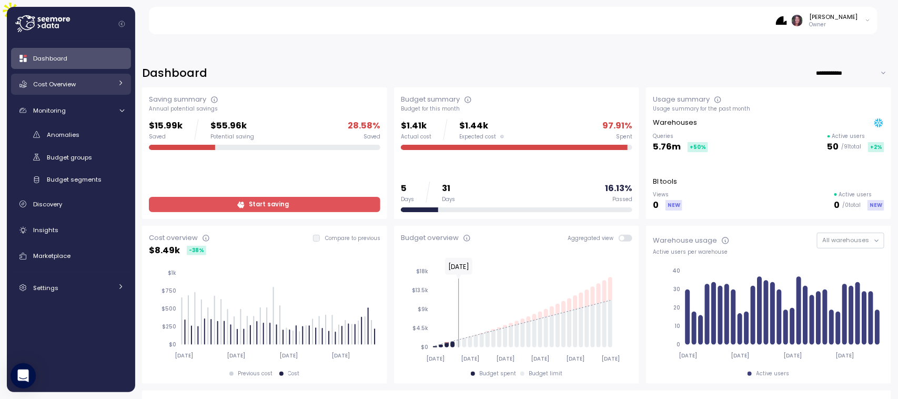
click at [72, 85] on span "Cost Overview" at bounding box center [54, 84] width 43 height 8
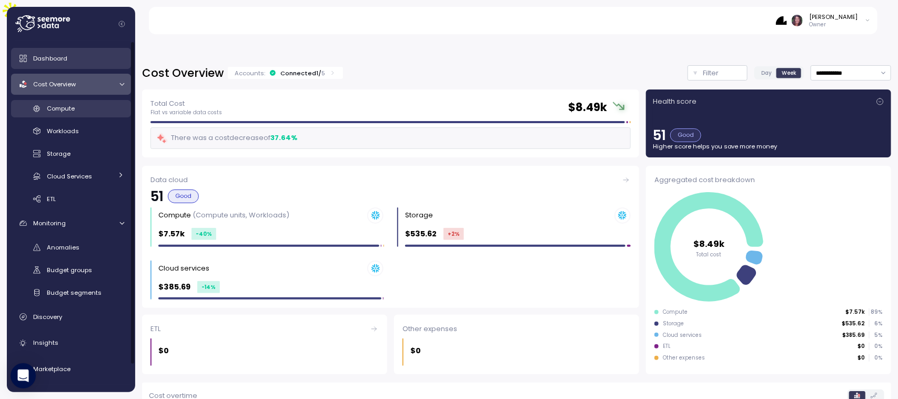
click at [78, 105] on div "Compute" at bounding box center [85, 108] width 77 height 11
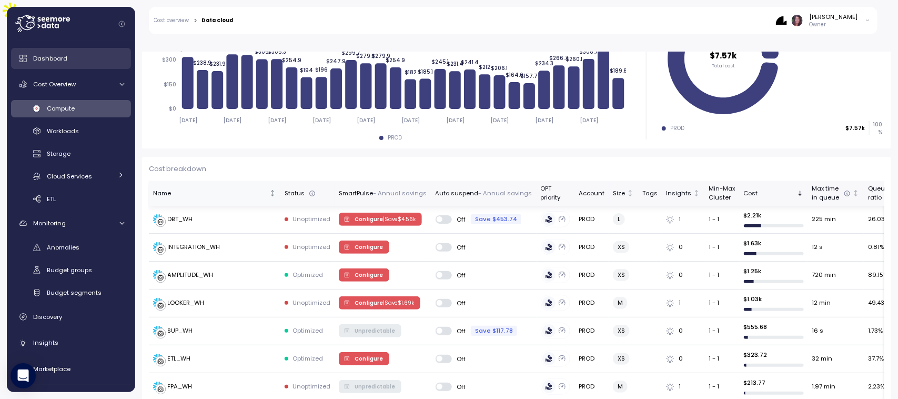
scroll to position [209, 0]
drag, startPoint x: 183, startPoint y: 306, endPoint x: 537, endPoint y: 127, distance: 396.2
click at [170, 326] on div "SUP_WH" at bounding box center [180, 330] width 25 height 9
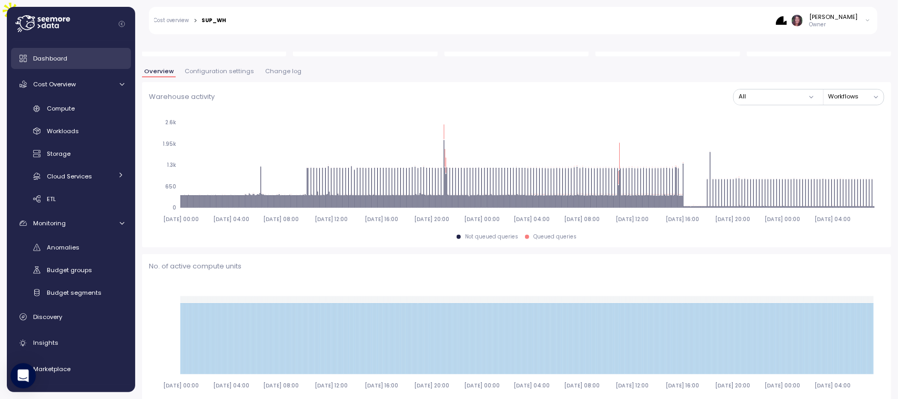
scroll to position [316, 0]
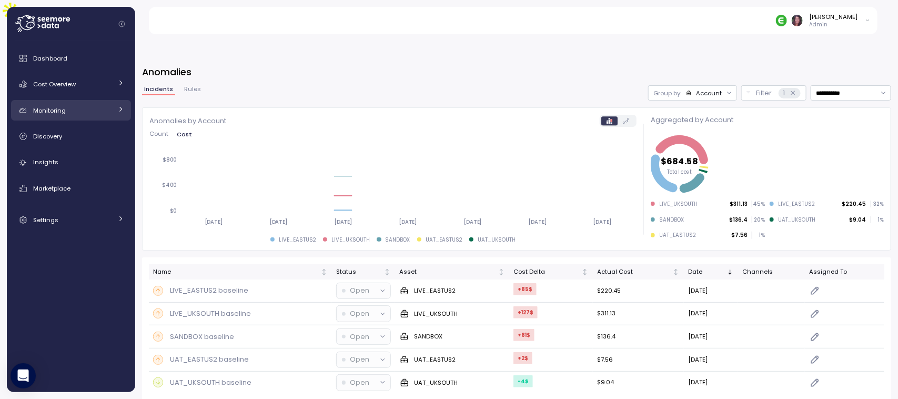
click at [85, 110] on div "Monitoring" at bounding box center [72, 110] width 79 height 11
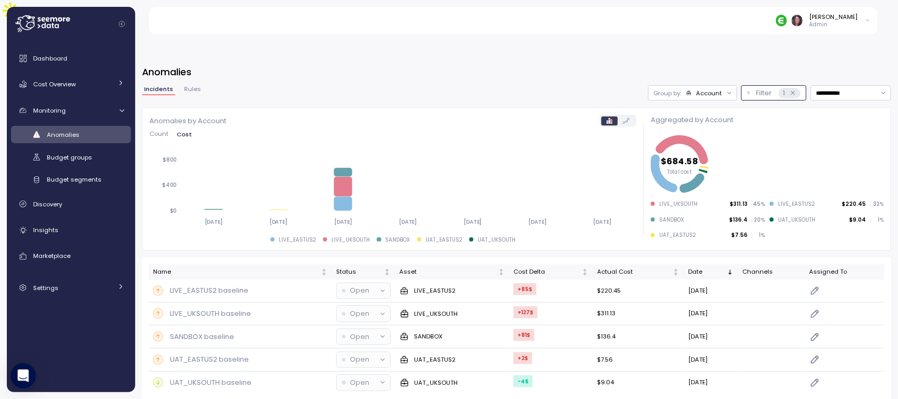
click at [756, 88] on p "Filter" at bounding box center [764, 93] width 16 height 11
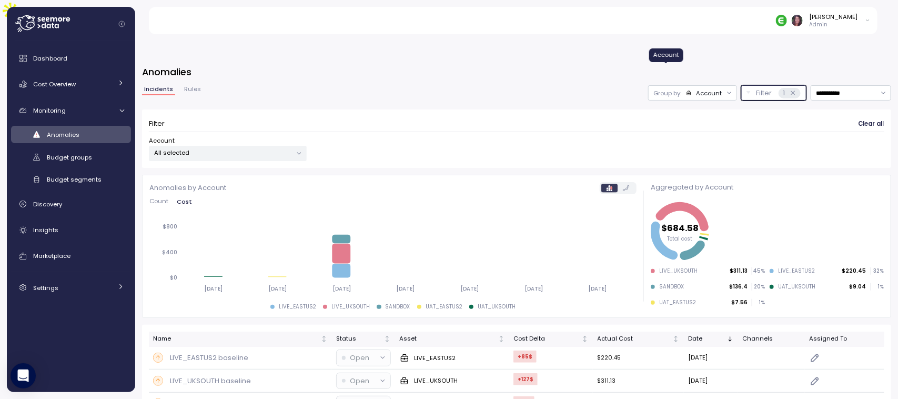
click at [686, 90] on icon at bounding box center [689, 93] width 6 height 6
click at [666, 114] on p "Compute unit" at bounding box center [680, 109] width 42 height 8
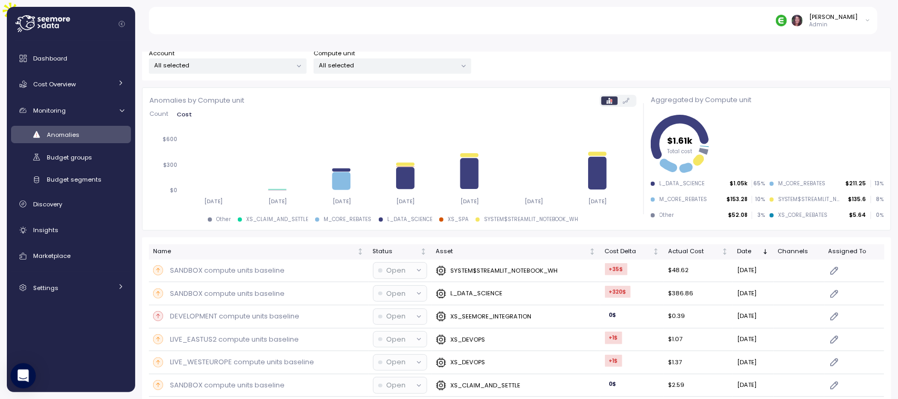
scroll to position [106, 0]
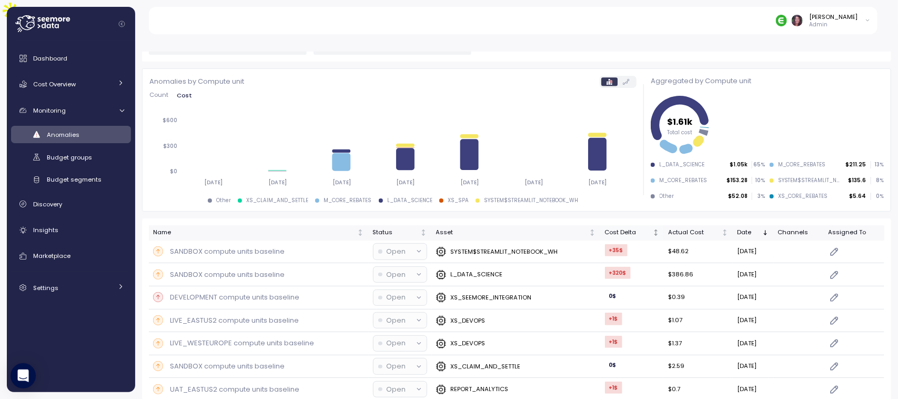
click at [619, 228] on div "Cost Delta" at bounding box center [628, 232] width 46 height 9
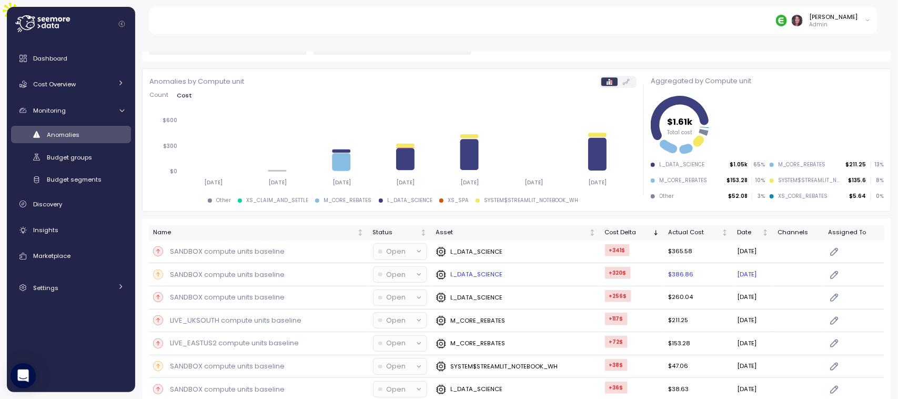
click at [467, 270] on p "L_DATA_SCIENCE" at bounding box center [476, 274] width 52 height 8
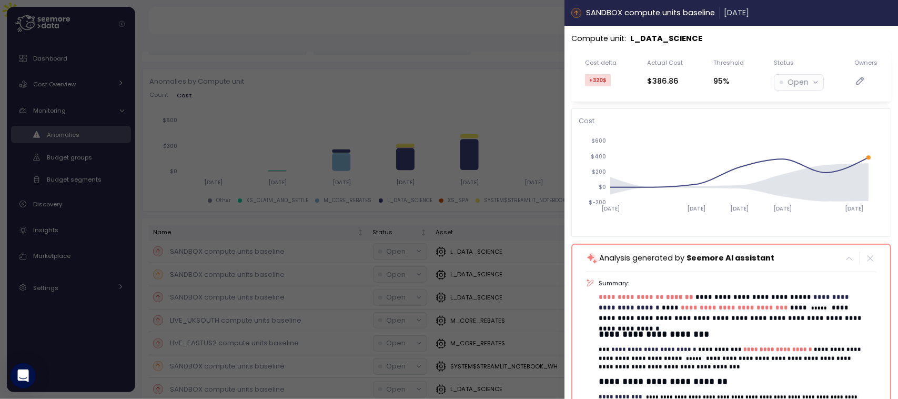
click at [883, 11] on icon "button" at bounding box center [887, 12] width 8 height 8
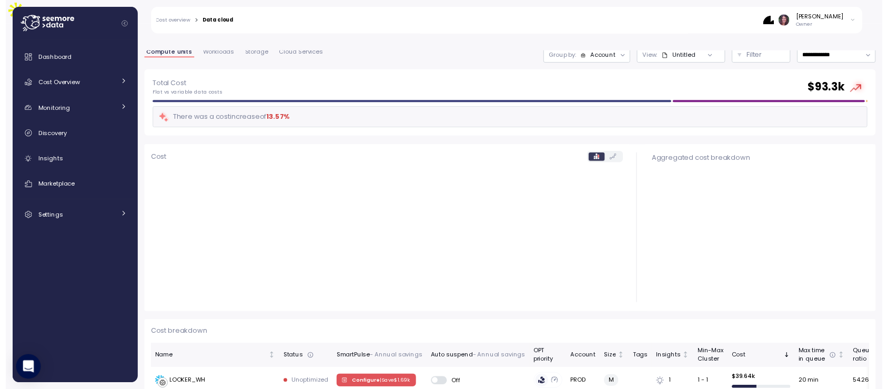
scroll to position [170, 0]
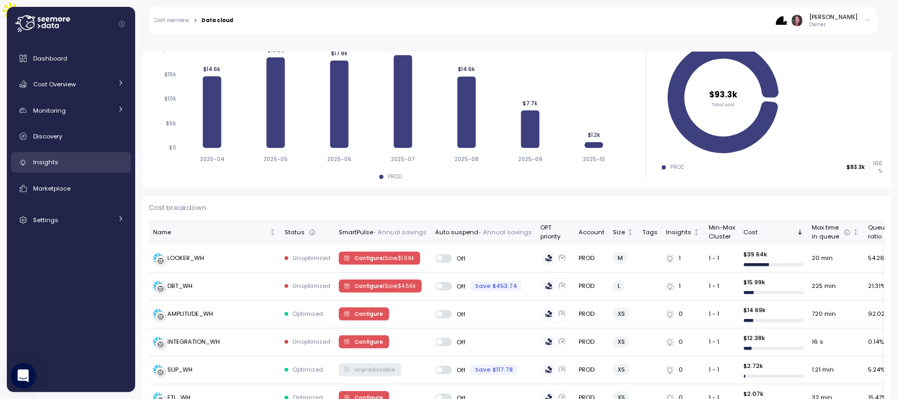
click at [40, 163] on span "Insights" at bounding box center [45, 162] width 25 height 8
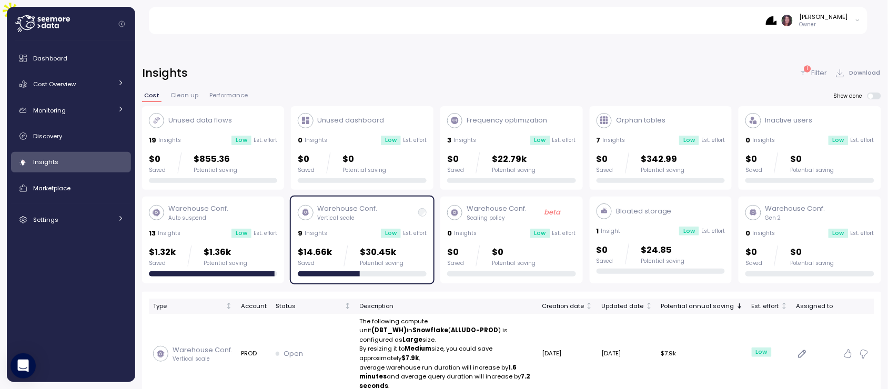
click at [813, 68] on p "Filter" at bounding box center [820, 73] width 16 height 11
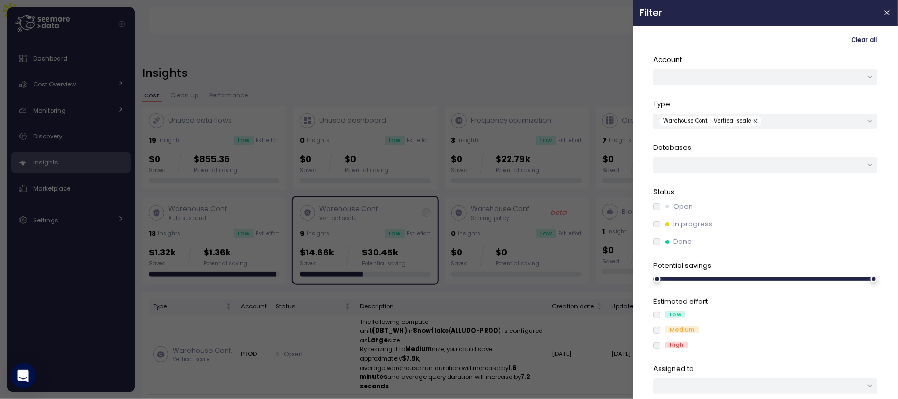
scroll to position [27, 0]
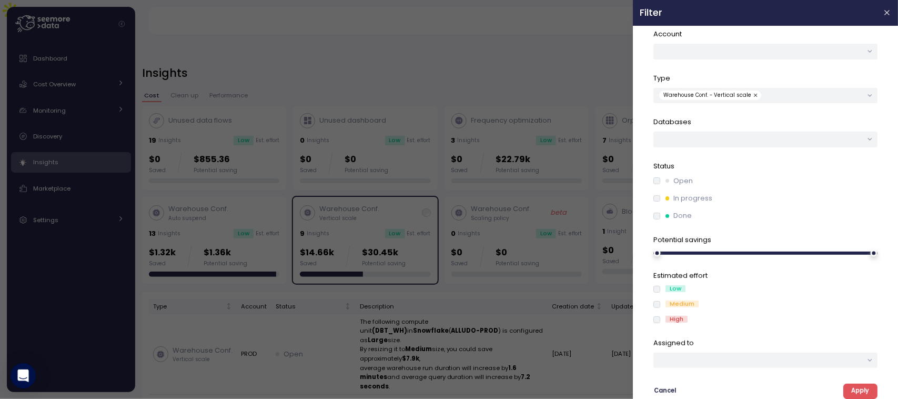
click at [851, 393] on span "Apply" at bounding box center [860, 391] width 18 height 14
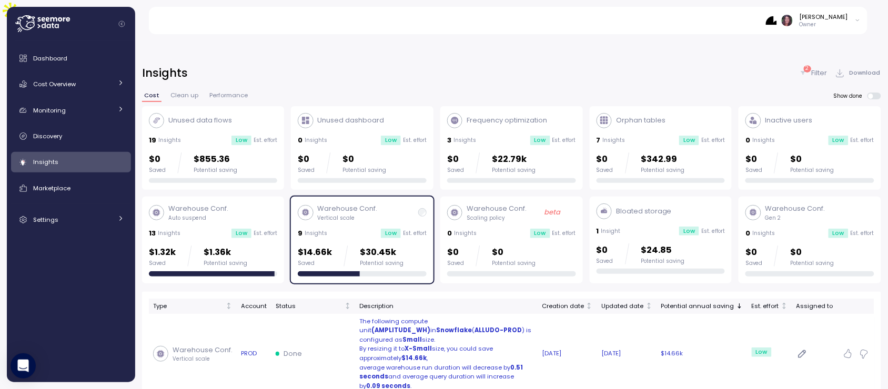
click at [490, 317] on p "The following compute unit (AMPLITUDE_WH) in Snowflake ( ALLUDO-PROD ) is confi…" at bounding box center [447, 331] width 174 height 28
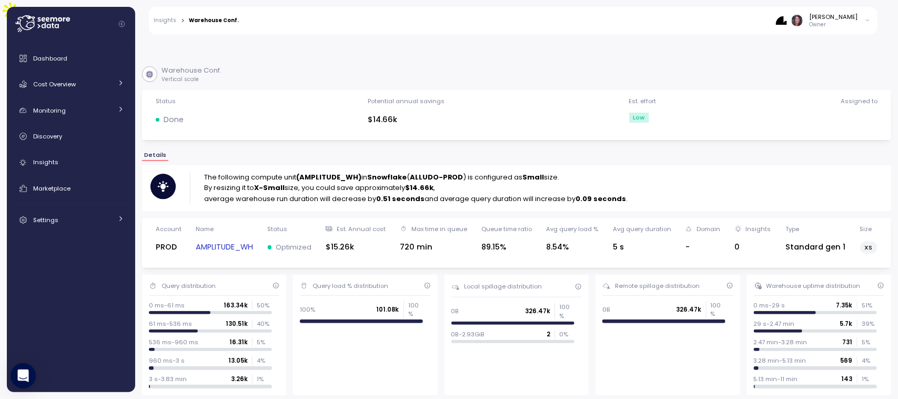
click at [162, 18] on link "Insights" at bounding box center [165, 20] width 23 height 5
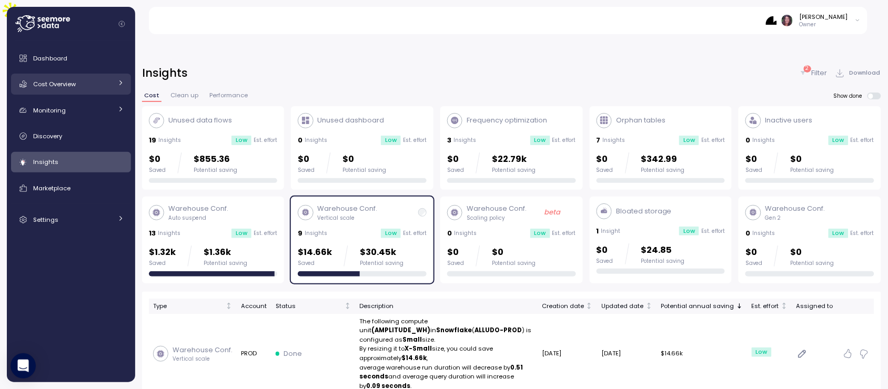
click at [46, 75] on link "Cost Overview" at bounding box center [71, 84] width 120 height 21
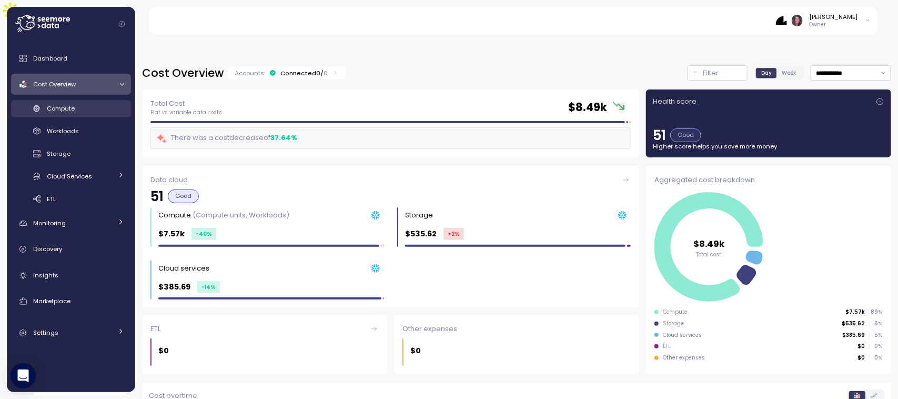
click at [75, 112] on div "Compute" at bounding box center [85, 108] width 77 height 11
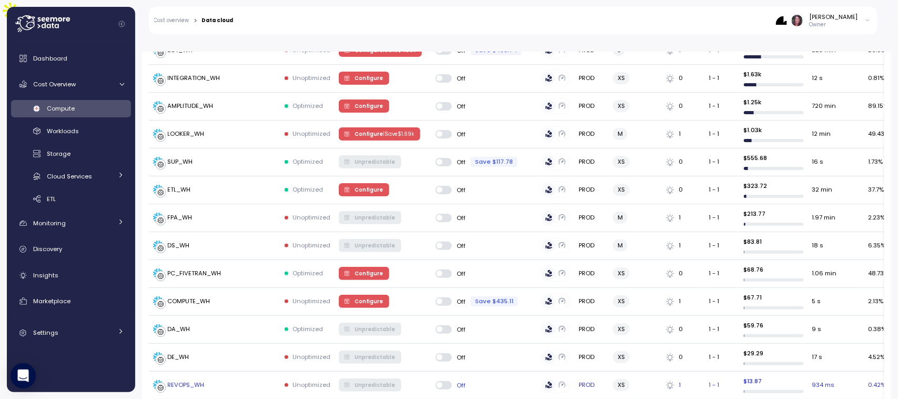
scroll to position [377, 0]
click at [186, 158] on div "SUP_WH" at bounding box center [180, 162] width 25 height 9
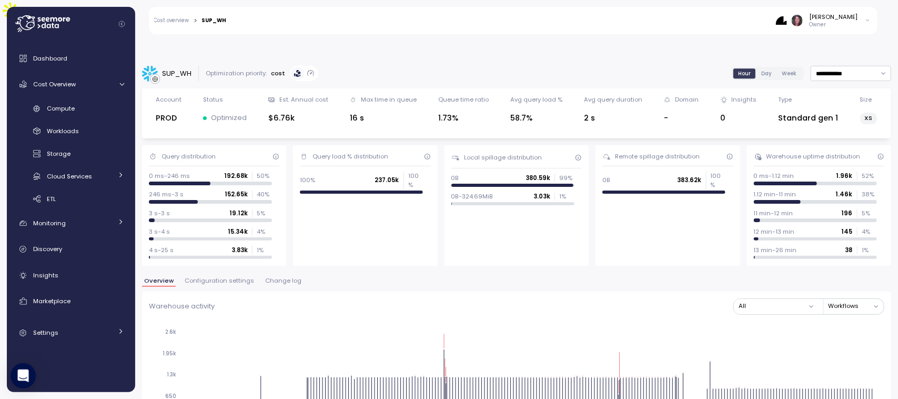
click at [284, 278] on span "Change log" at bounding box center [283, 281] width 36 height 6
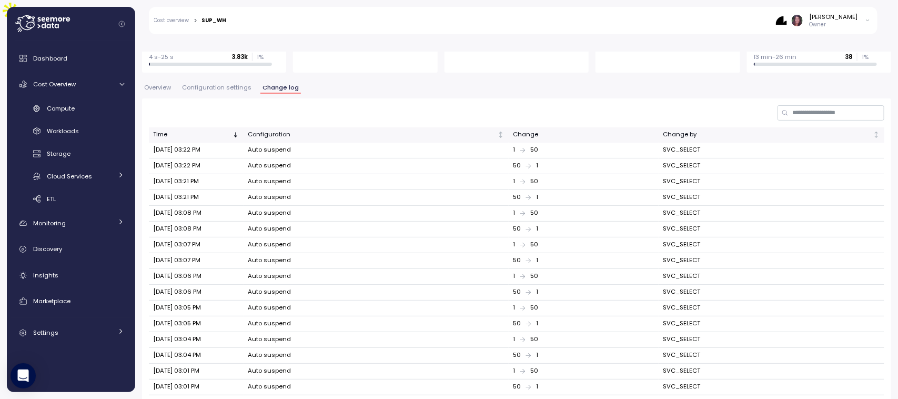
scroll to position [270, 0]
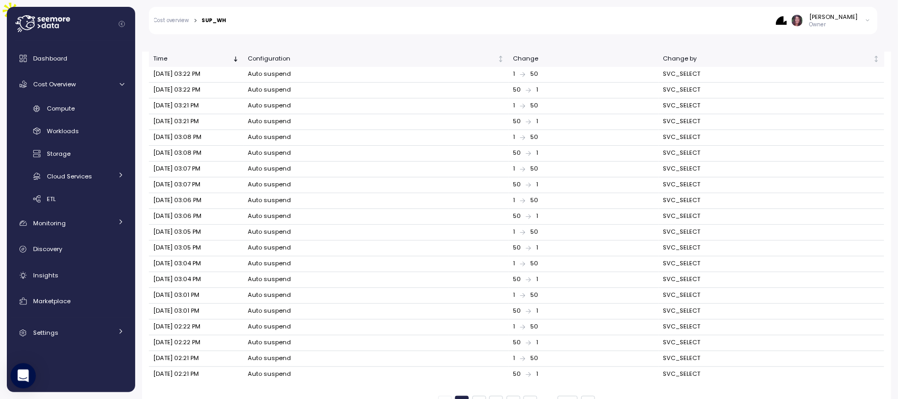
click at [567, 396] on button "367" at bounding box center [568, 403] width 20 height 14
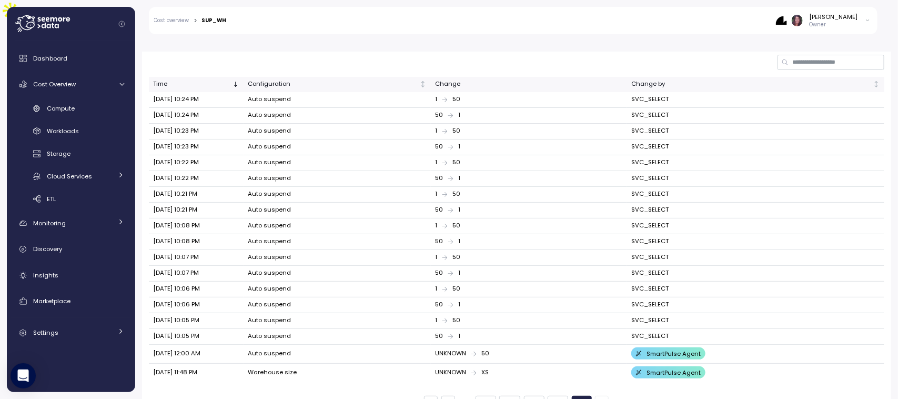
scroll to position [245, 0]
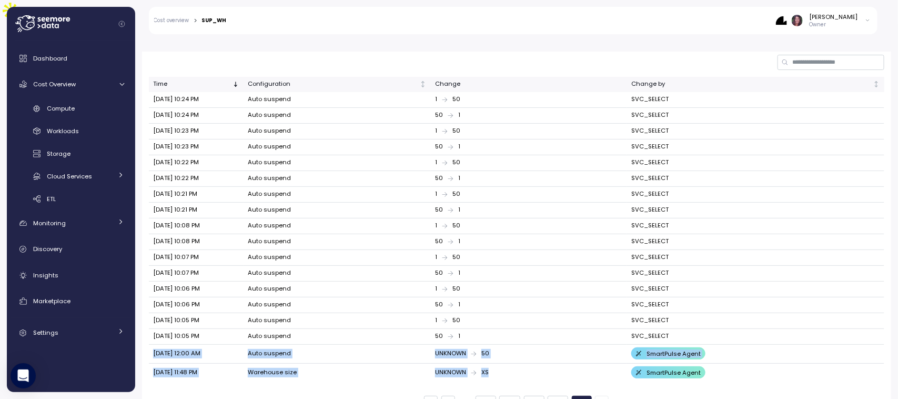
drag, startPoint x: 149, startPoint y: 324, endPoint x: 522, endPoint y: 356, distance: 375.0
click at [522, 356] on tbody "Sep 19, 2025 10:24 PM Auto suspend 1 50 SVC_SELECT Sep 19, 2025 10:24 PM Auto s…" at bounding box center [517, 237] width 736 height 290
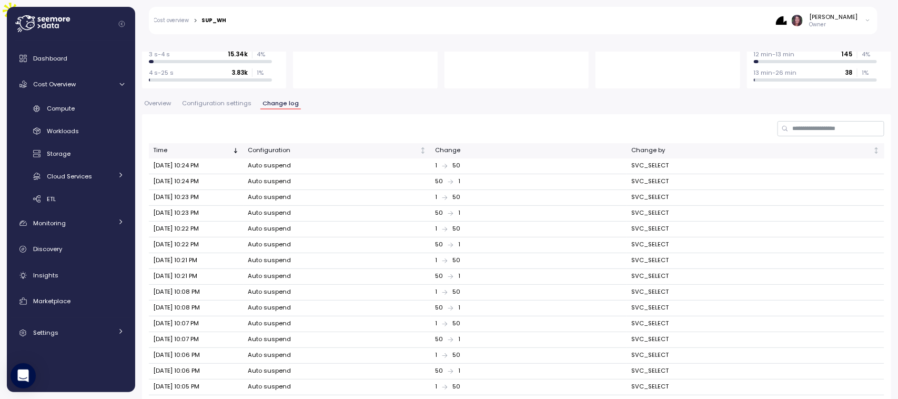
scroll to position [244, 0]
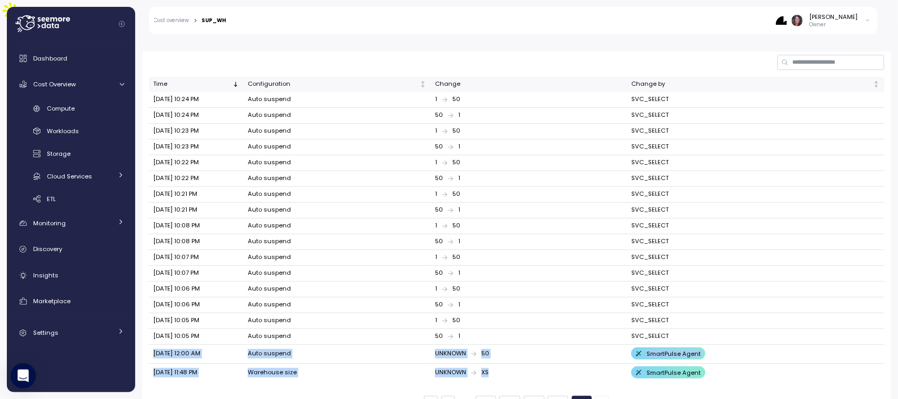
click at [572, 396] on button "367" at bounding box center [582, 403] width 20 height 14
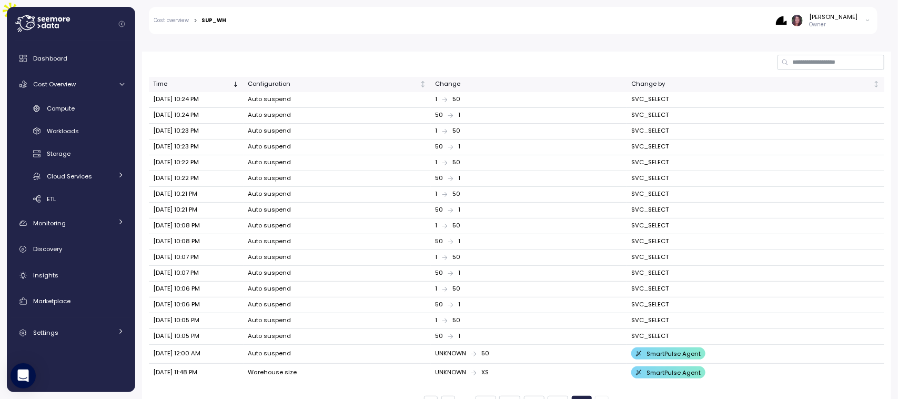
click at [669, 396] on div "1 363 364 365 366 367" at bounding box center [517, 403] width 736 height 14
drag, startPoint x: 427, startPoint y: 346, endPoint x: 500, endPoint y: 327, distance: 75.5
click at [500, 327] on tbody "Sep 19, 2025 10:24 PM Auto suspend 1 50 SVC_SELECT Sep 19, 2025 10:24 PM Auto s…" at bounding box center [517, 237] width 736 height 290
click at [421, 364] on td "Warehouse size" at bounding box center [337, 373] width 187 height 18
click at [435, 349] on div "UNKNOWN 50" at bounding box center [529, 353] width 188 height 9
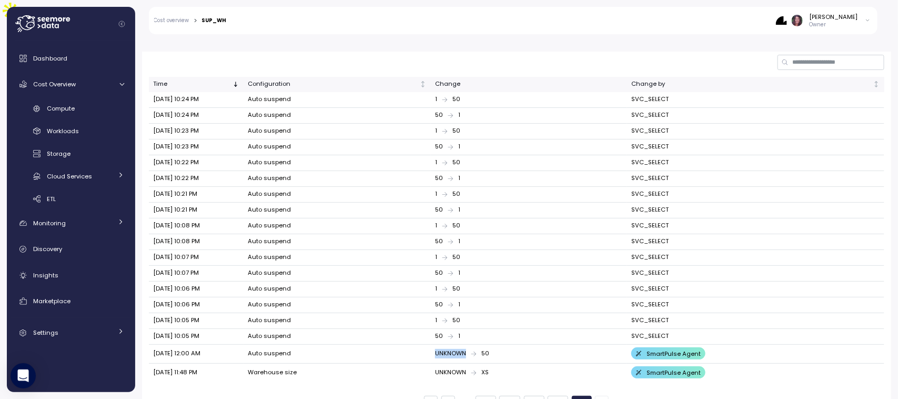
click at [435, 349] on div "UNKNOWN 50" at bounding box center [529, 353] width 188 height 9
click at [351, 364] on td "Warehouse size" at bounding box center [337, 373] width 187 height 18
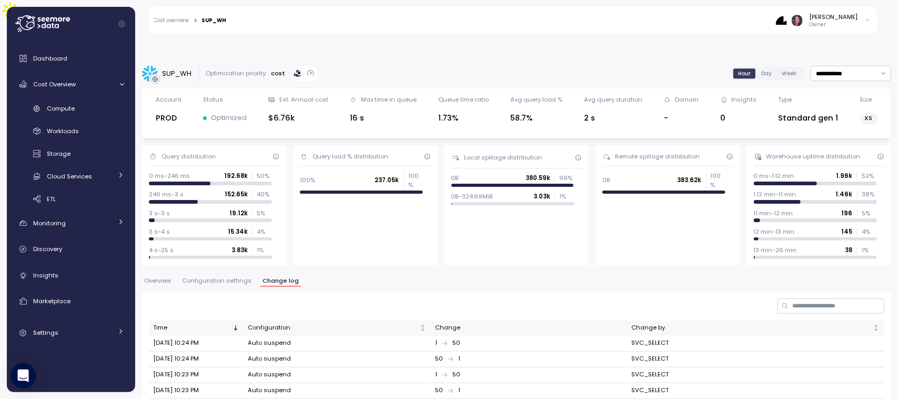
click at [153, 278] on span "Overview" at bounding box center [157, 281] width 27 height 6
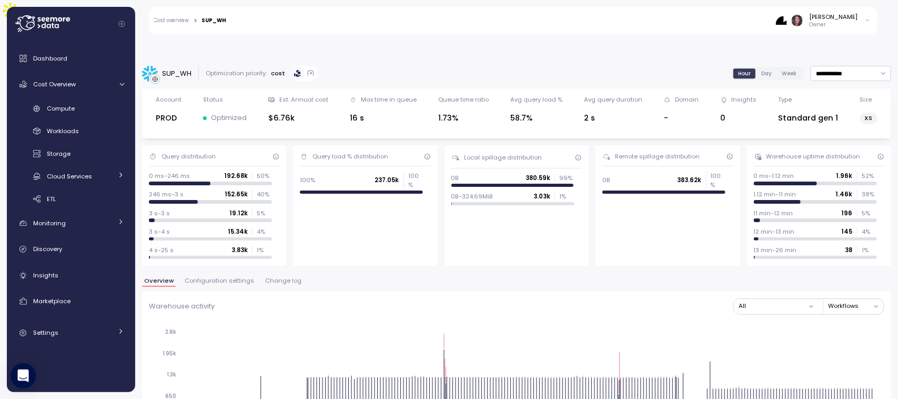
scroll to position [106, 0]
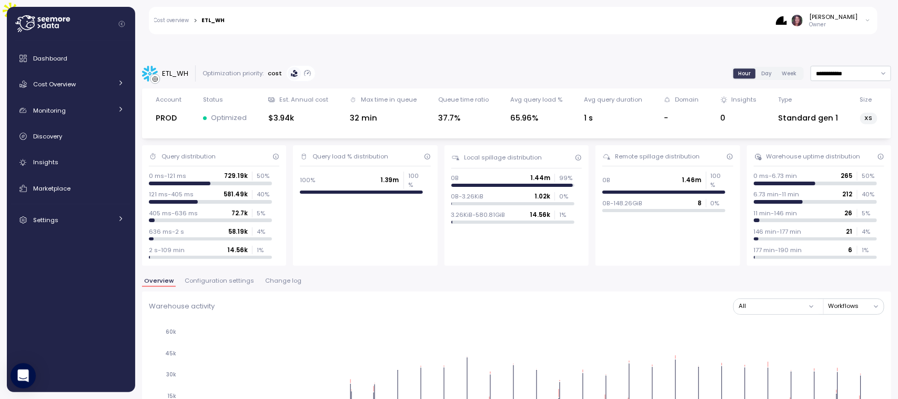
scroll to position [14, 0]
click at [279, 278] on span "Change log" at bounding box center [283, 281] width 36 height 6
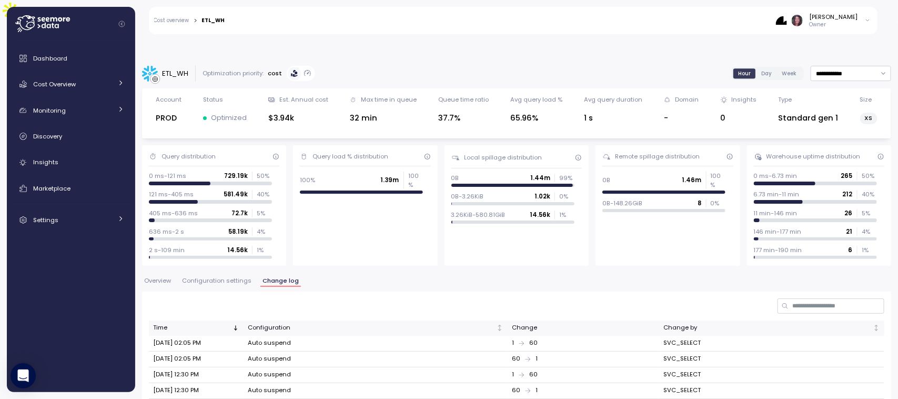
scroll to position [270, 0]
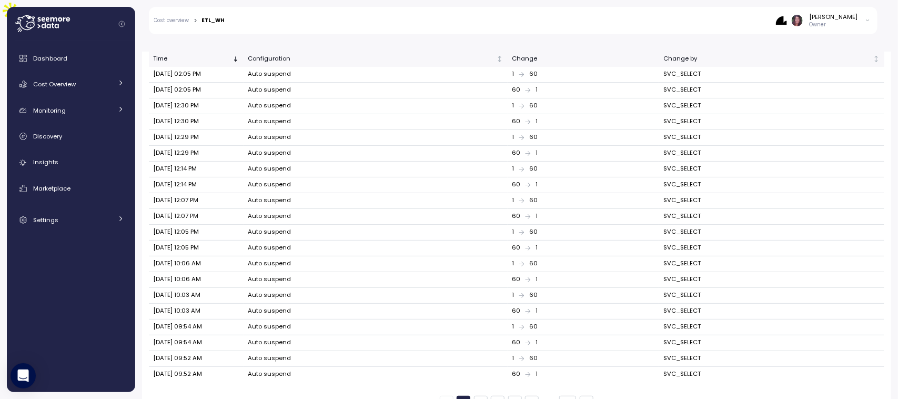
click at [563, 396] on button "48" at bounding box center [567, 403] width 17 height 14
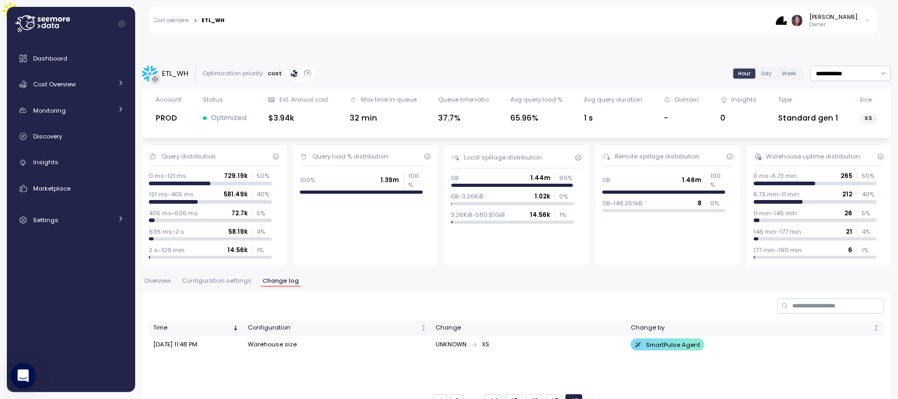
scroll to position [0, 0]
click at [550, 394] on button "47" at bounding box center [554, 401] width 16 height 14
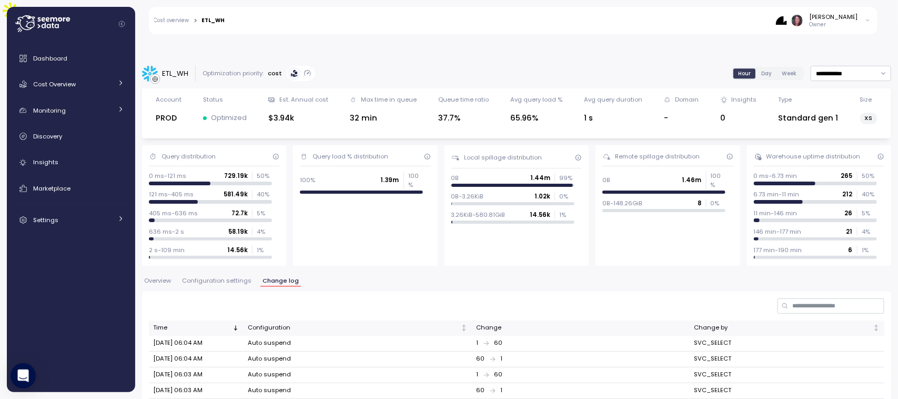
scroll to position [270, 0]
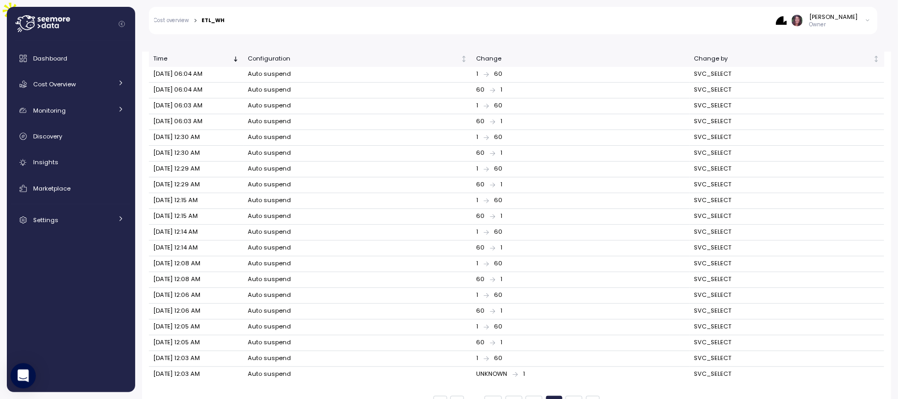
click at [572, 396] on button "48" at bounding box center [574, 403] width 17 height 14
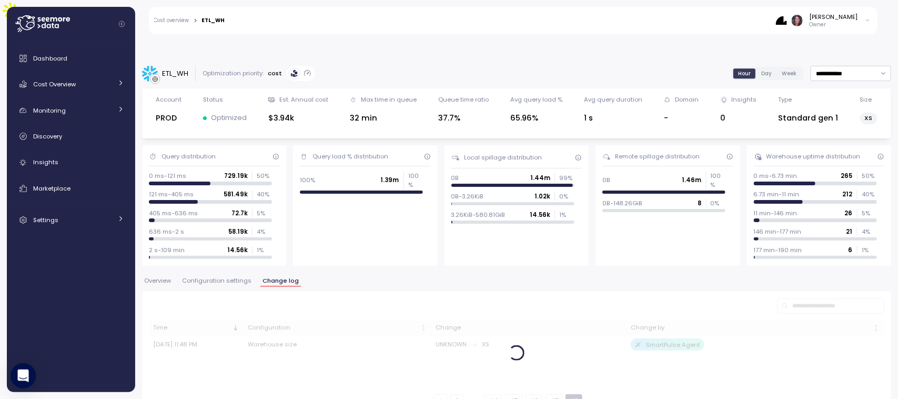
scroll to position [0, 0]
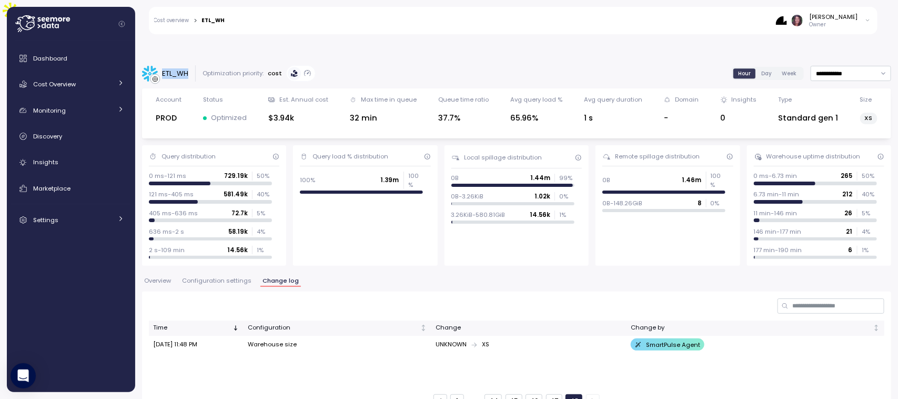
drag, startPoint x: 157, startPoint y: 48, endPoint x: 195, endPoint y: 47, distance: 38.4
click at [195, 65] on div "ETL_WH Optimization priority: cost" at bounding box center [229, 73] width 174 height 16
drag, startPoint x: 165, startPoint y: 318, endPoint x: 704, endPoint y: 333, distance: 539.5
click at [704, 331] on div "Time Configuration Change Change by Sep 18, 2025 11:48 PM Warehouse size UNKNOW…" at bounding box center [517, 350] width 736 height 60
click at [557, 336] on td "UNKNOWN XS" at bounding box center [528, 345] width 195 height 18
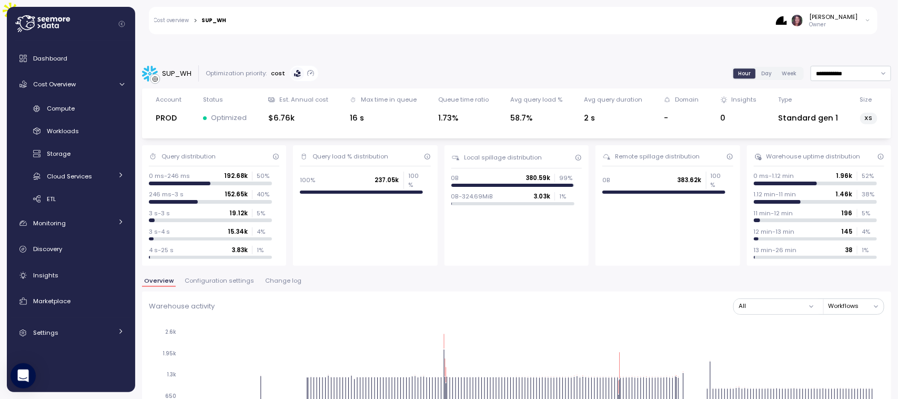
scroll to position [106, 0]
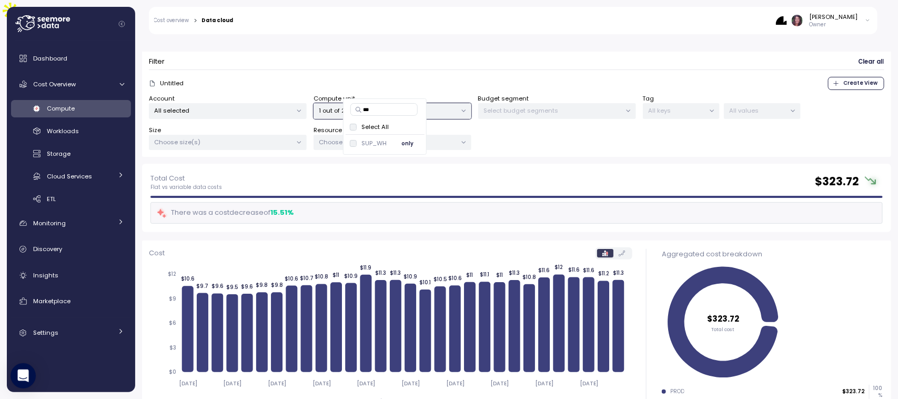
click at [414, 144] on span "only" at bounding box center [407, 144] width 12 height 12
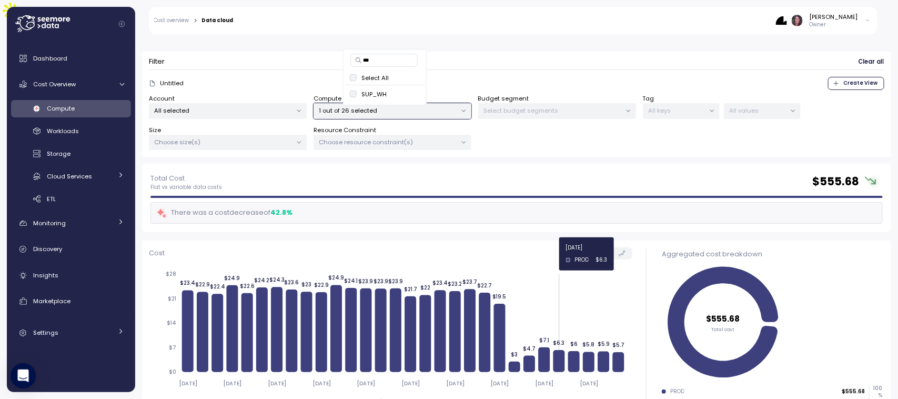
scroll to position [116, 0]
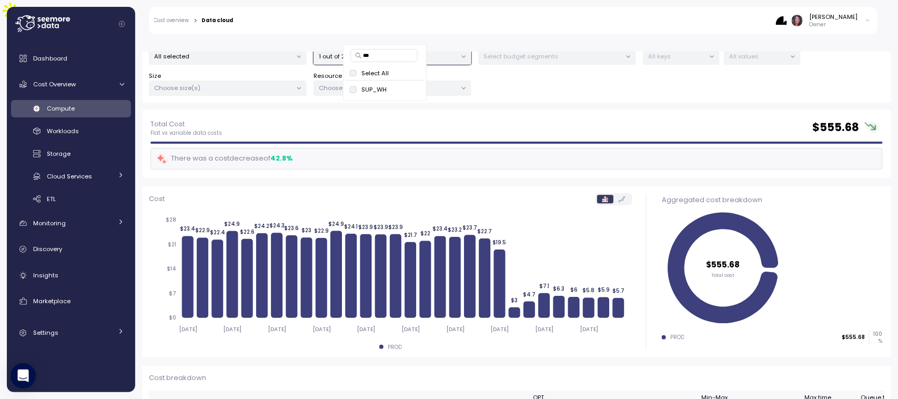
type input "***"
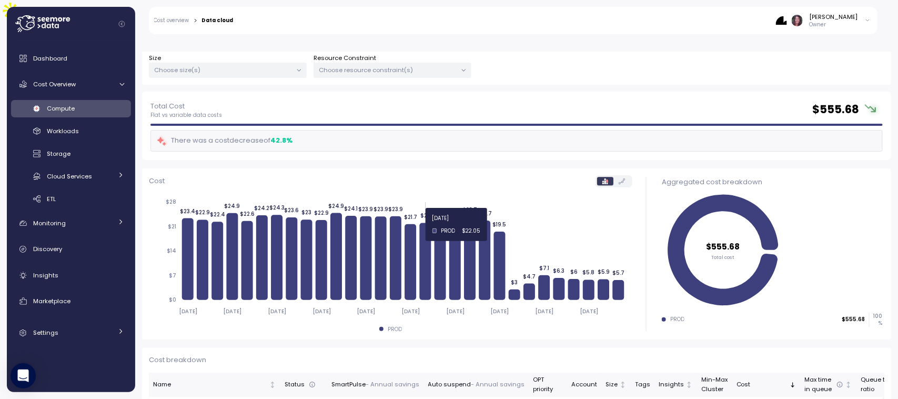
scroll to position [156, 0]
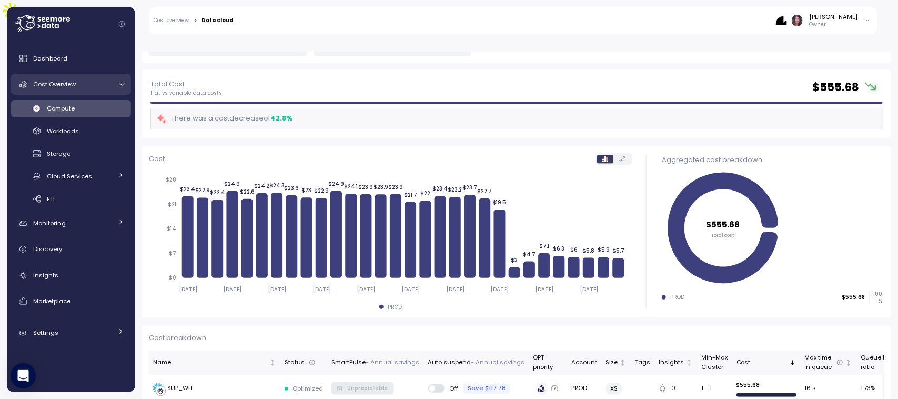
click at [65, 79] on div "Cost Overview" at bounding box center [72, 84] width 79 height 11
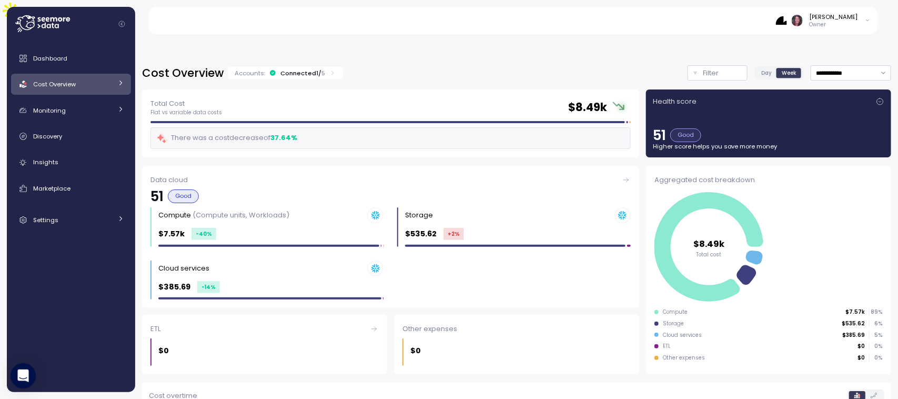
click at [83, 75] on link "Cost Overview" at bounding box center [71, 84] width 120 height 21
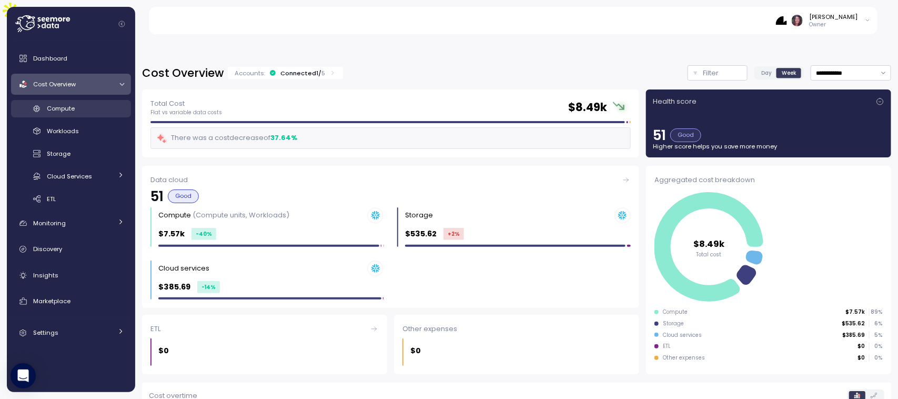
click at [52, 100] on link "Compute" at bounding box center [71, 108] width 120 height 17
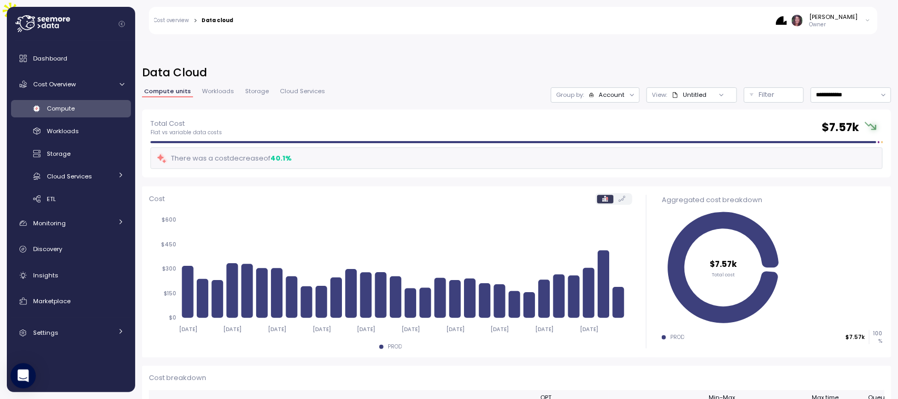
scroll to position [258, 0]
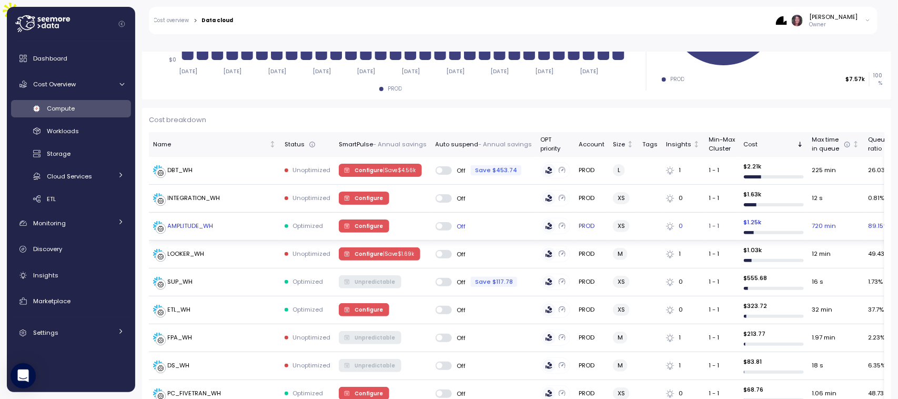
click at [186, 213] on td "AMPLITUDE_WH" at bounding box center [215, 227] width 132 height 28
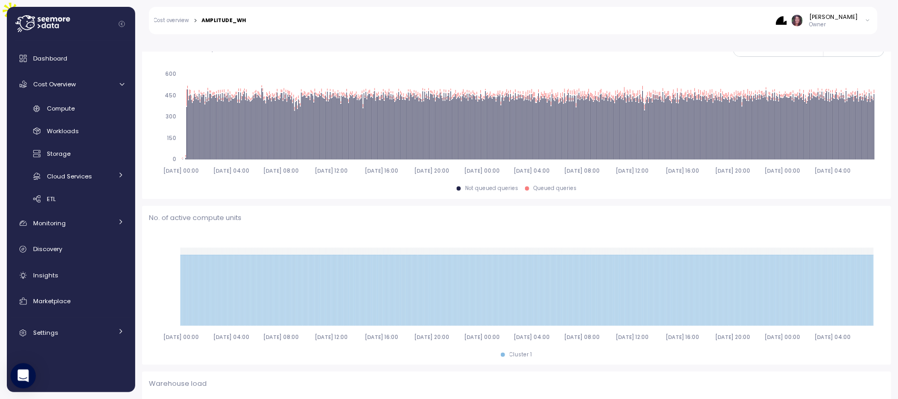
scroll to position [364, 0]
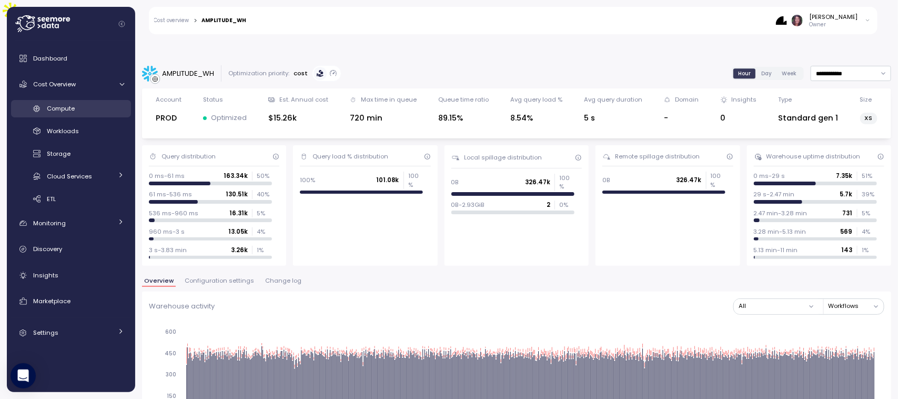
click at [83, 100] on link "Compute" at bounding box center [71, 108] width 120 height 17
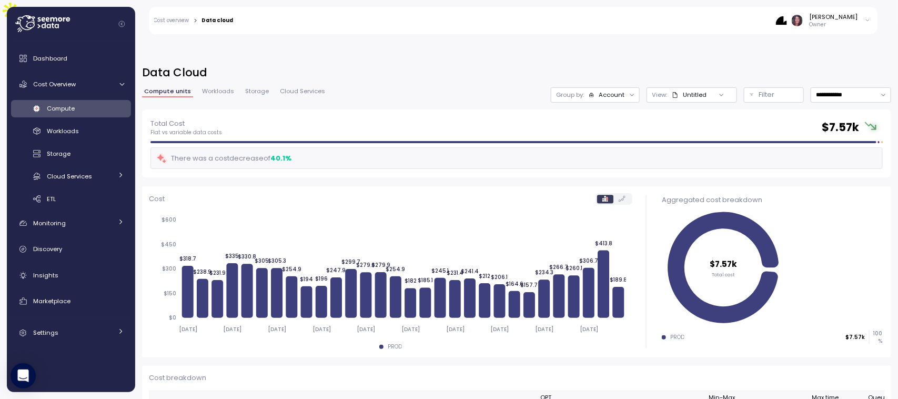
click at [649, 87] on div "View : Untitled" at bounding box center [692, 94] width 90 height 15
click at [759, 89] on p "Filter" at bounding box center [767, 94] width 16 height 11
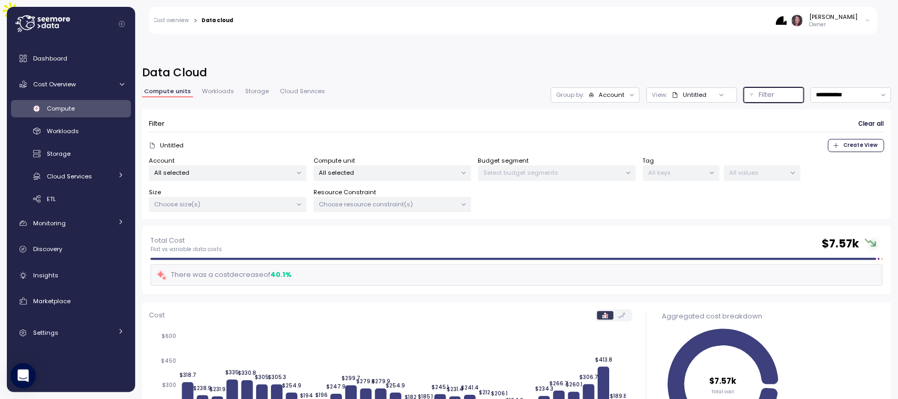
click at [352, 168] on p "All selected" at bounding box center [387, 172] width 137 height 8
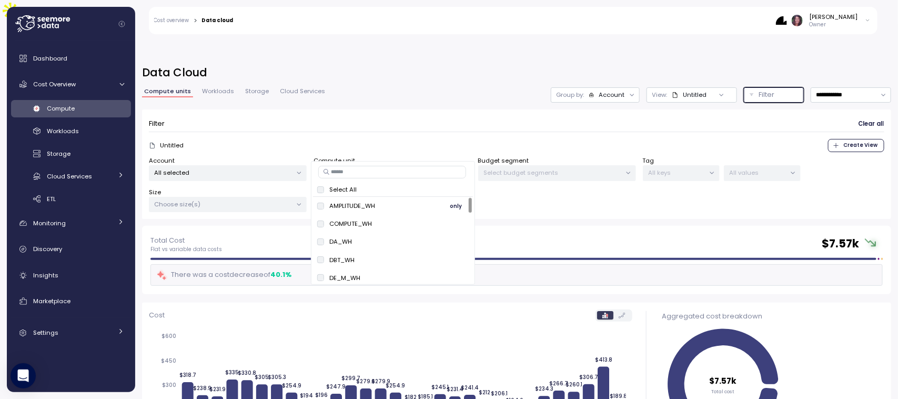
click at [456, 204] on span "only" at bounding box center [456, 206] width 12 height 12
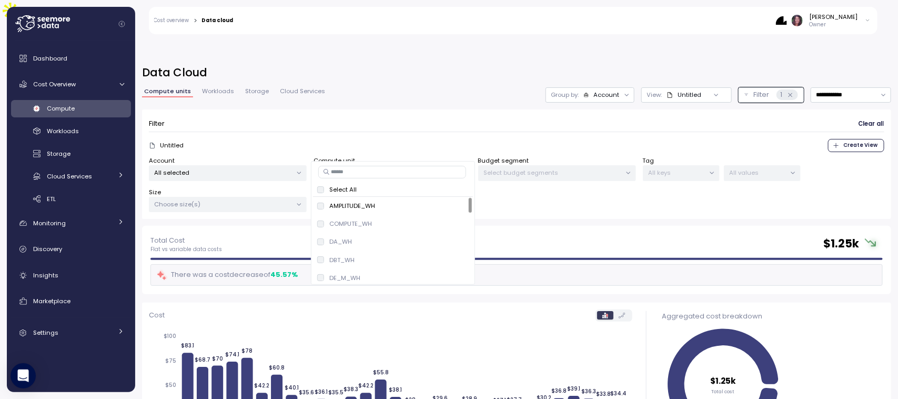
click at [535, 200] on div "Filter Clear all Untitled Create View Account All selected Compute unit 1 out o…" at bounding box center [516, 167] width 749 height 117
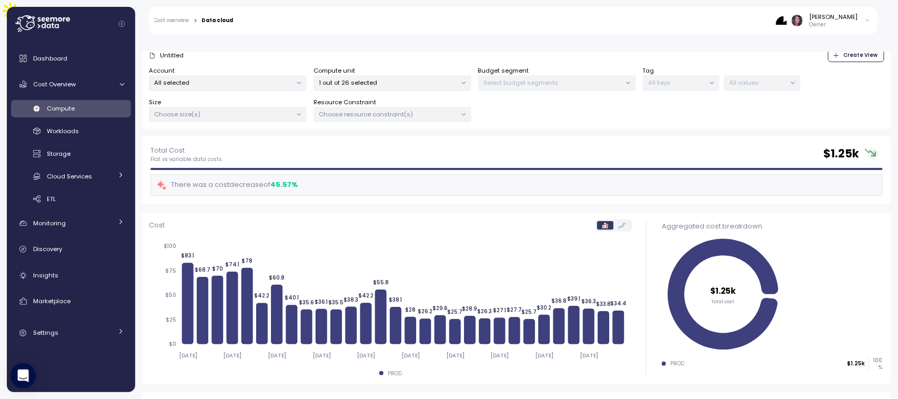
scroll to position [156, 0]
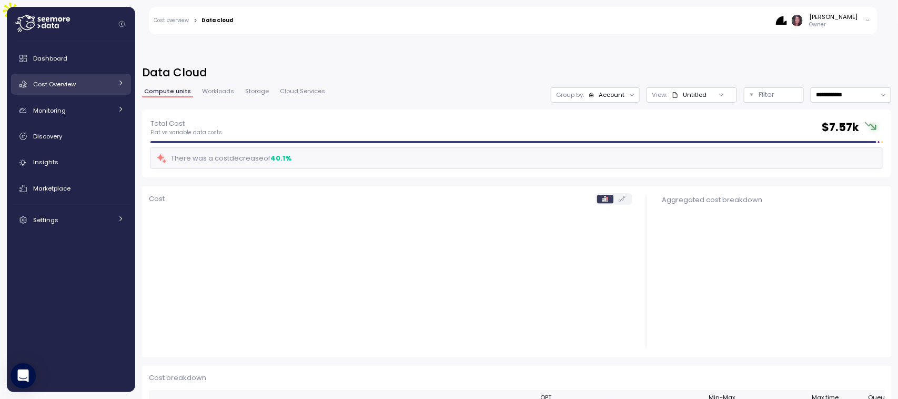
click at [87, 79] on div "Cost Overview" at bounding box center [72, 84] width 79 height 11
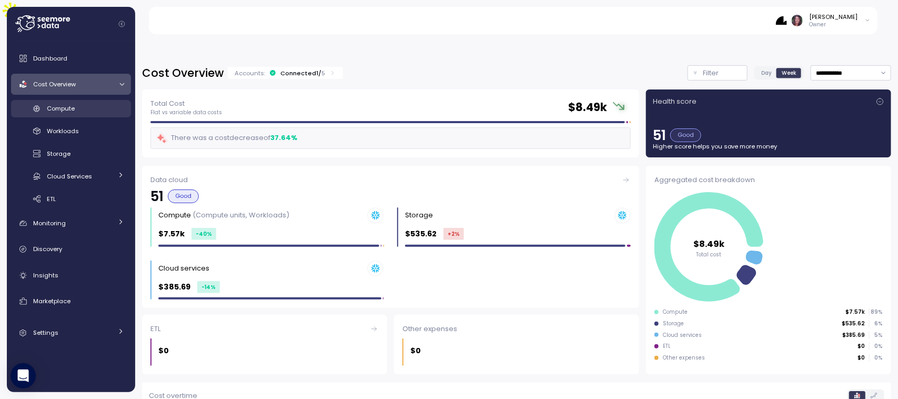
click at [80, 109] on div "Compute" at bounding box center [85, 108] width 77 height 11
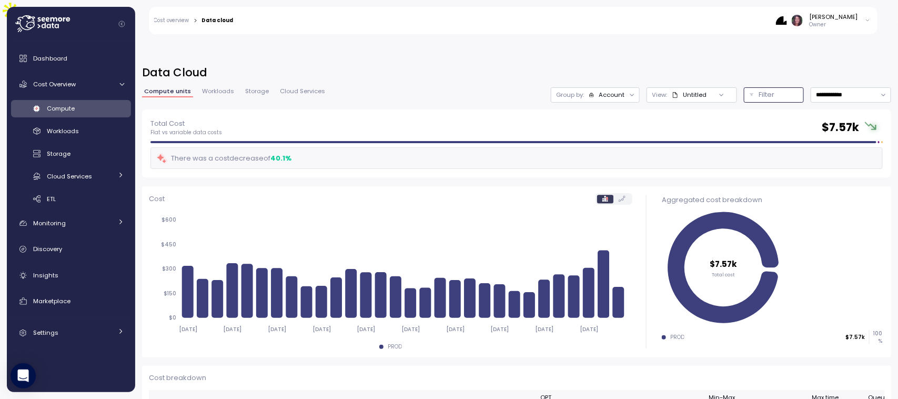
click at [759, 89] on div "Filter" at bounding box center [778, 94] width 39 height 11
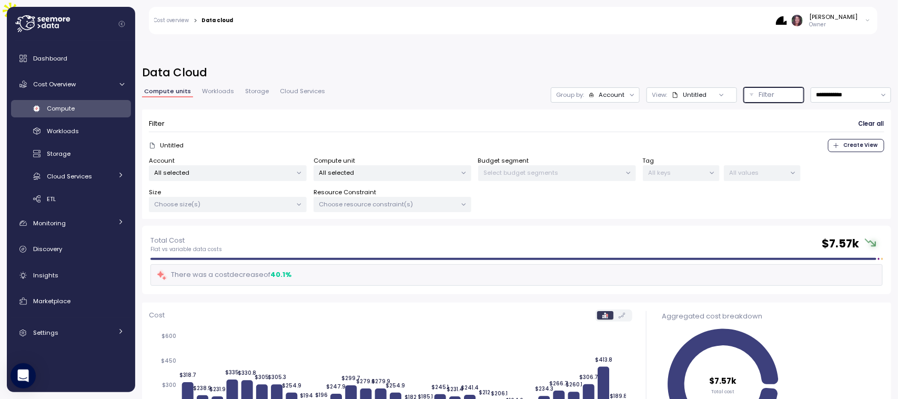
click at [342, 168] on p "All selected" at bounding box center [387, 172] width 137 height 8
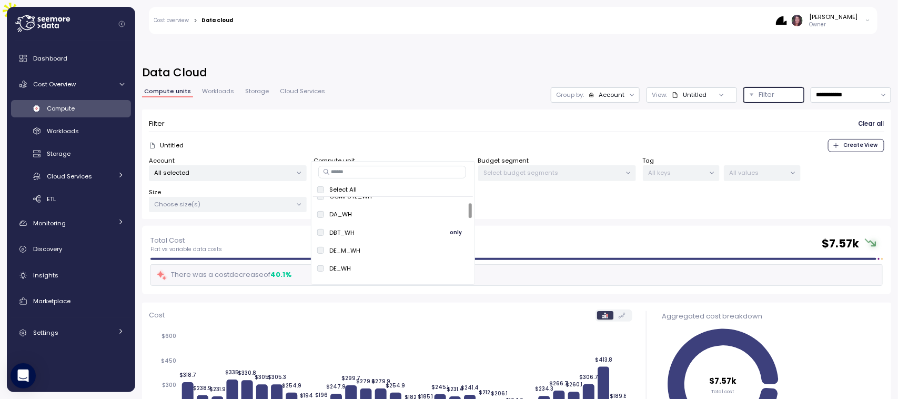
scroll to position [32, 0]
click at [450, 225] on span "only" at bounding box center [456, 228] width 12 height 12
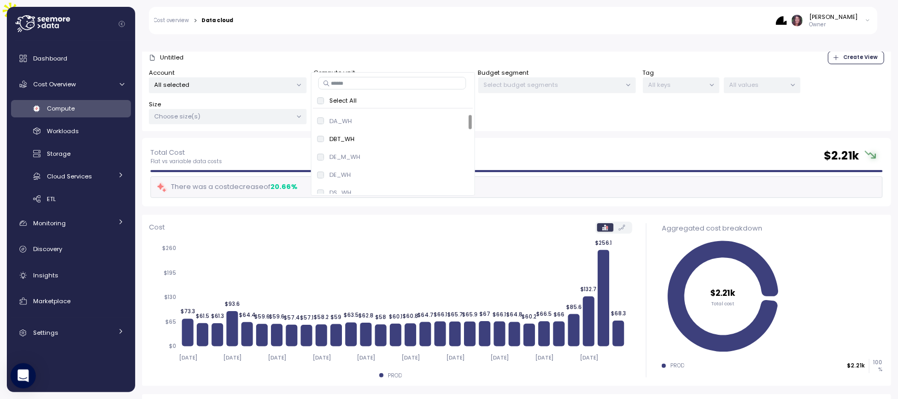
scroll to position [88, 0]
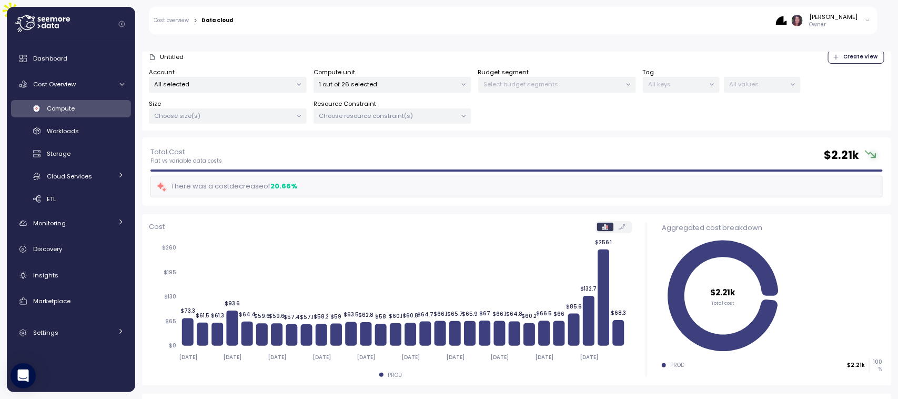
click at [699, 146] on div "Total Cost Flat vs variable data costs $ 2.21k" at bounding box center [516, 155] width 732 height 19
click at [716, 146] on div "Total Cost Flat vs variable data costs $ 2.21k" at bounding box center [516, 155] width 732 height 19
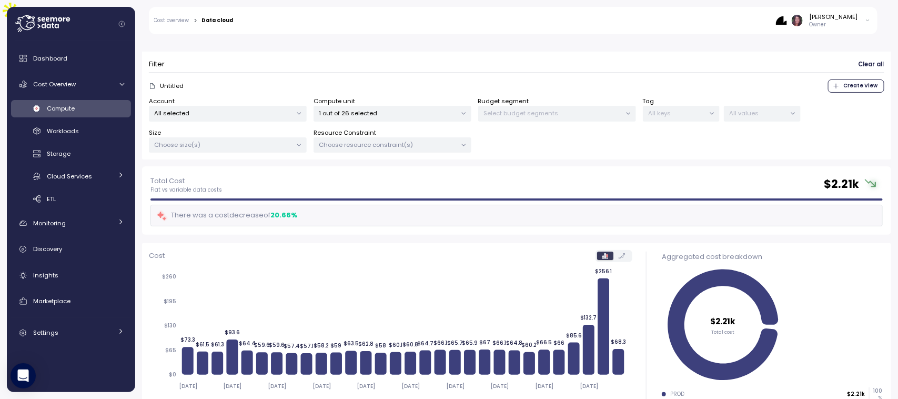
scroll to position [85, 0]
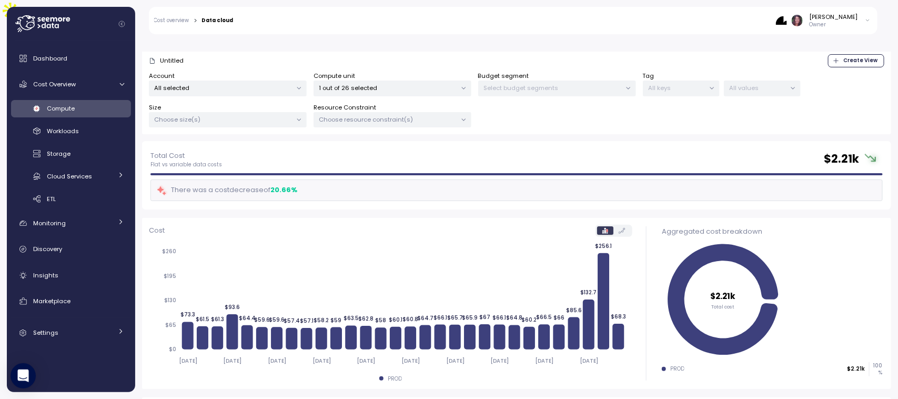
click at [359, 84] on p "1 out of 26 selected" at bounding box center [387, 88] width 137 height 8
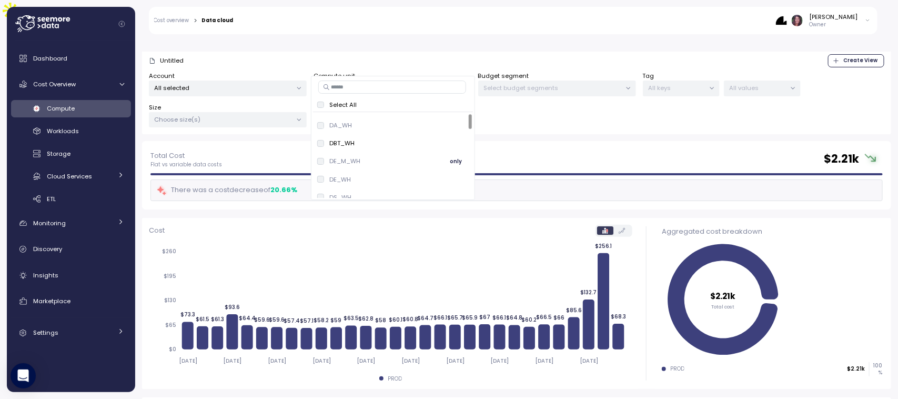
scroll to position [0, 0]
click at [446, 116] on button "only" at bounding box center [456, 121] width 25 height 13
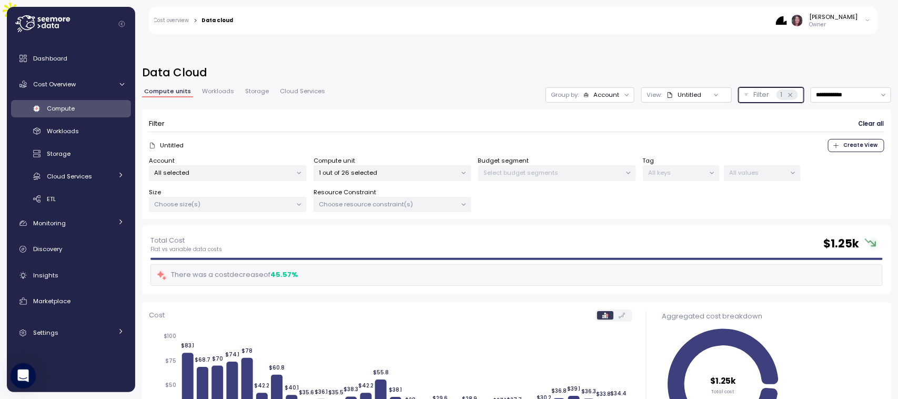
click at [777, 89] on div "1" at bounding box center [788, 94] width 22 height 11
click at [766, 89] on div "Filter 1" at bounding box center [776, 94] width 44 height 11
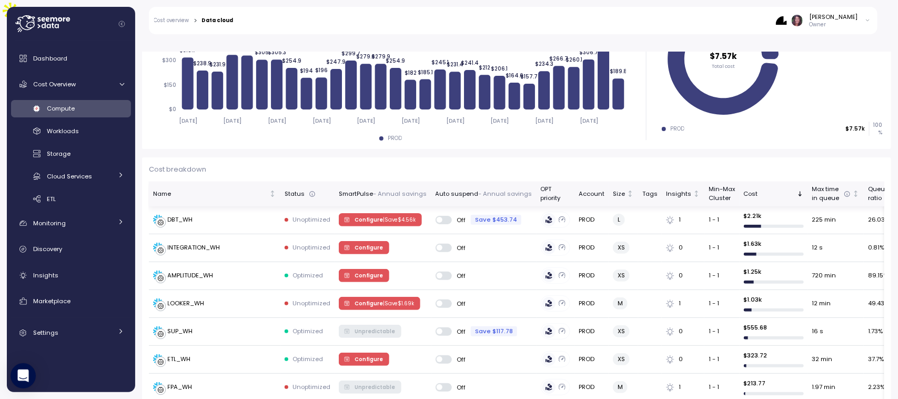
scroll to position [211, 0]
